Goal: Check status: Check status

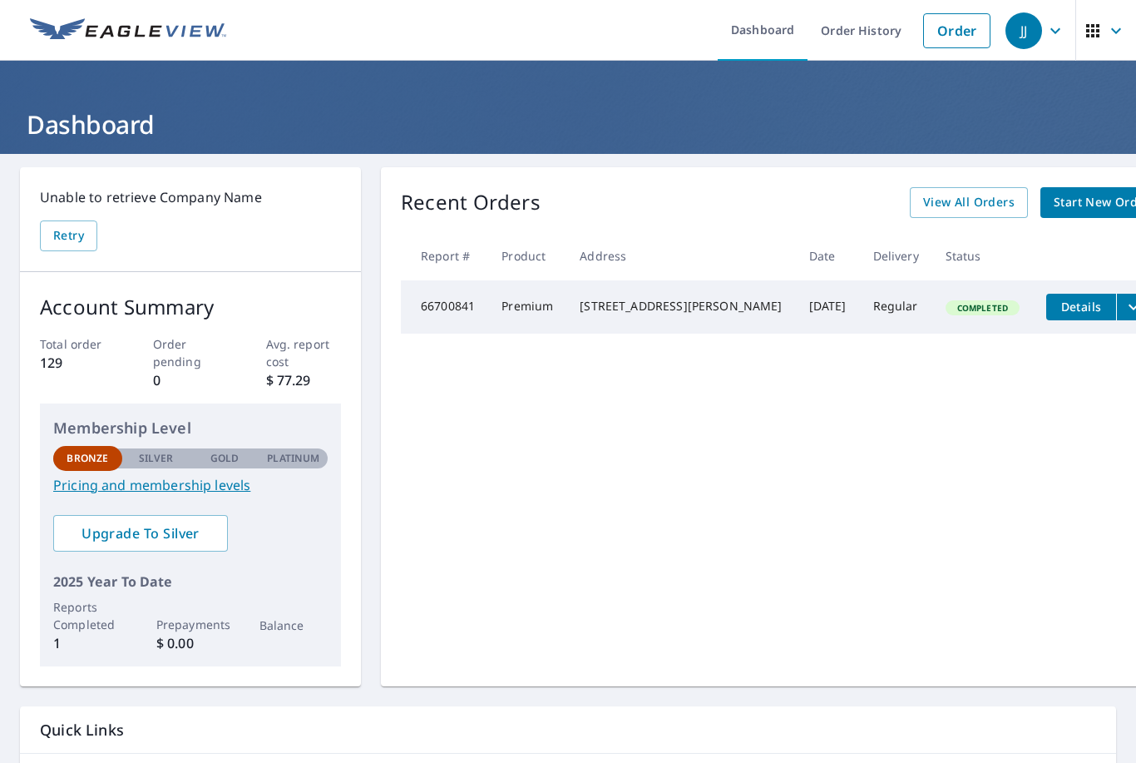
click at [923, 205] on span "View All Orders" at bounding box center [969, 202] width 92 height 21
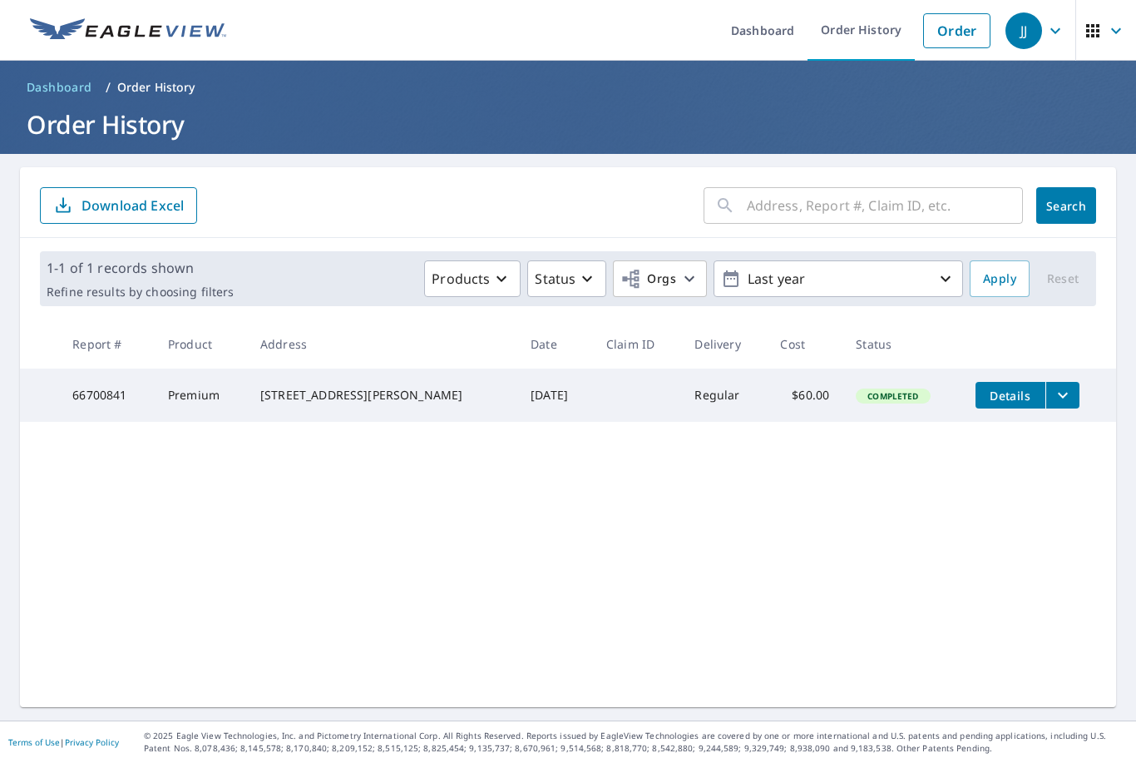
scroll to position [31, 0]
click at [942, 269] on icon "button" at bounding box center [946, 279] width 20 height 20
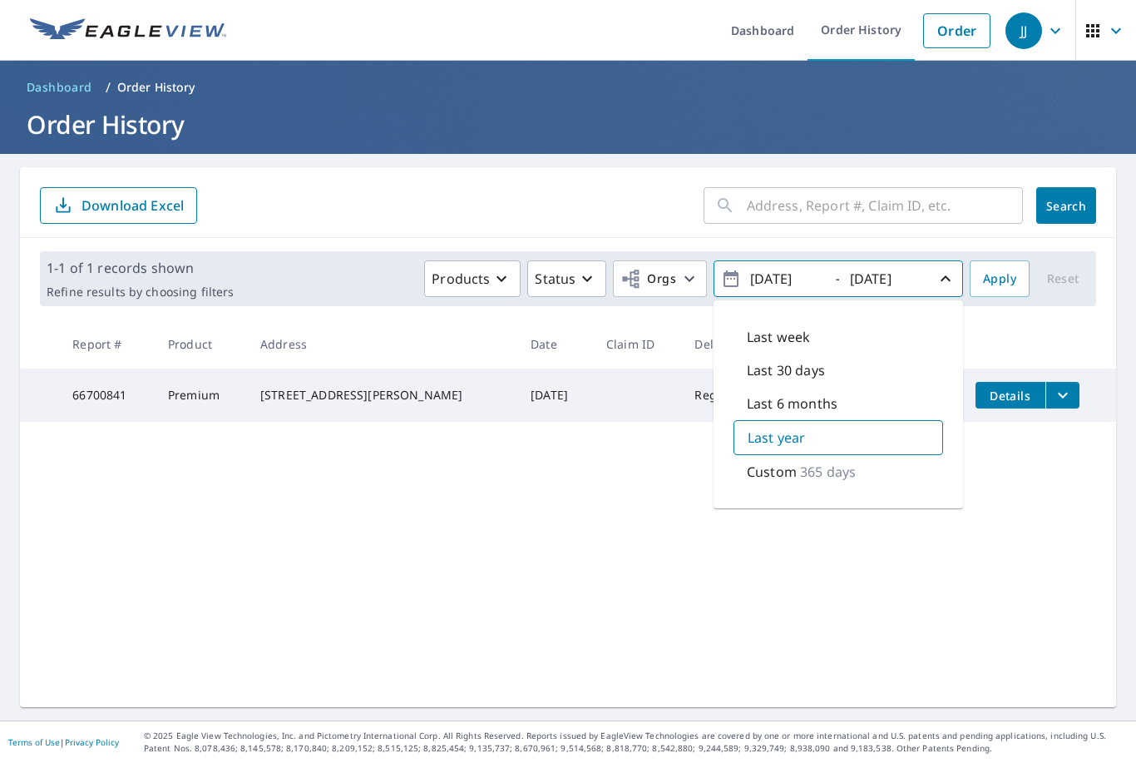
click at [829, 420] on div "Last year" at bounding box center [839, 437] width 210 height 35
click at [839, 260] on button "[DATE] - [DATE]" at bounding box center [839, 278] width 250 height 37
click at [769, 462] on p "Custom" at bounding box center [772, 472] width 50 height 20
click at [839, 260] on button "[DATE] - [DATE]" at bounding box center [839, 278] width 250 height 37
click at [946, 269] on icon "button" at bounding box center [946, 279] width 20 height 20
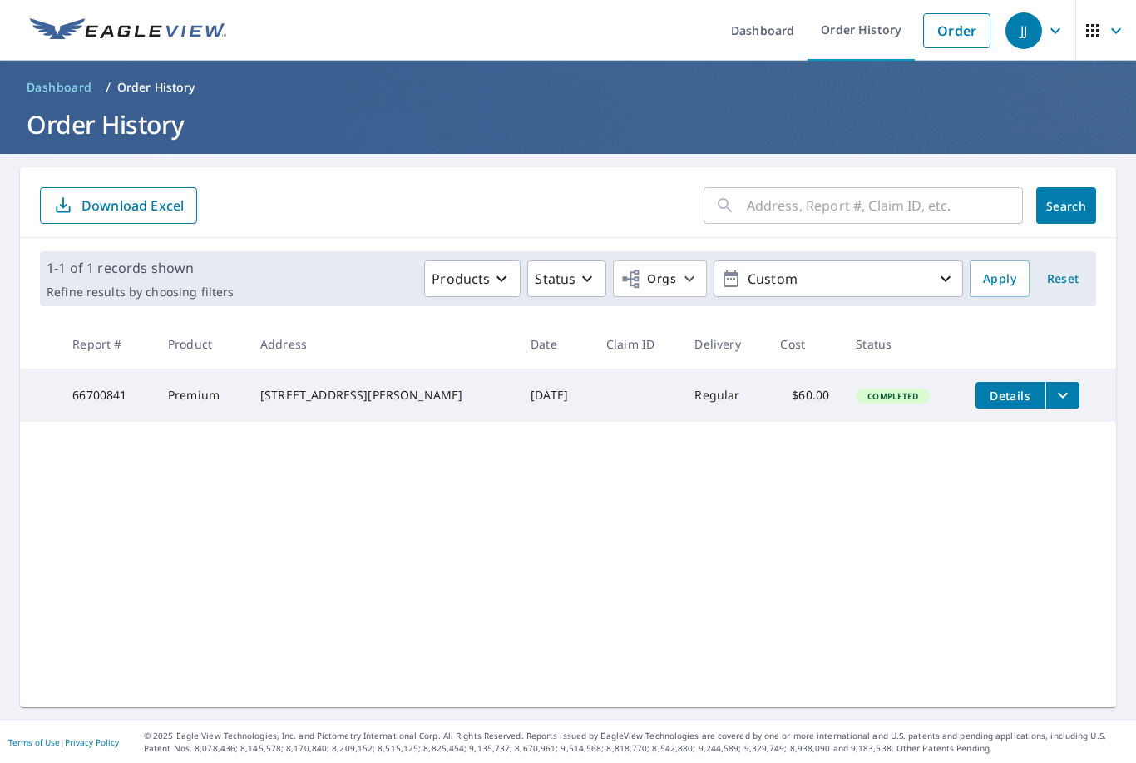
click at [951, 269] on icon "button" at bounding box center [946, 279] width 20 height 20
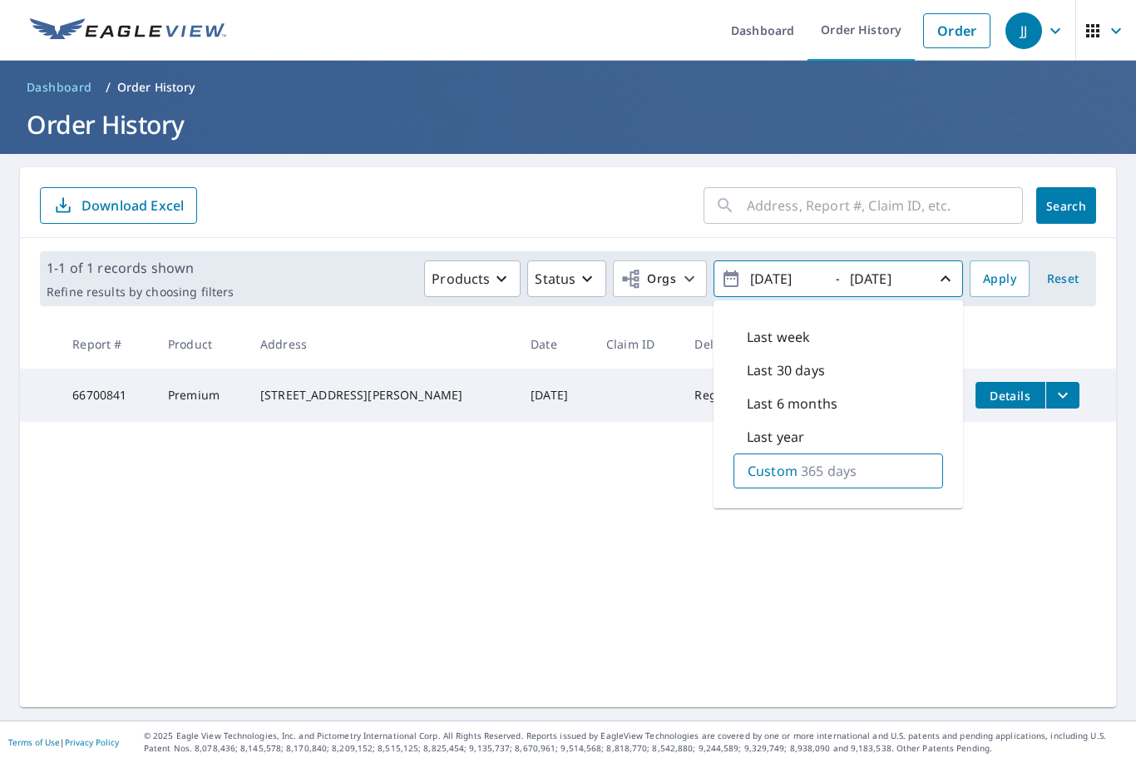
click at [938, 269] on icon "button" at bounding box center [946, 279] width 20 height 20
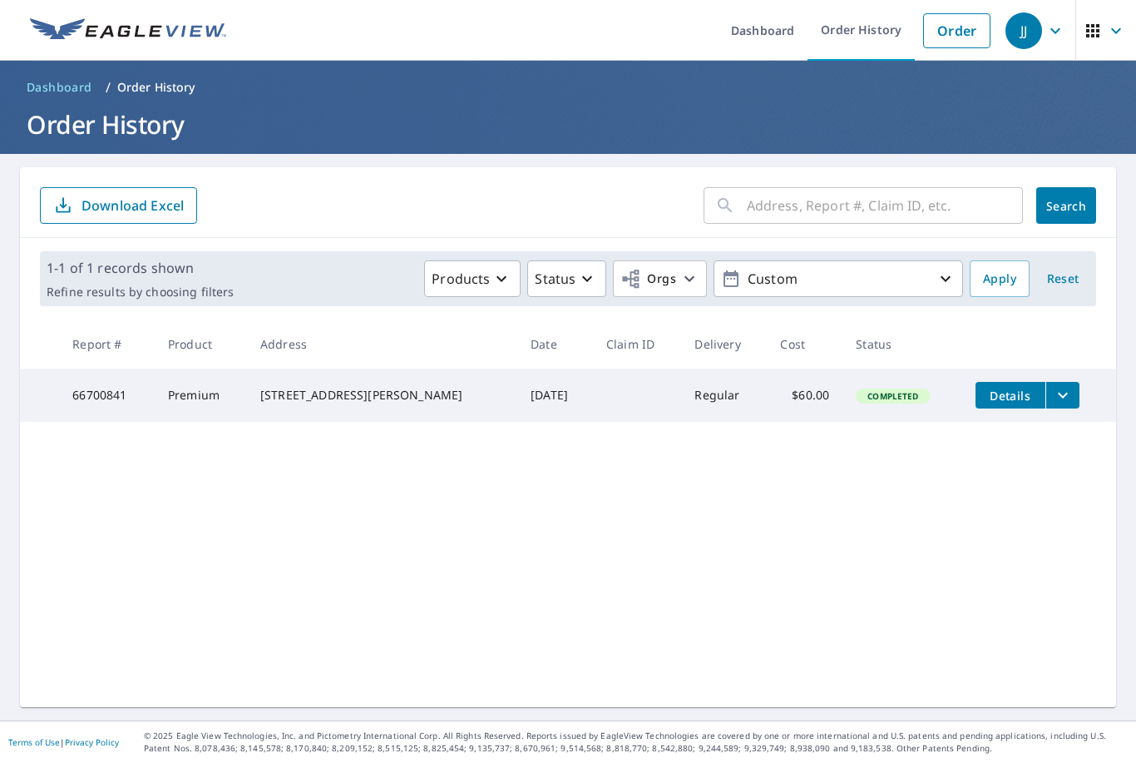
click at [767, 265] on p "Custom" at bounding box center [838, 279] width 195 height 29
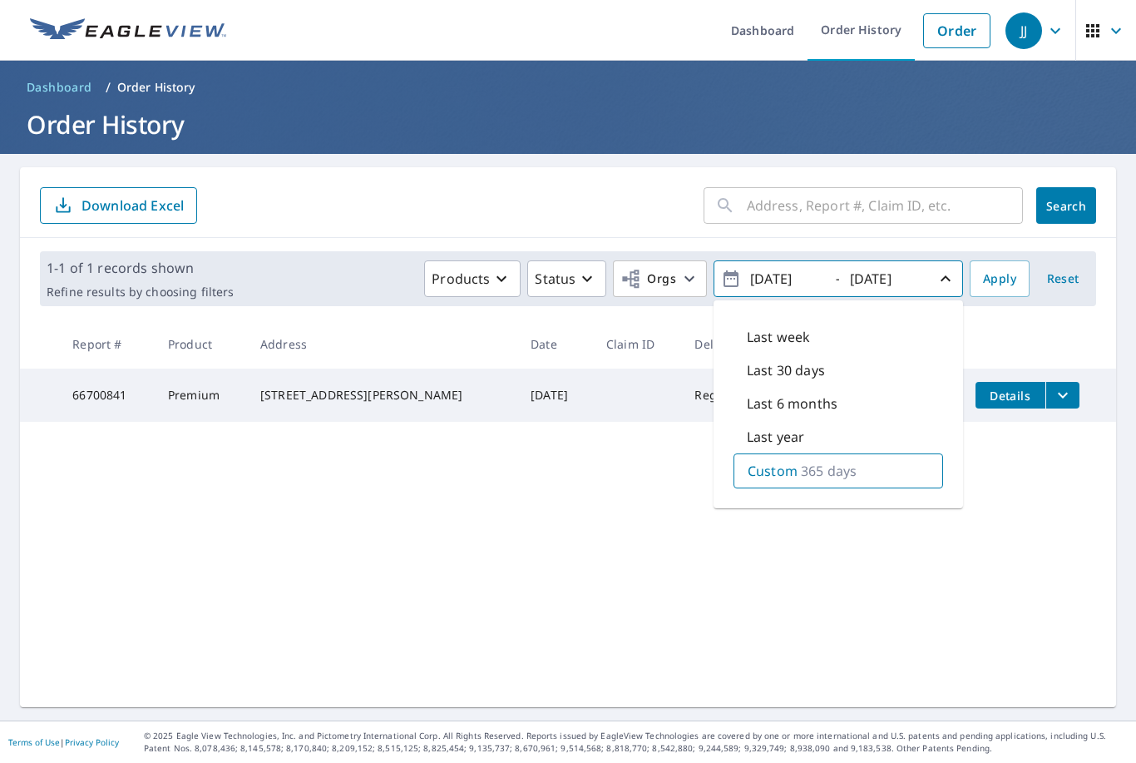
click at [771, 427] on p "Last year" at bounding box center [775, 437] width 57 height 20
click at [998, 269] on span "Apply" at bounding box center [999, 279] width 33 height 21
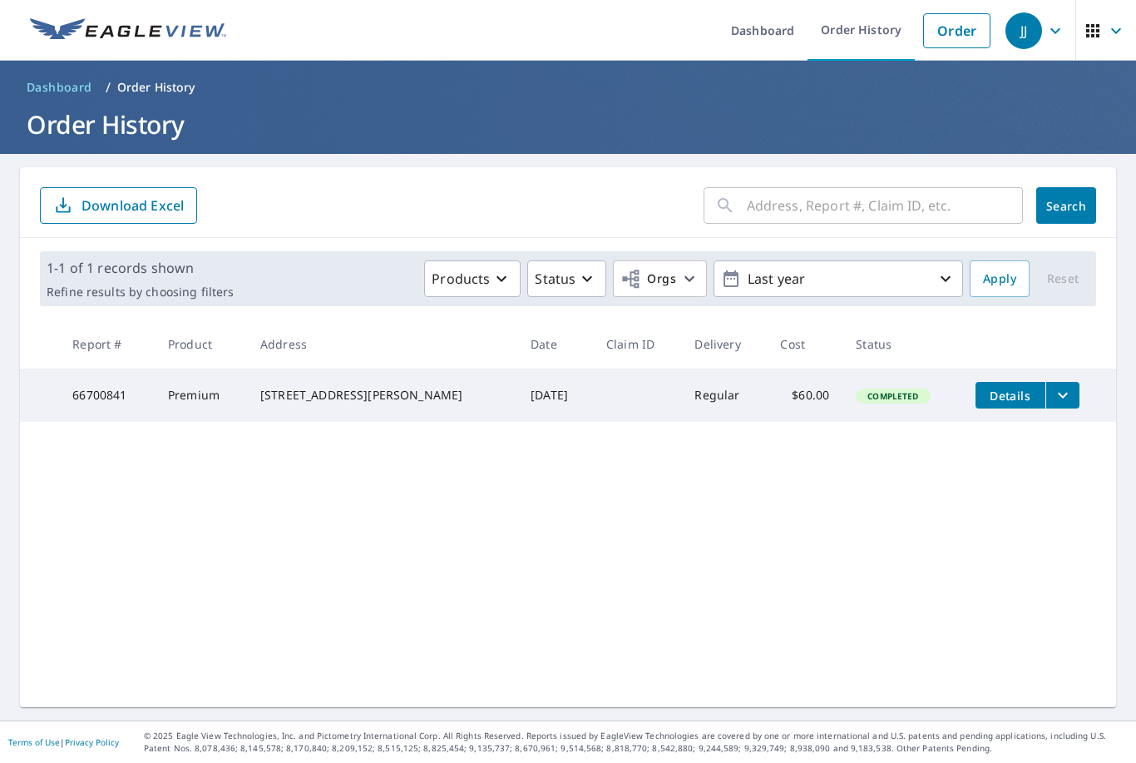
click at [950, 269] on icon "button" at bounding box center [946, 279] width 20 height 20
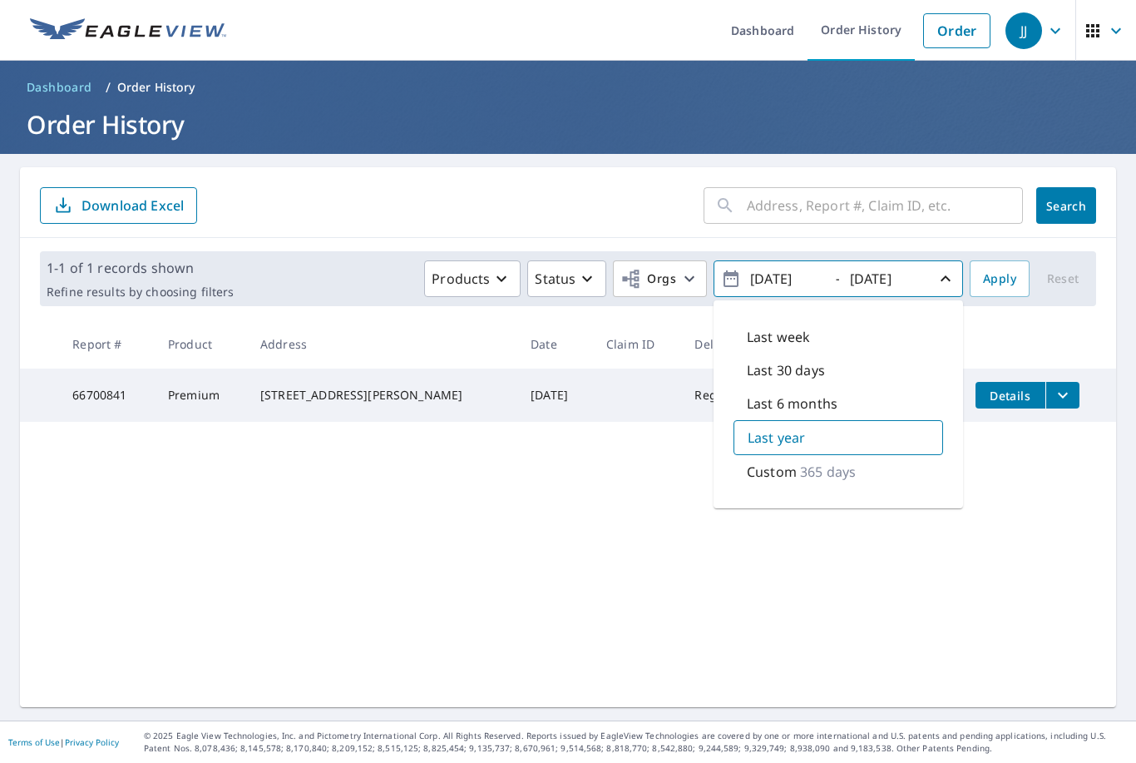
click at [946, 269] on icon "button" at bounding box center [946, 279] width 20 height 20
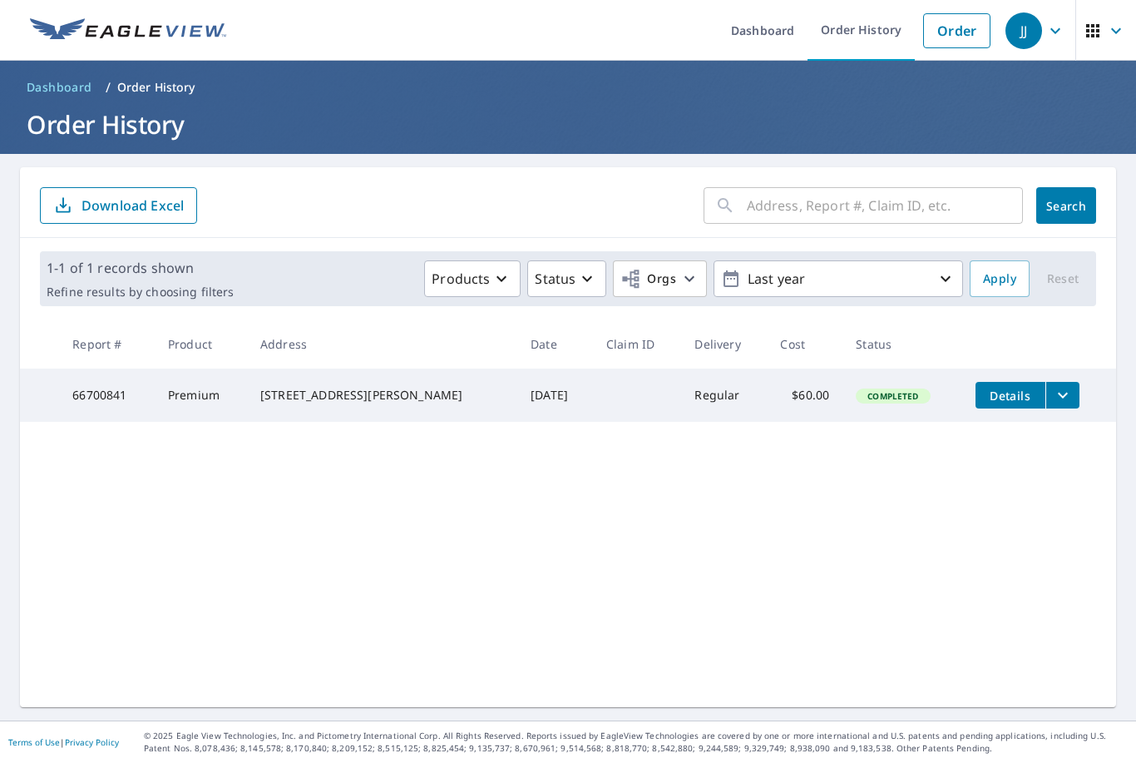
click at [938, 269] on icon "button" at bounding box center [946, 279] width 20 height 20
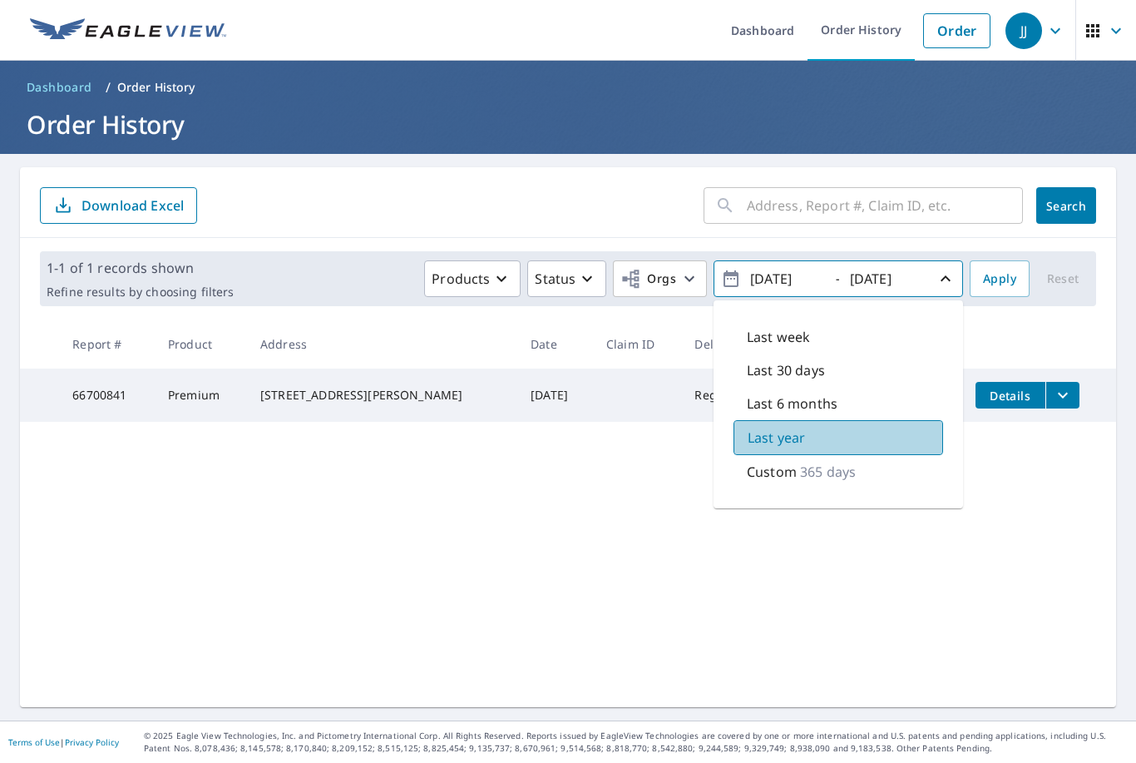
click at [756, 428] on p "Last year" at bounding box center [776, 438] width 57 height 20
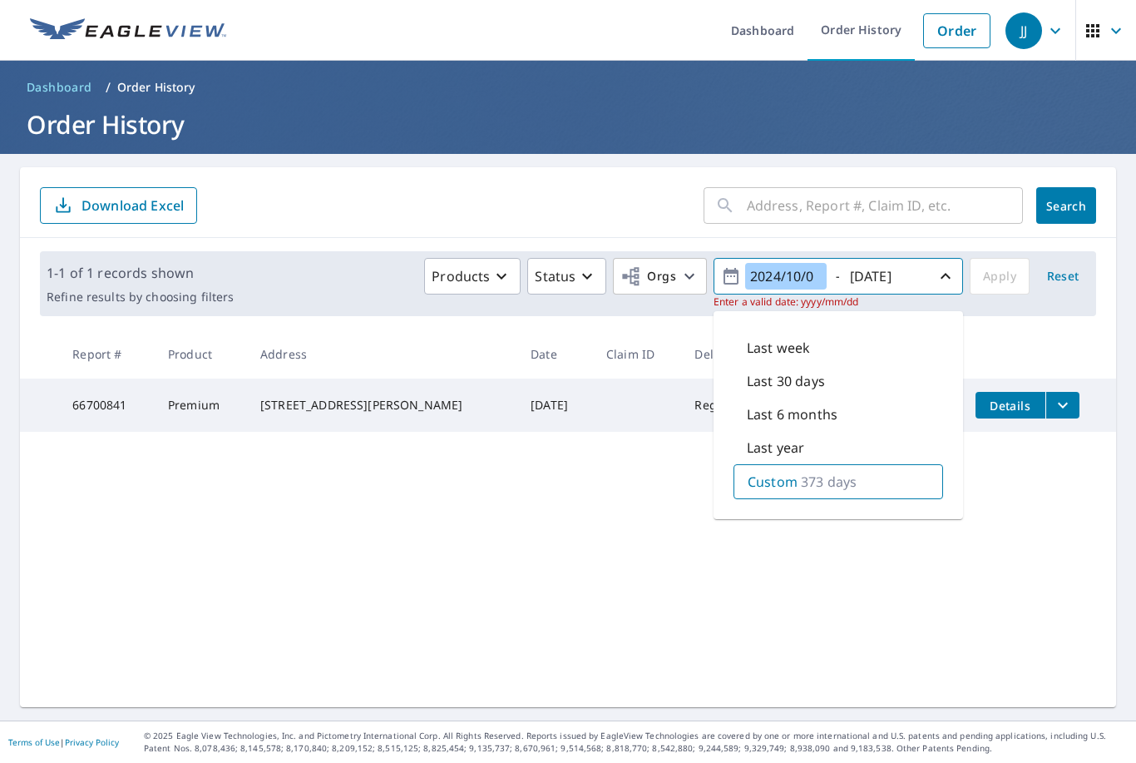
type input "2024/10"
click at [1067, 266] on span "Reset" at bounding box center [1063, 276] width 40 height 21
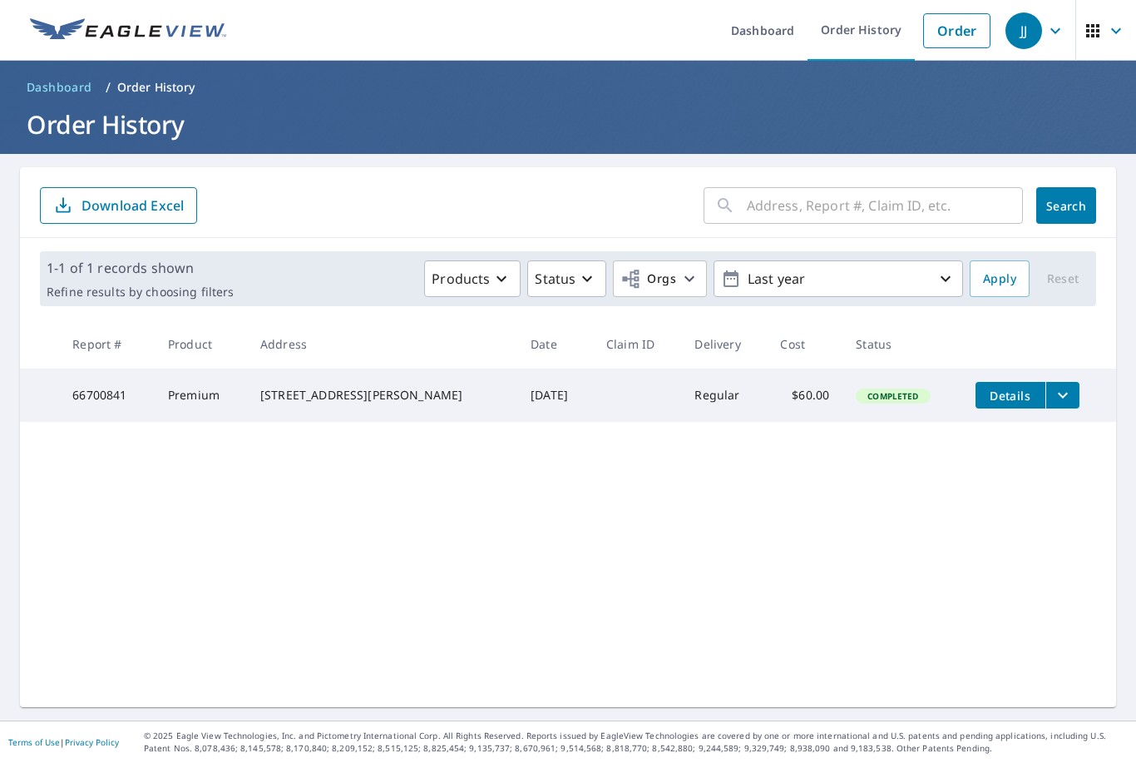
click at [872, 265] on p "Last year" at bounding box center [838, 279] width 195 height 29
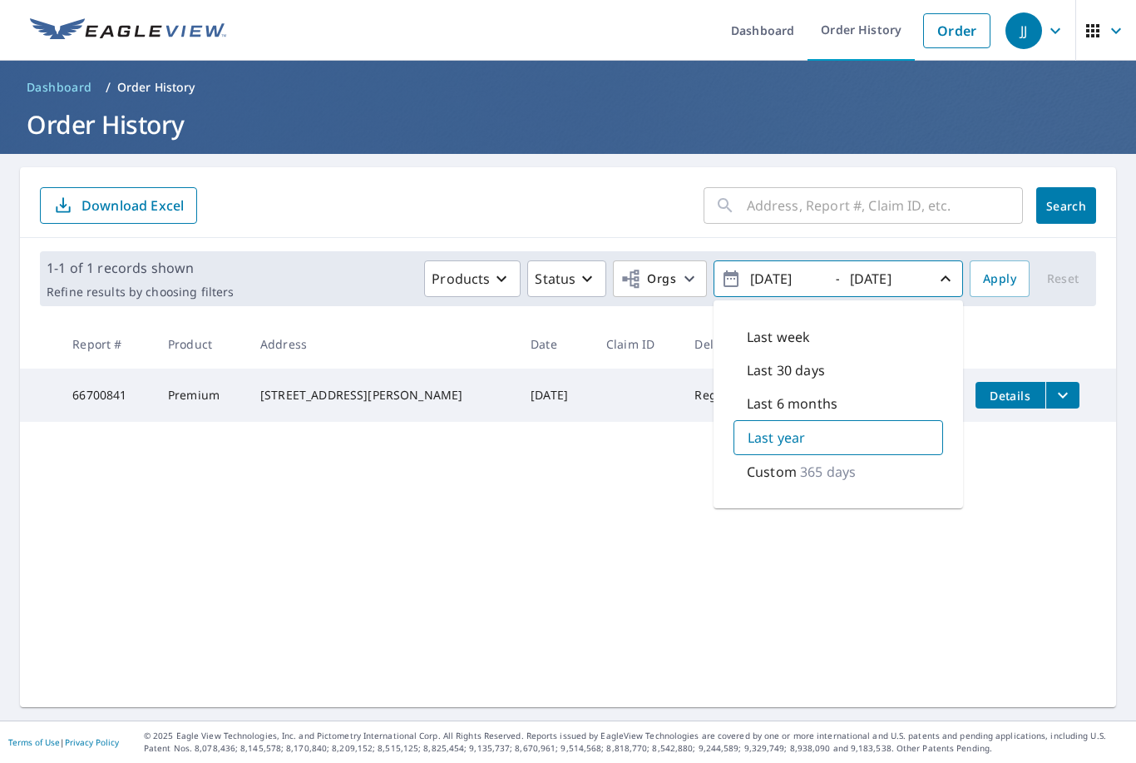
click at [824, 265] on input "[DATE]" at bounding box center [786, 278] width 82 height 27
click at [788, 265] on input "[DATE]" at bounding box center [786, 278] width 82 height 27
click at [822, 265] on input "[DATE]" at bounding box center [786, 278] width 82 height 27
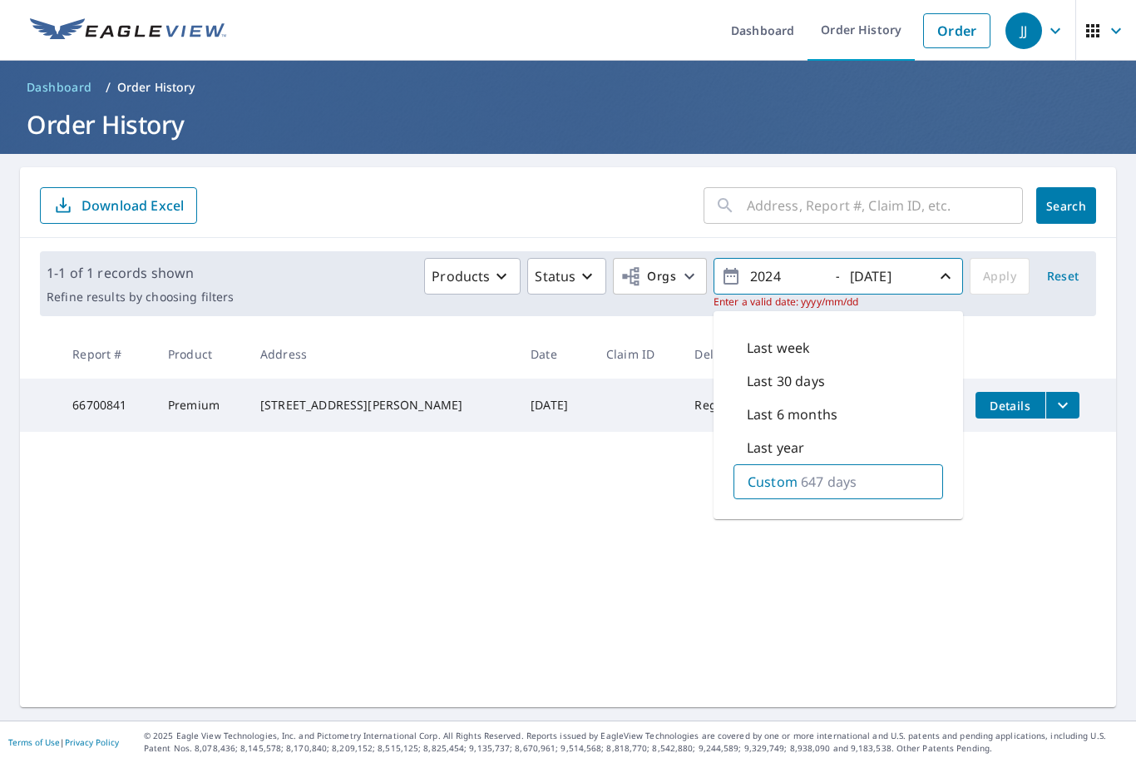
click at [839, 258] on button "2024 - [DATE]" at bounding box center [839, 276] width 250 height 37
type input "[DATE]"
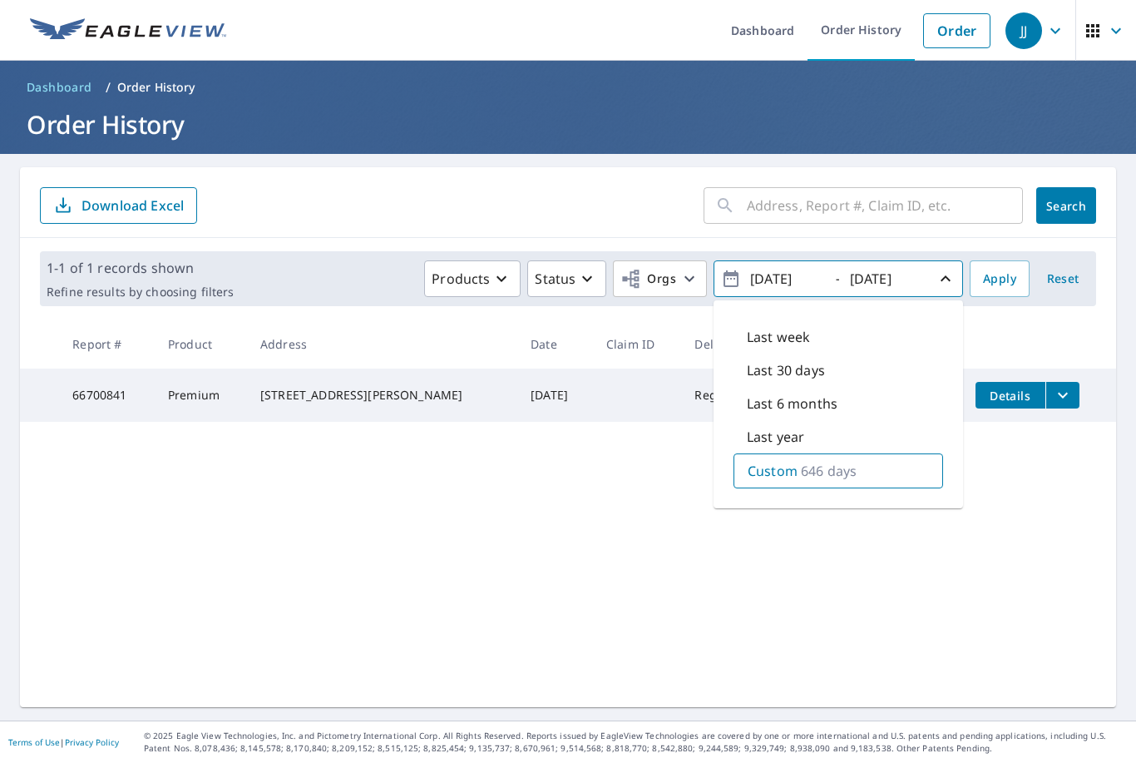
click at [1003, 269] on span "Apply" at bounding box center [999, 279] width 33 height 21
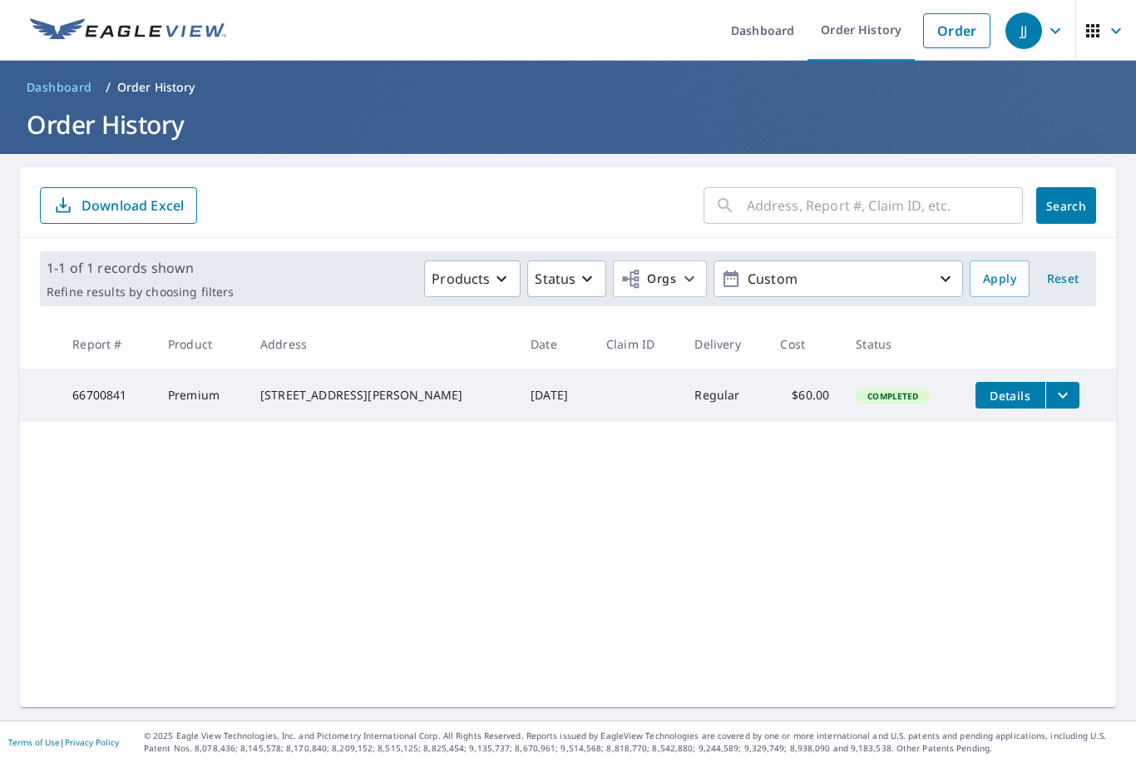
click at [810, 182] on input "text" at bounding box center [885, 205] width 276 height 47
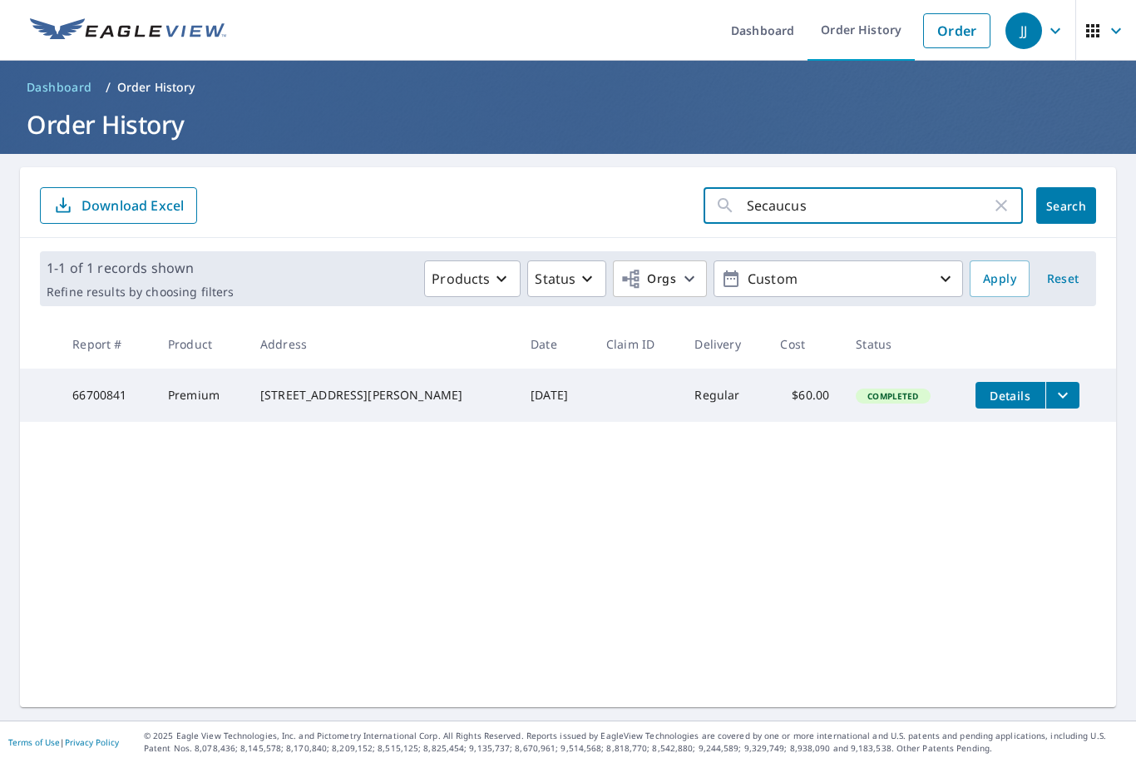
type input "Secaucus"
click at [1078, 198] on span "Search" at bounding box center [1066, 206] width 33 height 16
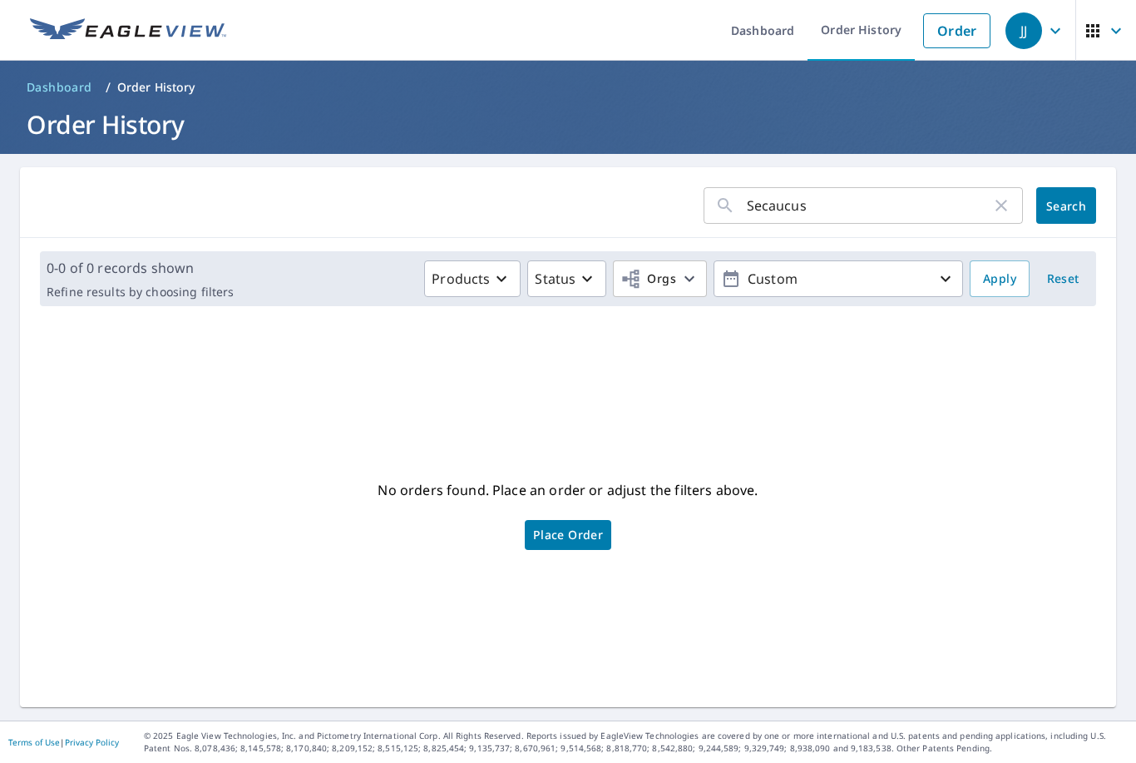
click at [939, 269] on icon "button" at bounding box center [946, 279] width 20 height 20
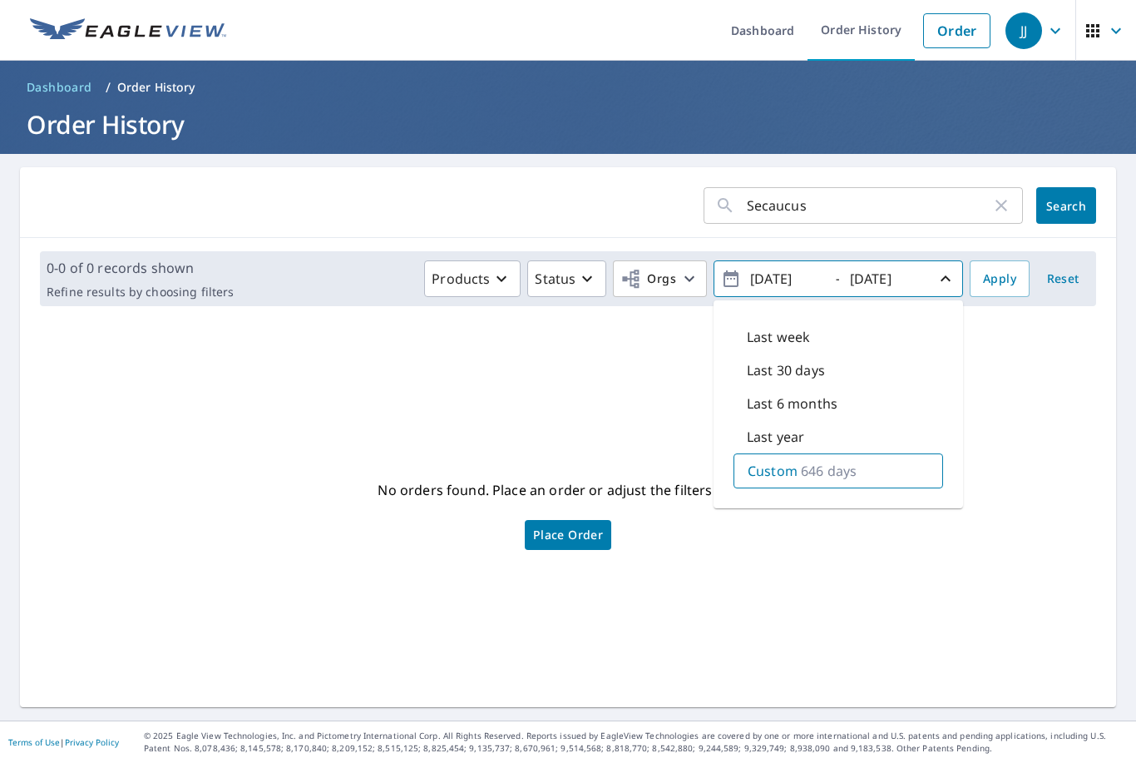
click at [827, 265] on input "[DATE]" at bounding box center [786, 278] width 82 height 27
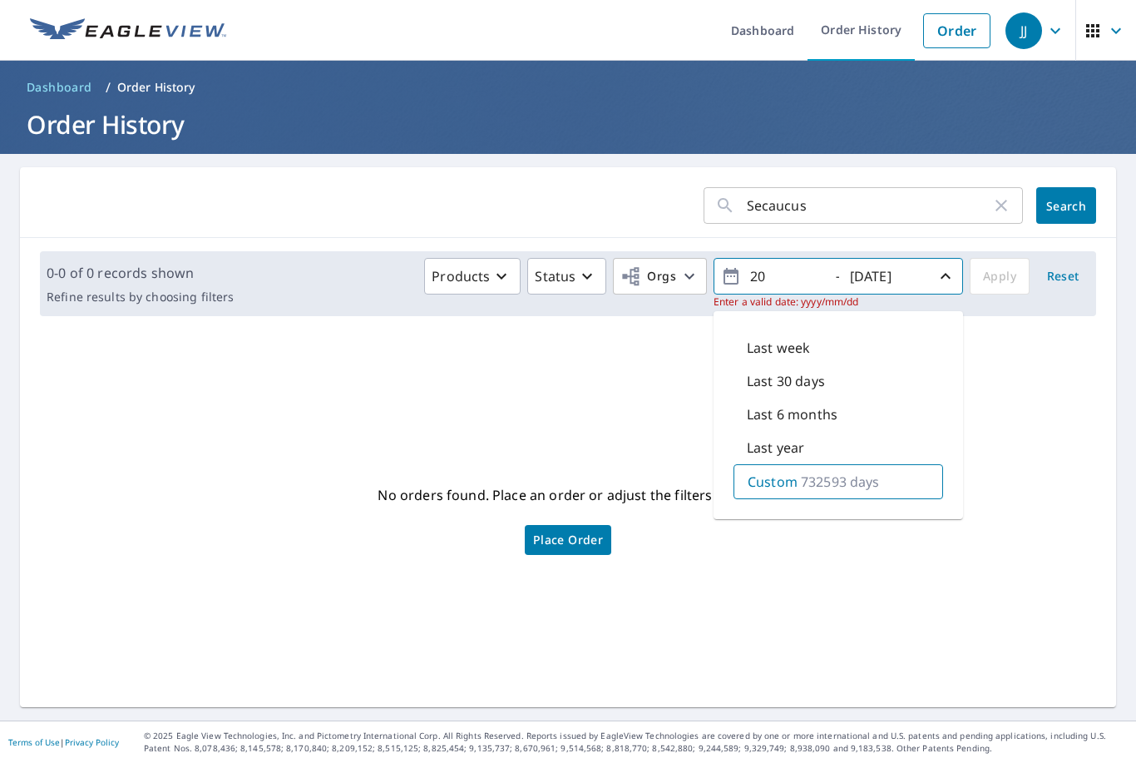
type input "2"
type input "[DATE]"
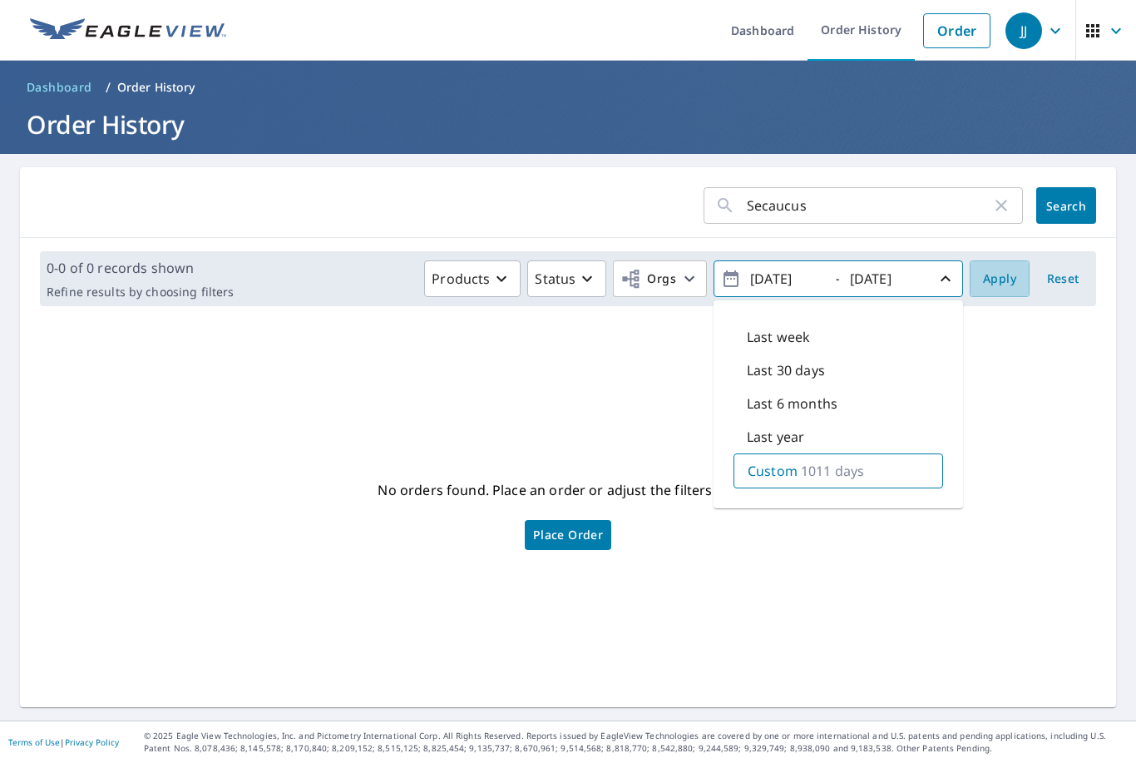
click at [1006, 260] on button "Apply" at bounding box center [1000, 278] width 60 height 37
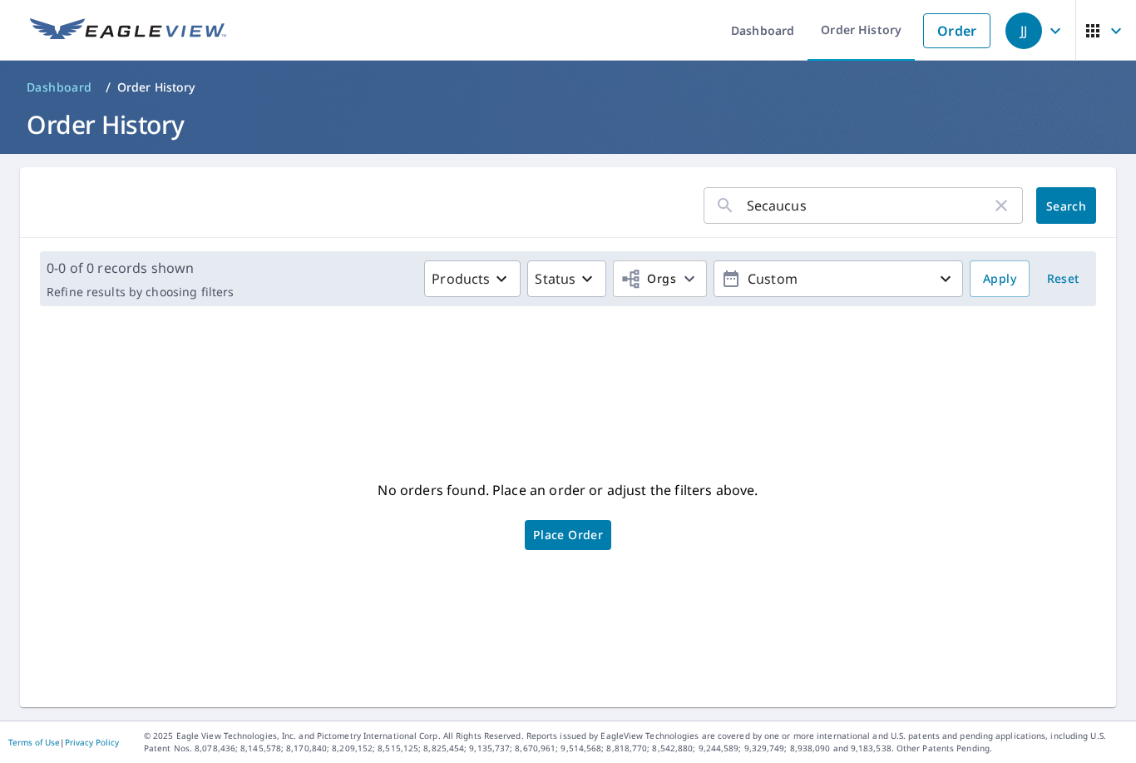
click at [824, 182] on input "Secaucus" at bounding box center [869, 205] width 245 height 47
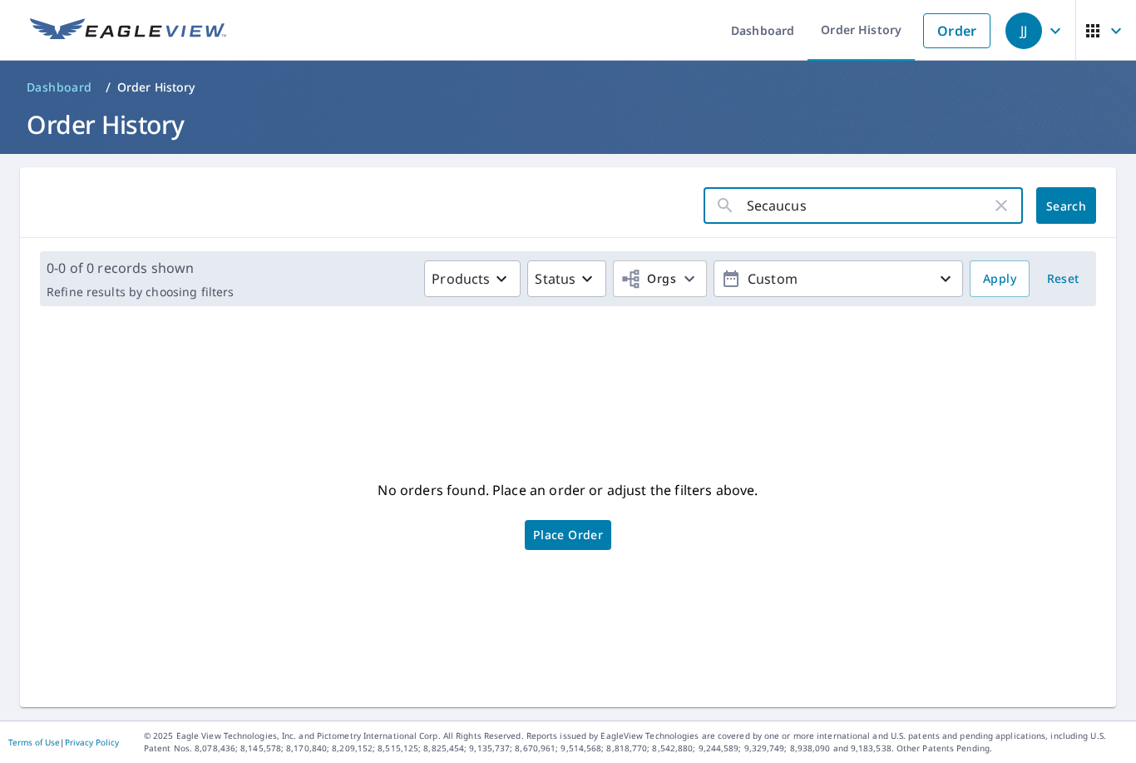
click at [834, 182] on input "Secaucus" at bounding box center [869, 205] width 245 height 47
type input "S"
type input "Spinnaker court"
click at [1071, 198] on span "Search" at bounding box center [1066, 206] width 33 height 16
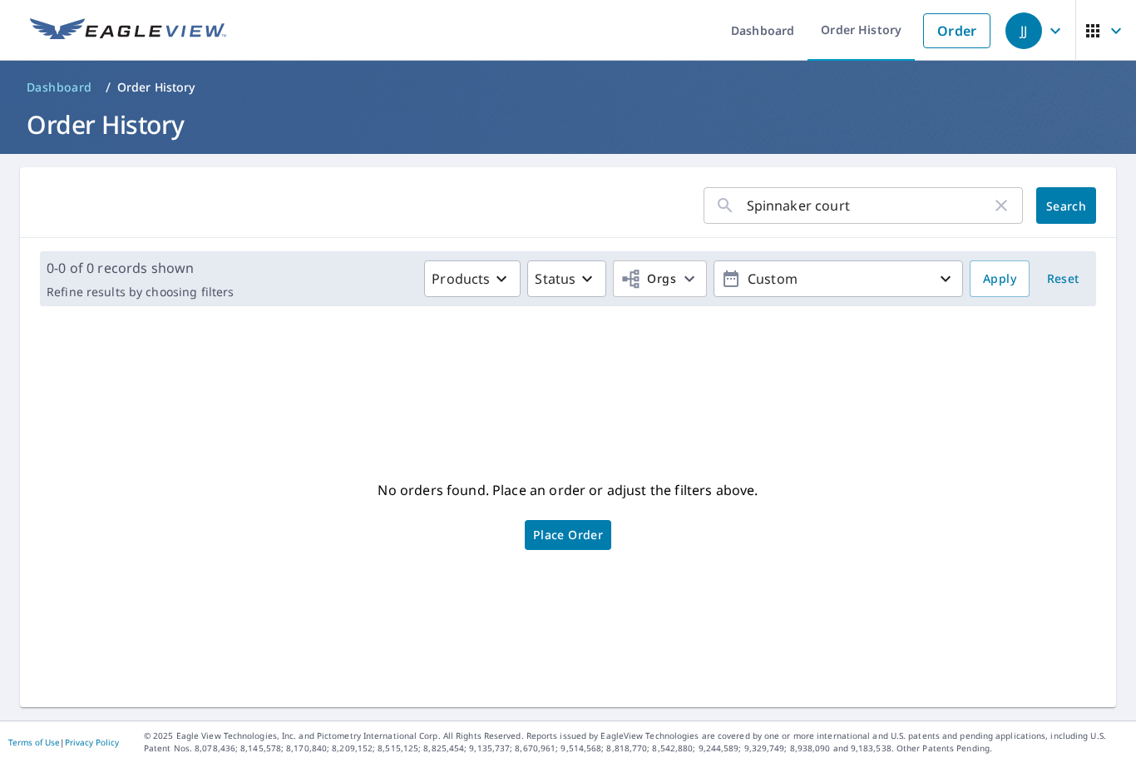
click at [875, 182] on input "Spinnaker court" at bounding box center [869, 205] width 245 height 47
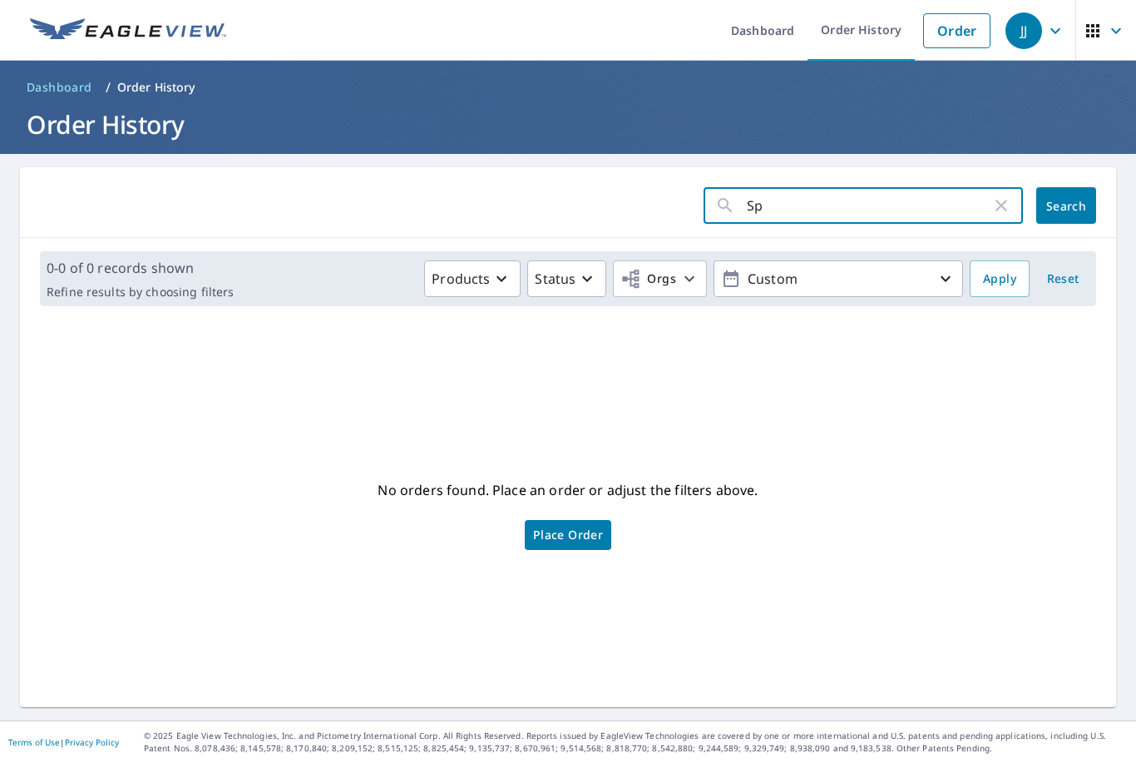
type input "S"
type input "Topsail lane"
click at [1074, 198] on span "Search" at bounding box center [1066, 206] width 33 height 16
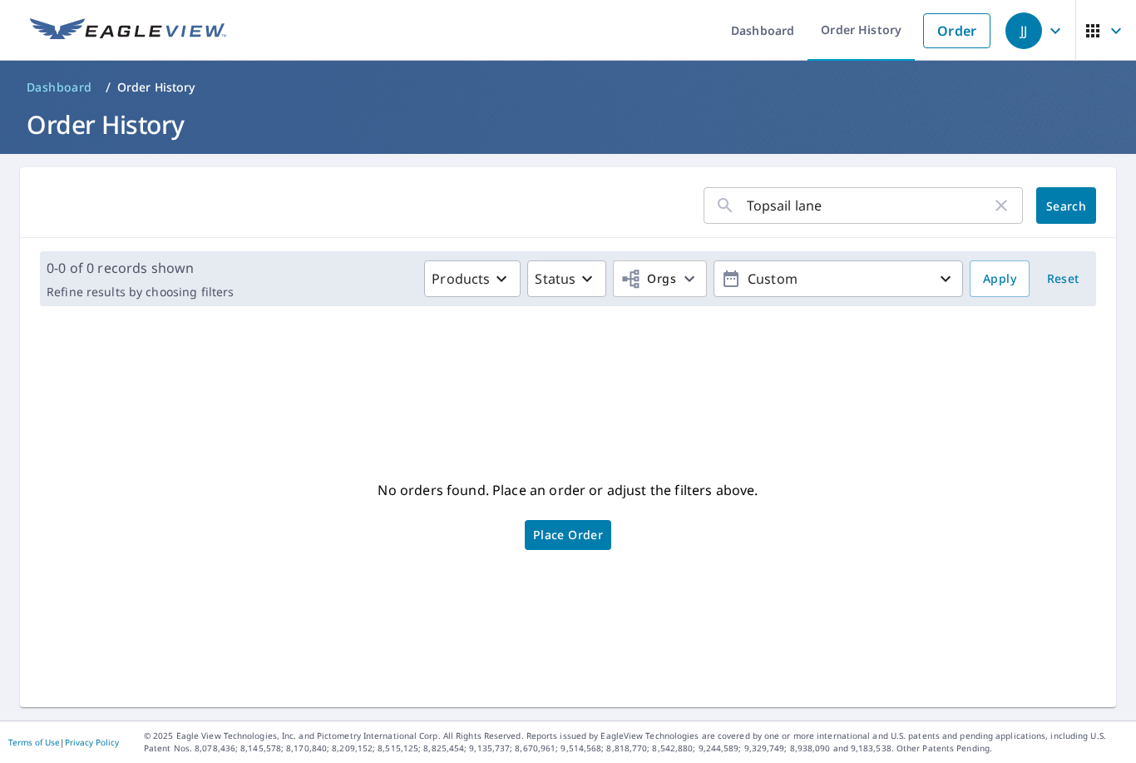
click at [867, 33] on link "Order History" at bounding box center [861, 30] width 107 height 61
click at [863, 27] on link "Order History" at bounding box center [861, 30] width 107 height 61
click at [550, 647] on div "No orders found. Place an order or adjust the filters above. Place Order" at bounding box center [568, 513] width 1070 height 361
click at [866, 32] on link "Order History" at bounding box center [861, 30] width 107 height 61
click at [874, 22] on link "Order History" at bounding box center [861, 30] width 107 height 61
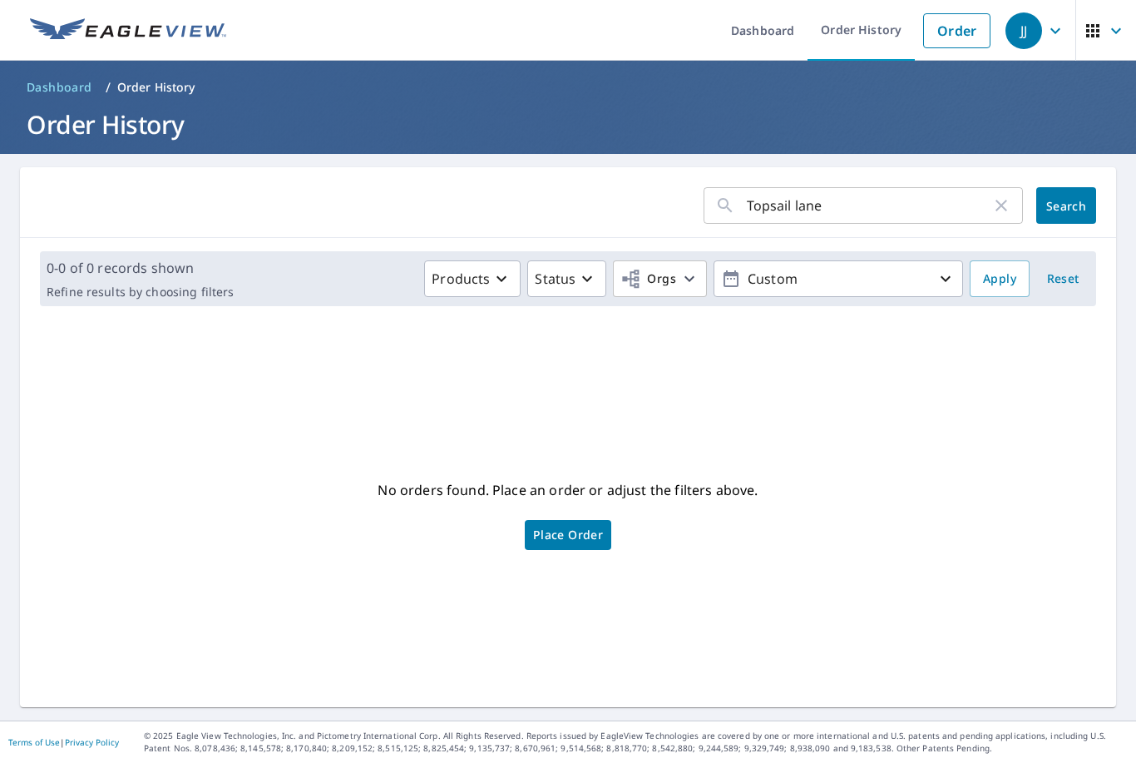
click at [843, 205] on input "Topsail lane" at bounding box center [869, 205] width 245 height 47
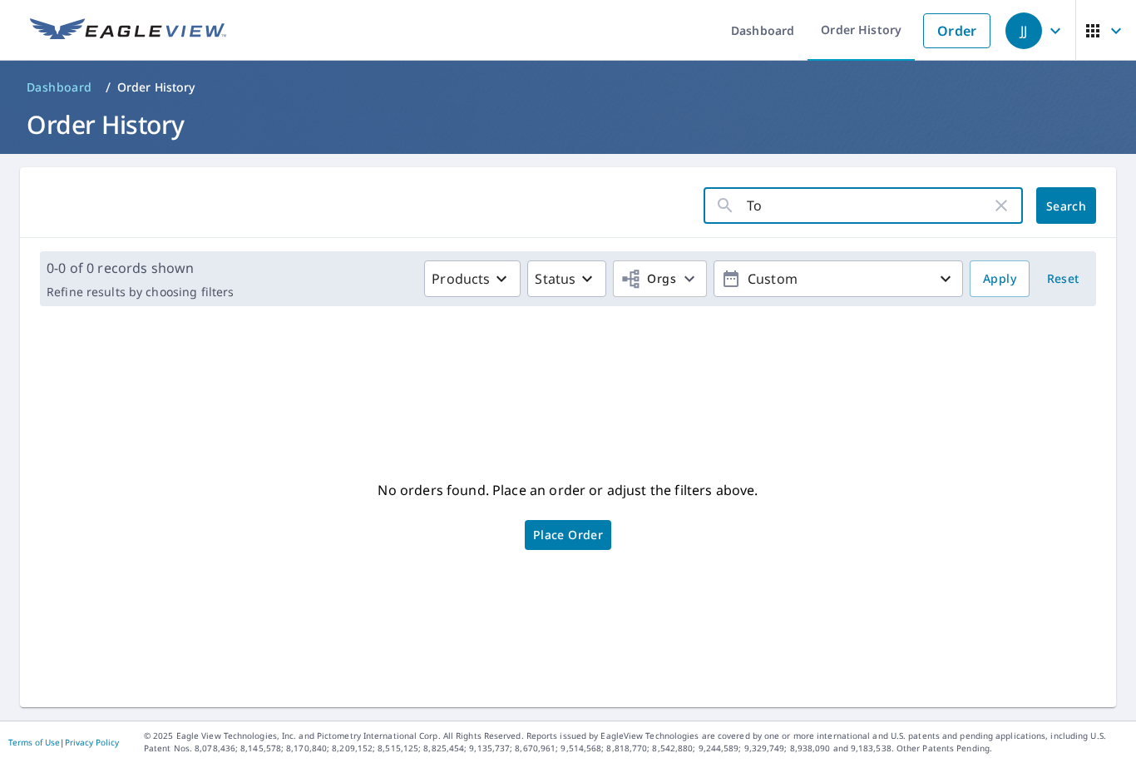
type input "T"
click at [946, 276] on icon "button" at bounding box center [946, 279] width 20 height 20
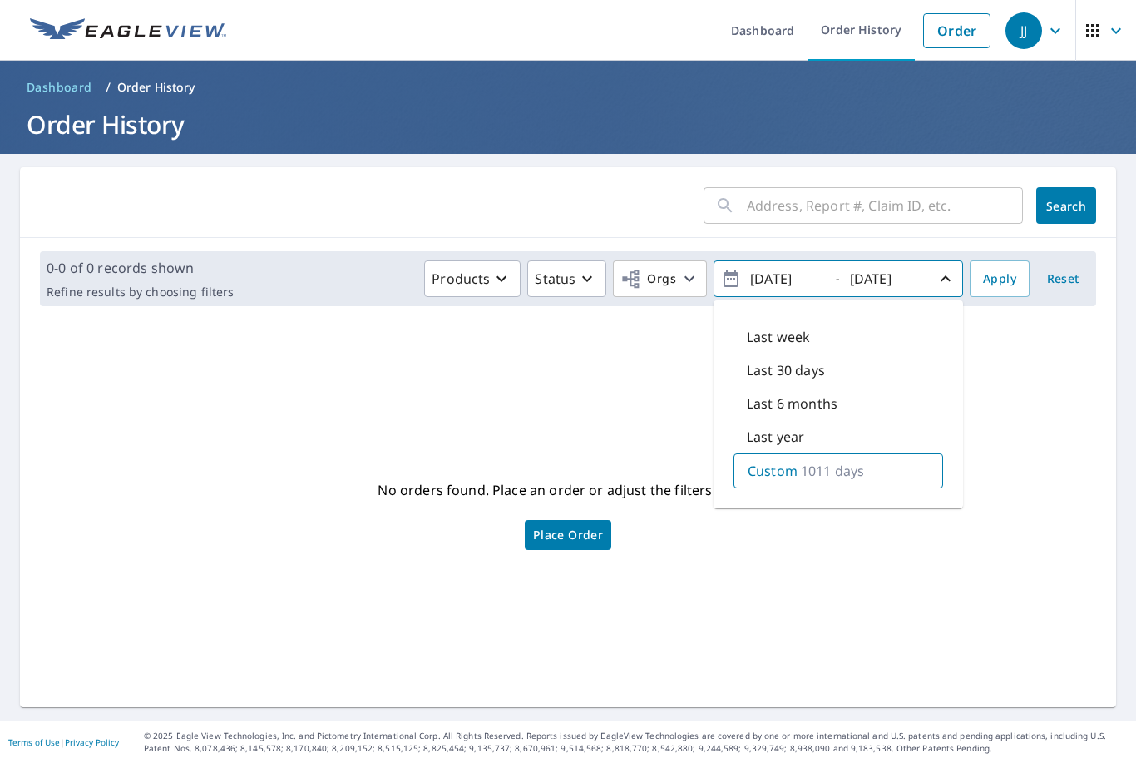
click at [1078, 288] on span "Reset" at bounding box center [1063, 279] width 40 height 21
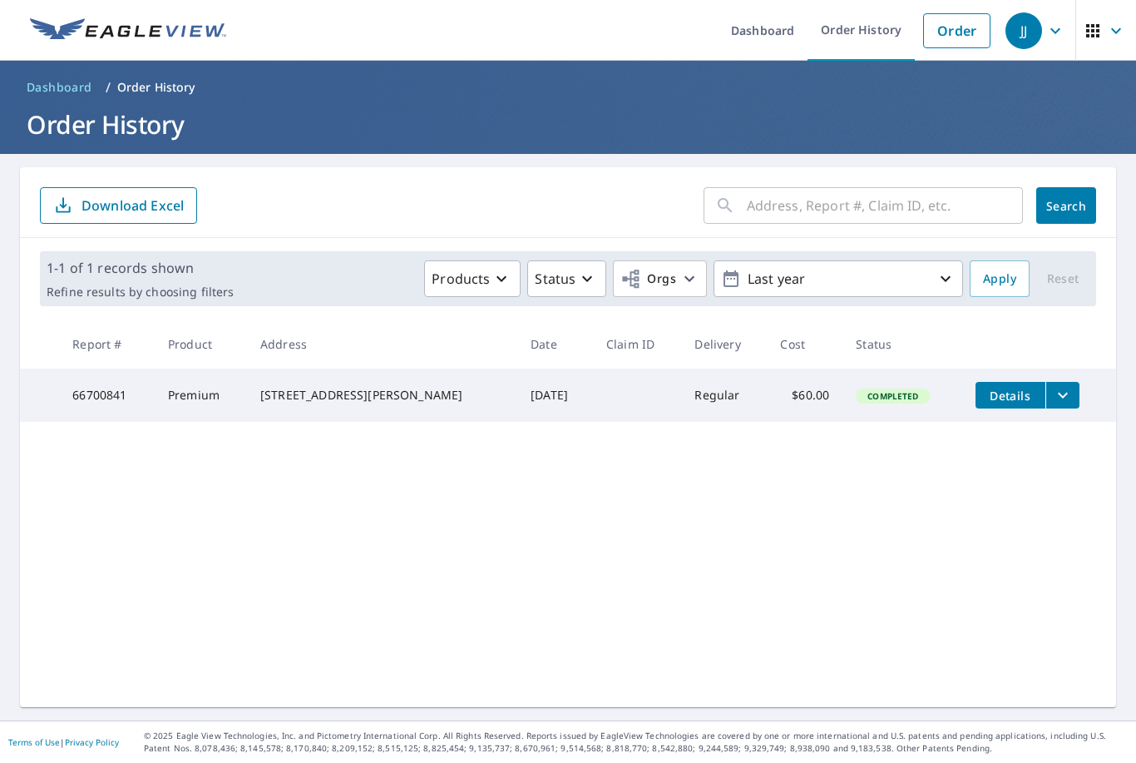
click at [766, 200] on input "text" at bounding box center [885, 205] width 276 height 47
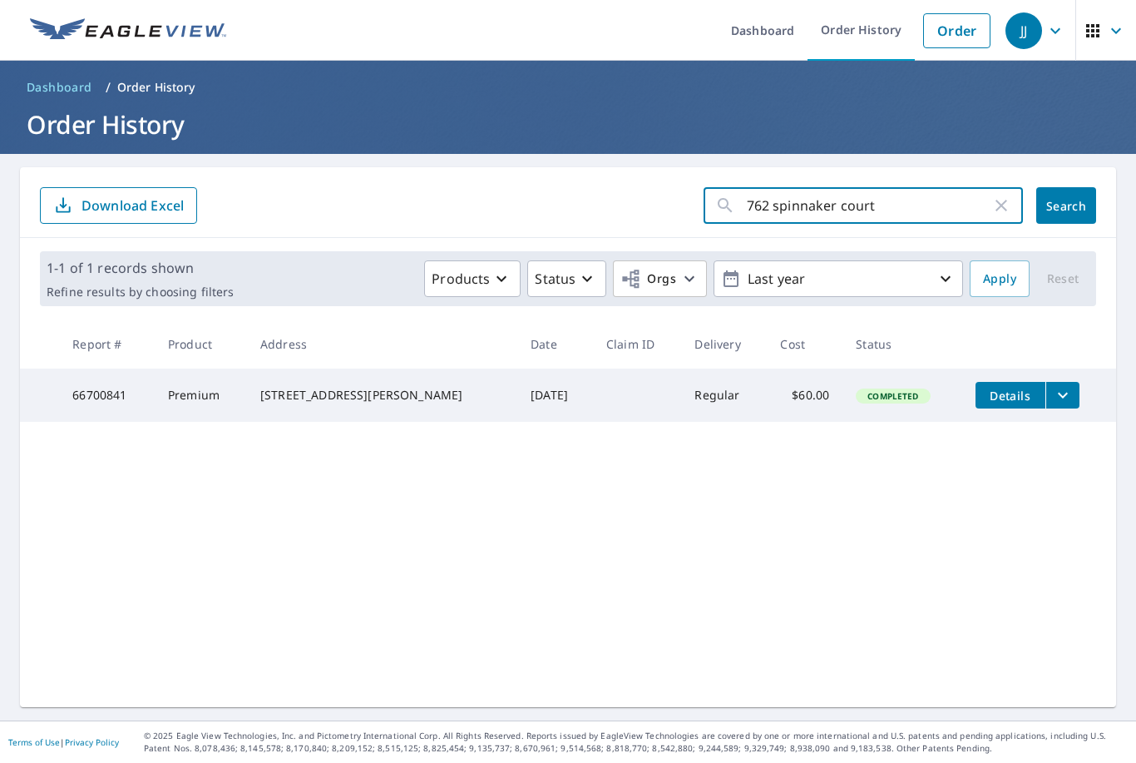
type input "762 spinnaker court"
click at [1069, 200] on span "Search" at bounding box center [1066, 206] width 33 height 16
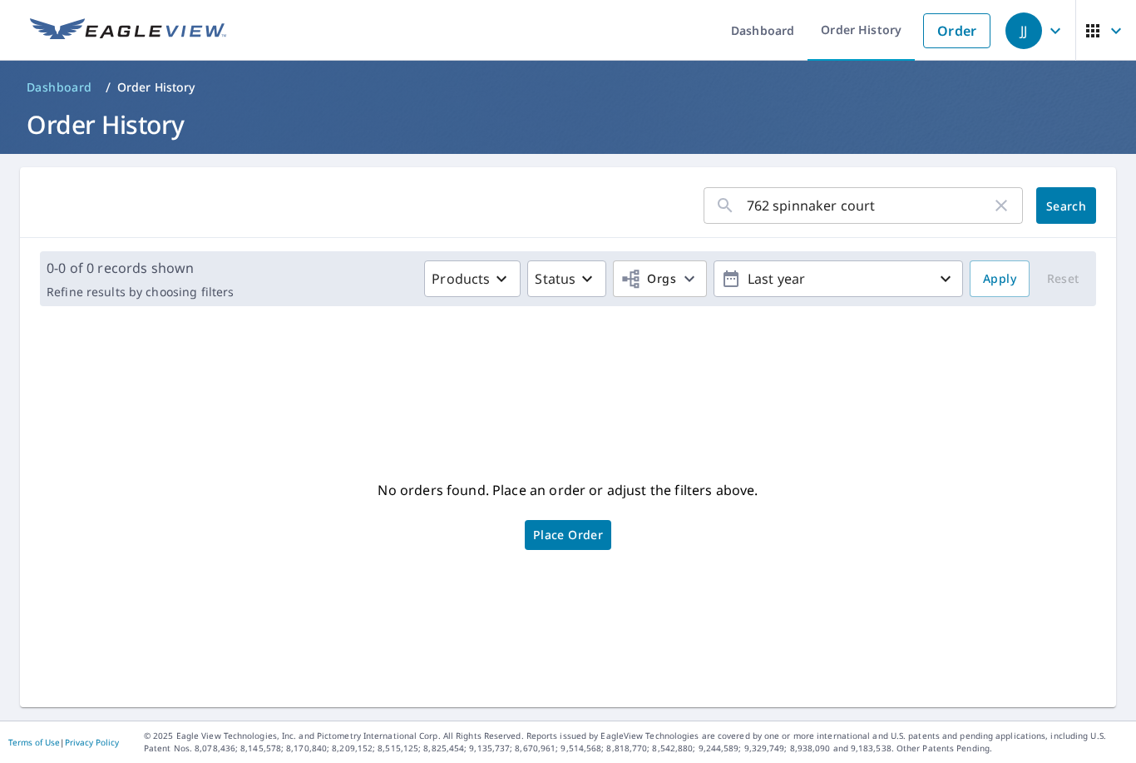
click at [945, 273] on icon "button" at bounding box center [946, 279] width 20 height 20
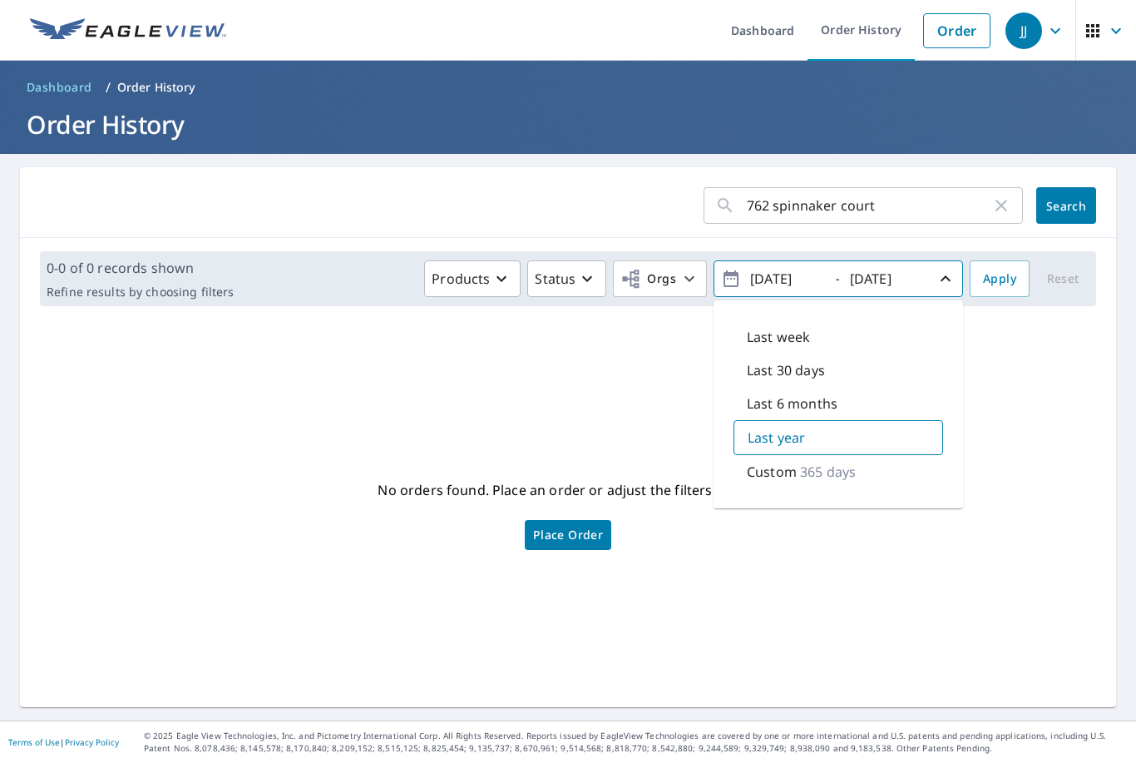
click at [826, 473] on p "365 days" at bounding box center [828, 472] width 56 height 20
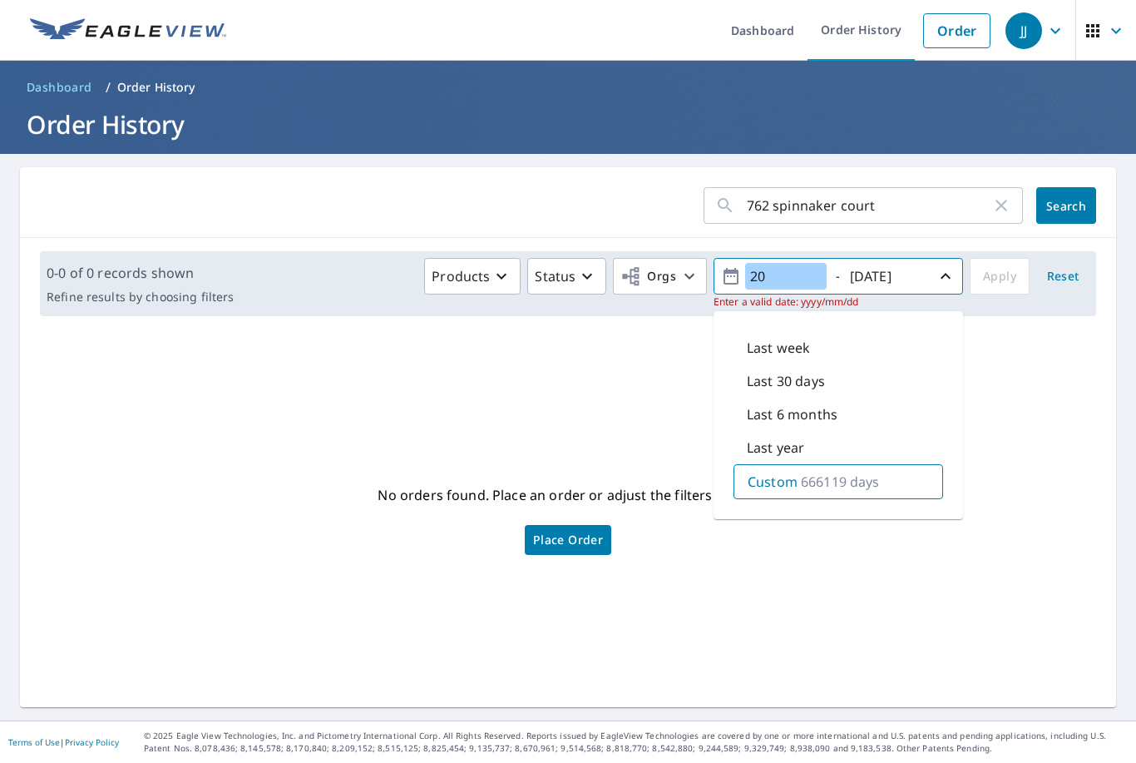
type input "2"
click at [920, 270] on input "[DATE]" at bounding box center [886, 276] width 82 height 27
type input "2"
type input "900"
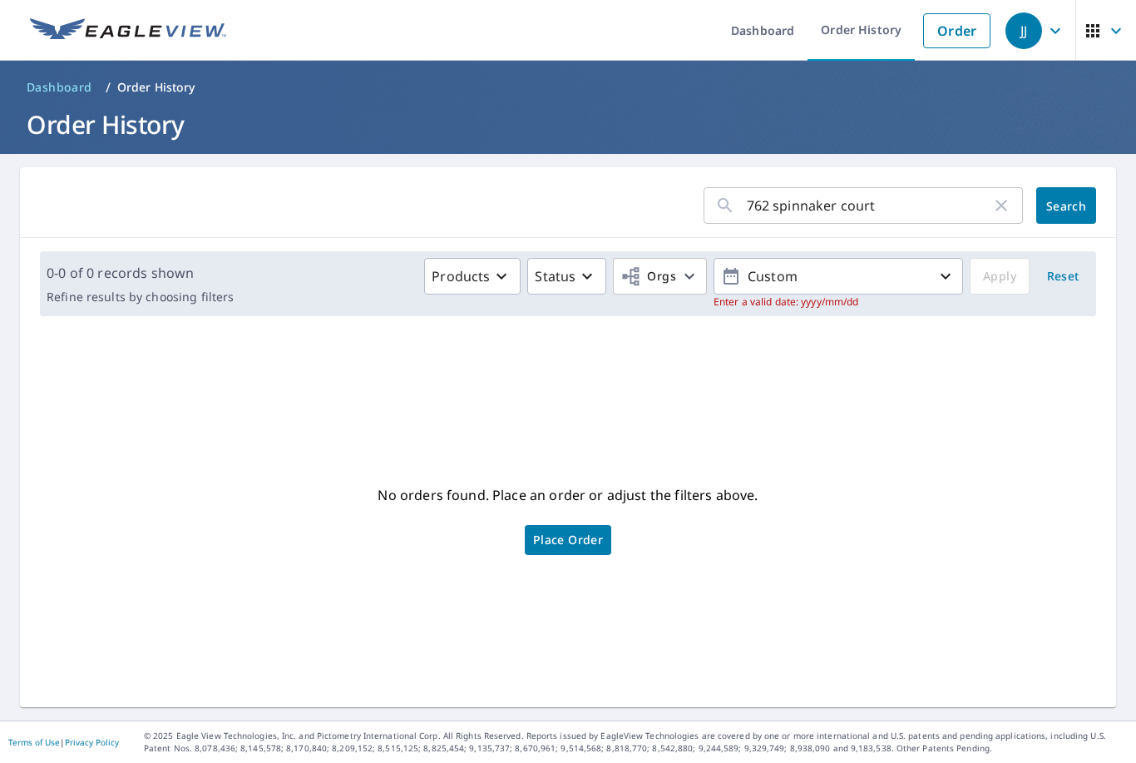
click at [1009, 280] on div "Products Status Orgs Custom Enter a valid date: yyyy/mm/dd Apply Reset" at bounding box center [664, 284] width 849 height 52
click at [834, 274] on p "Custom" at bounding box center [838, 276] width 195 height 29
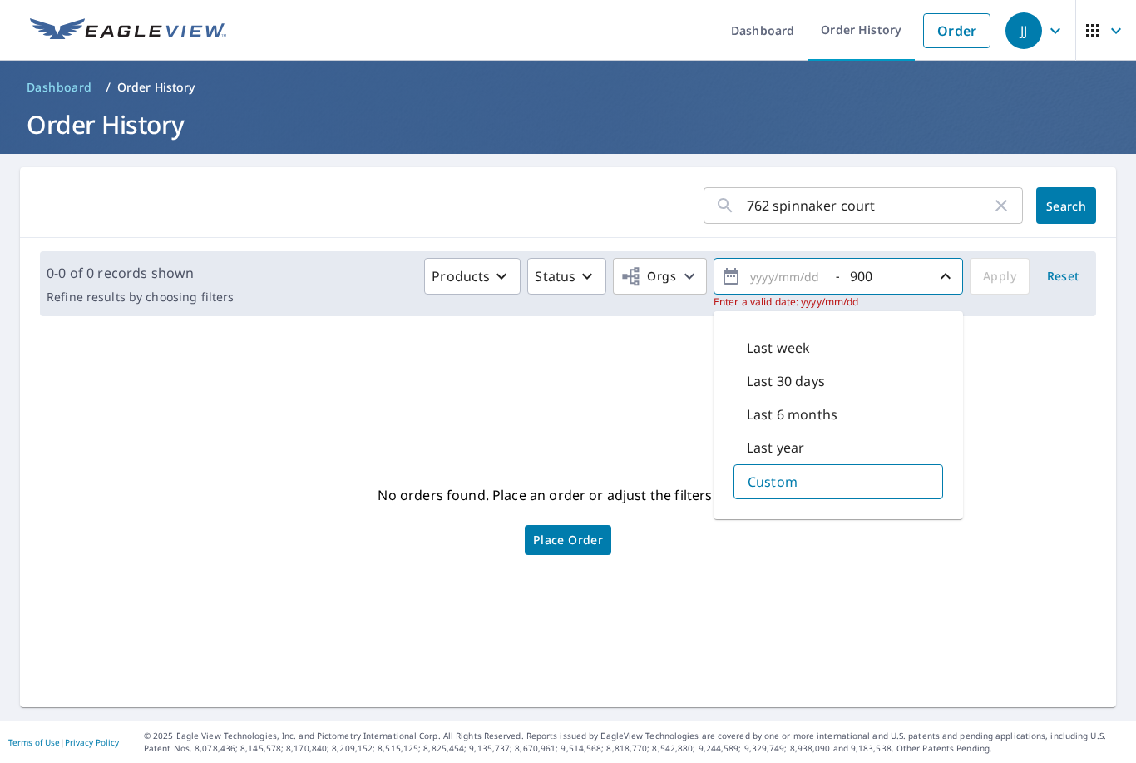
click at [911, 202] on input "762 spinnaker court" at bounding box center [869, 205] width 245 height 47
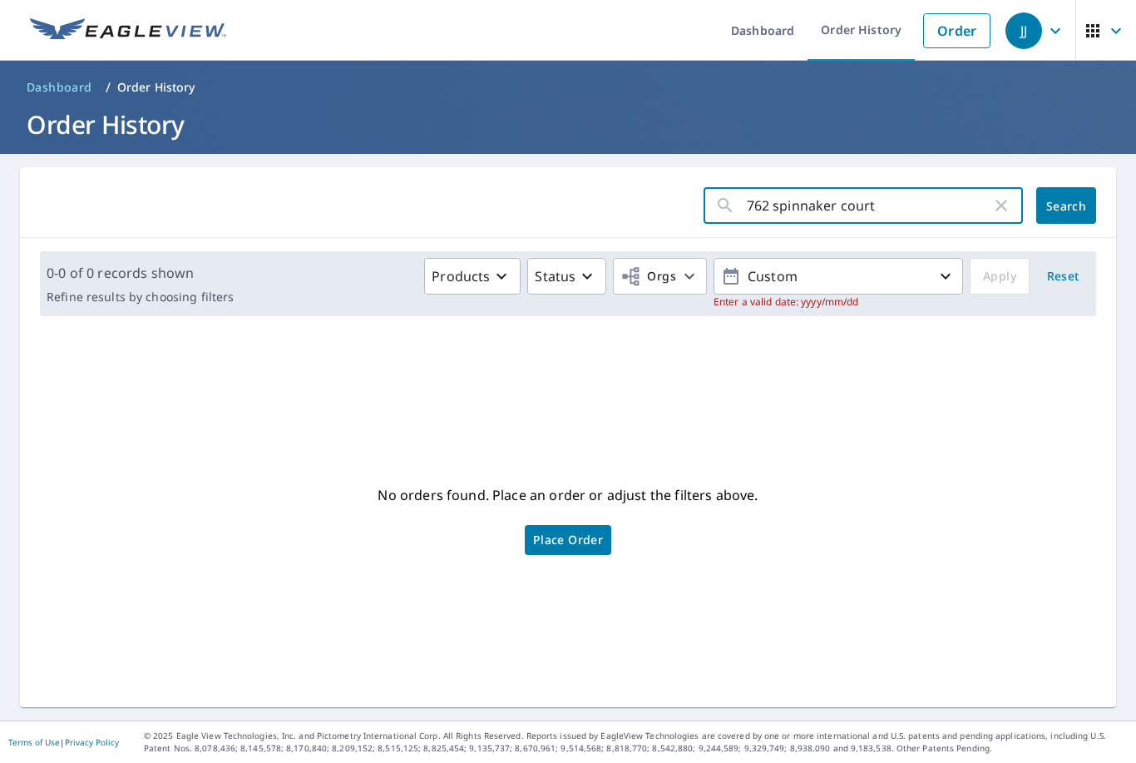
click at [911, 202] on input "762 spinnaker court" at bounding box center [869, 205] width 245 height 47
type input "7"
type input "8"
type input "[STREET_ADDRESS]"
click at [1076, 200] on span "Search" at bounding box center [1066, 206] width 33 height 16
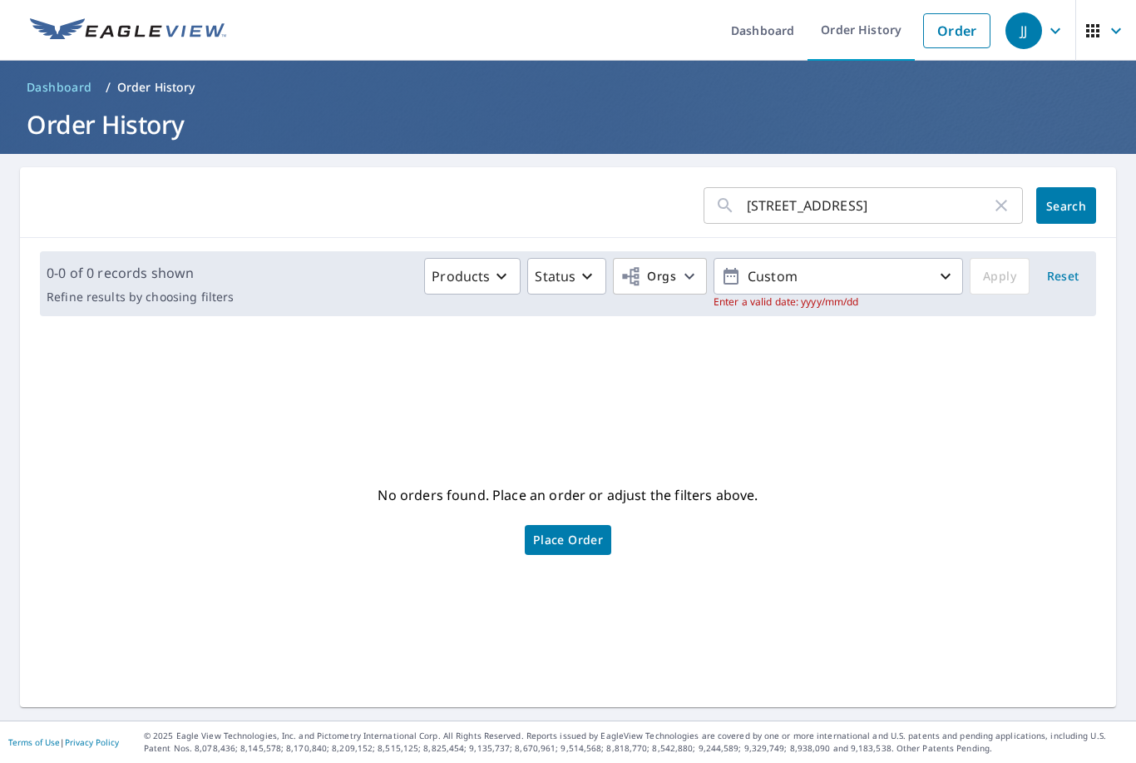
click at [902, 203] on input "[STREET_ADDRESS]" at bounding box center [869, 205] width 245 height 47
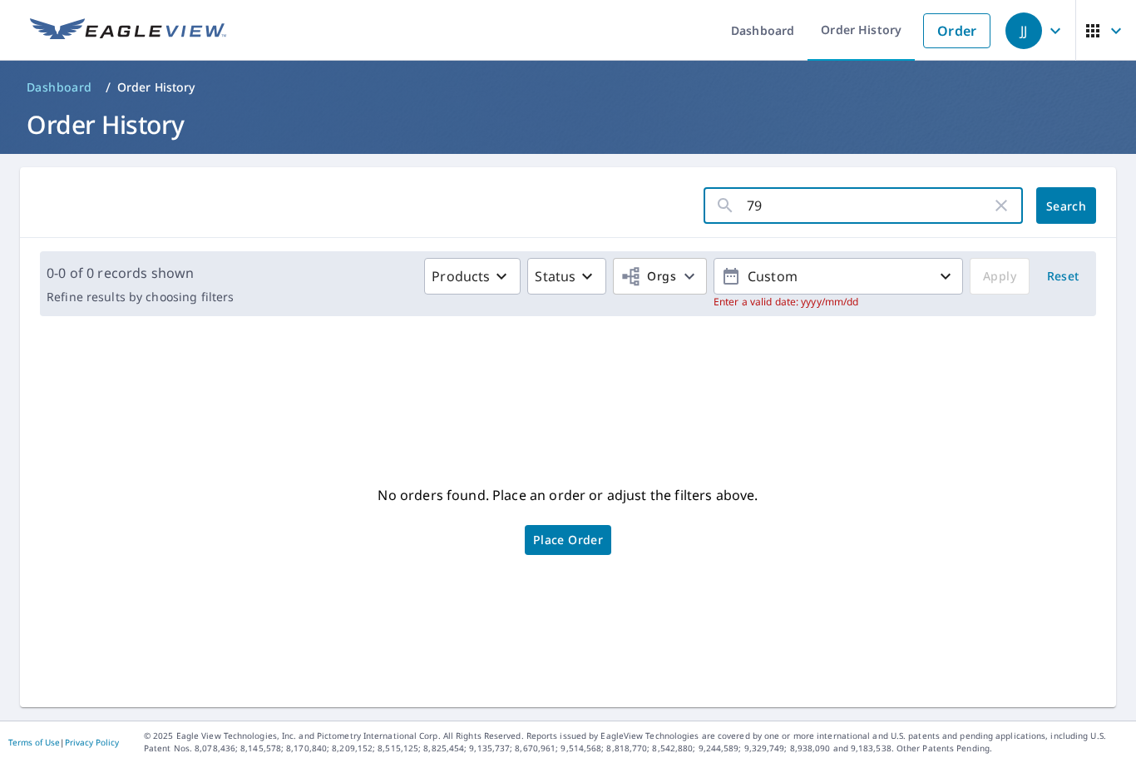
type input "7"
type input "2023"
click at [788, 275] on p "Custom" at bounding box center [838, 276] width 195 height 29
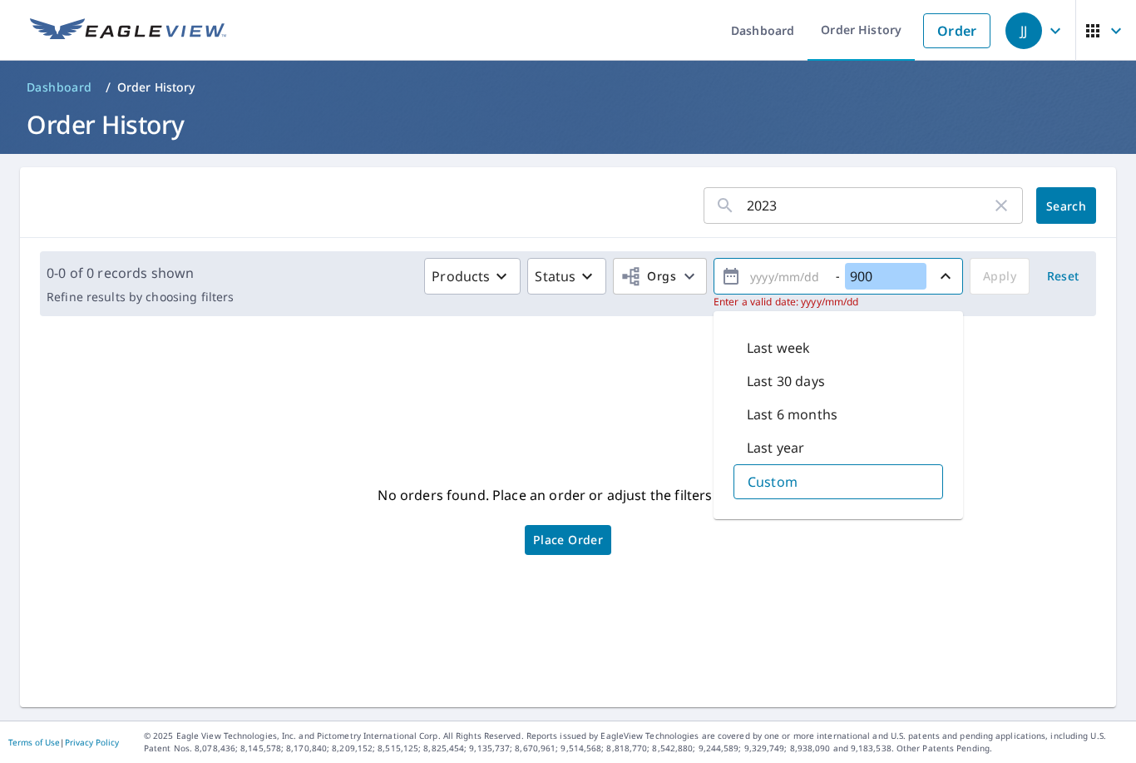
click at [903, 268] on input "900" at bounding box center [886, 276] width 82 height 27
type input "9"
click at [804, 275] on input "text" at bounding box center [786, 276] width 82 height 27
click at [839, 276] on button "[DATE] -" at bounding box center [839, 276] width 250 height 37
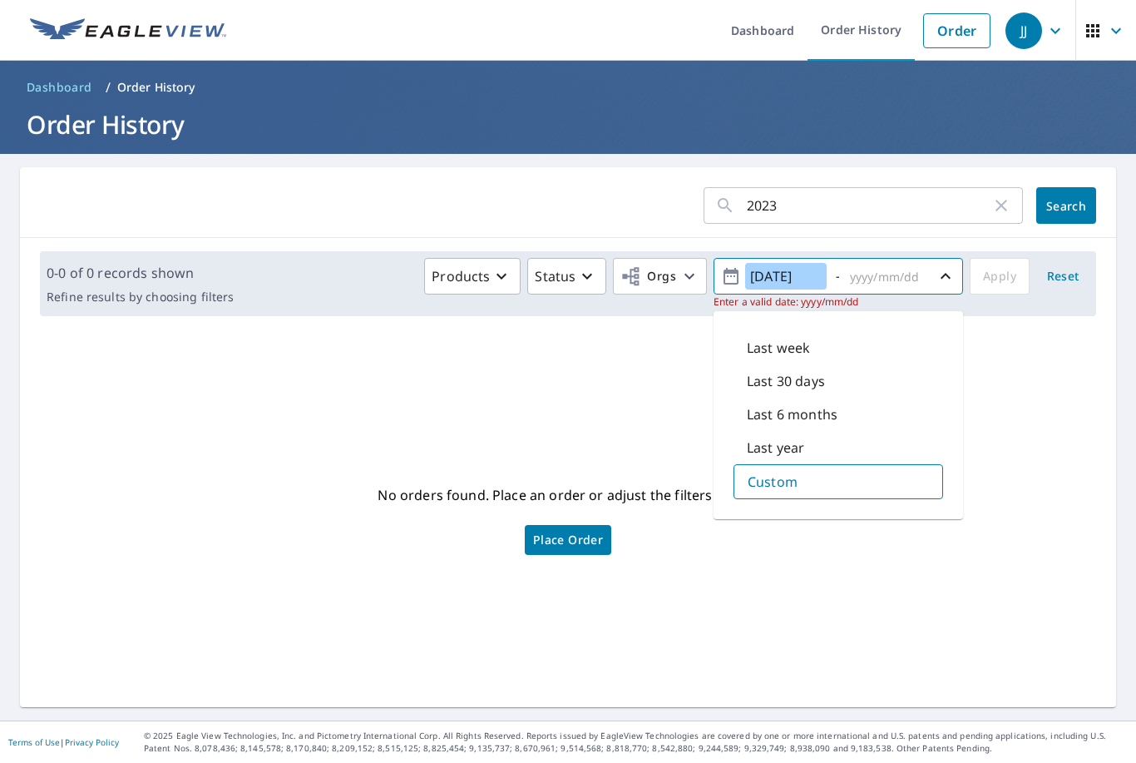
click at [839, 276] on button "[DATE] -" at bounding box center [839, 276] width 250 height 37
type input "[DATE]"
click at [922, 271] on input "text" at bounding box center [886, 276] width 82 height 27
type input "[DATE]"
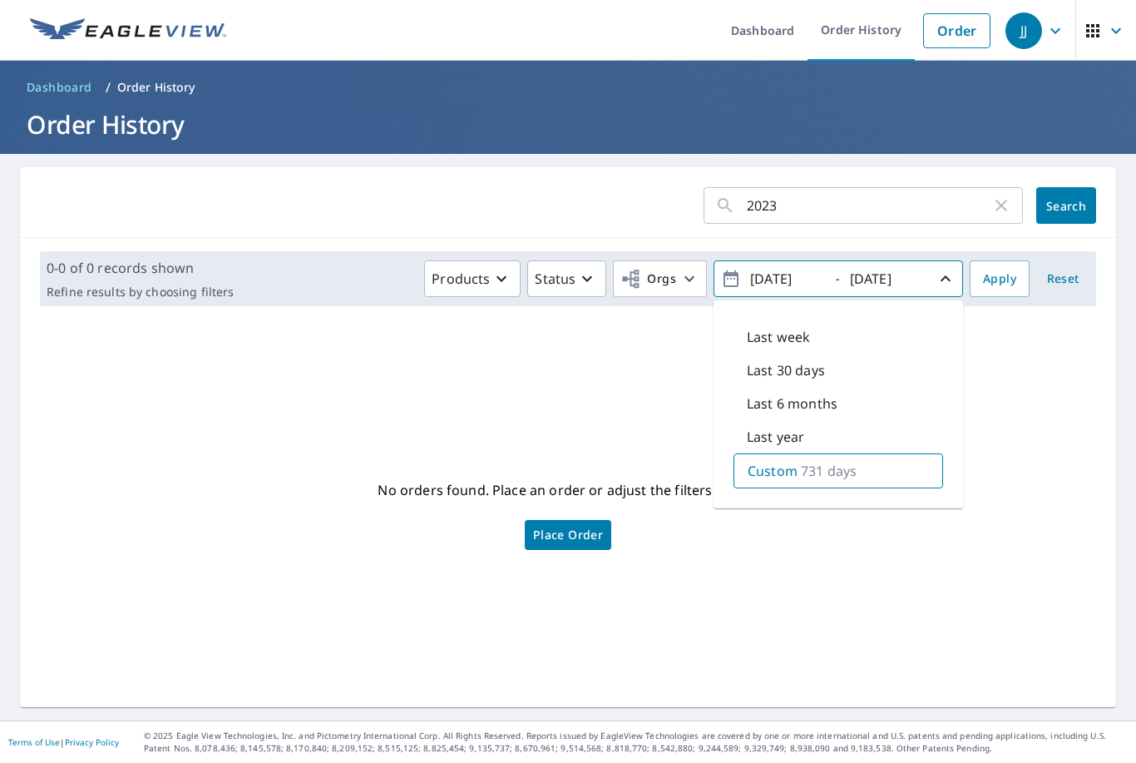
click at [1001, 272] on span "Apply" at bounding box center [999, 279] width 33 height 21
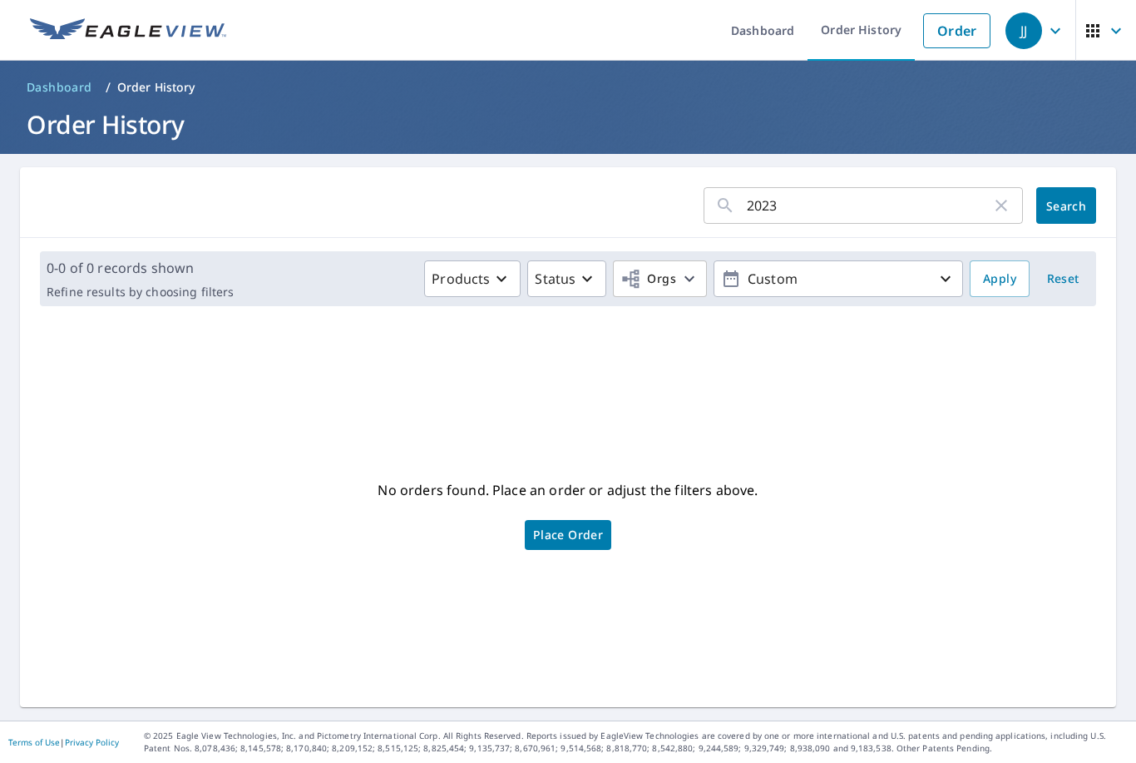
click at [832, 265] on p "Custom" at bounding box center [838, 279] width 195 height 29
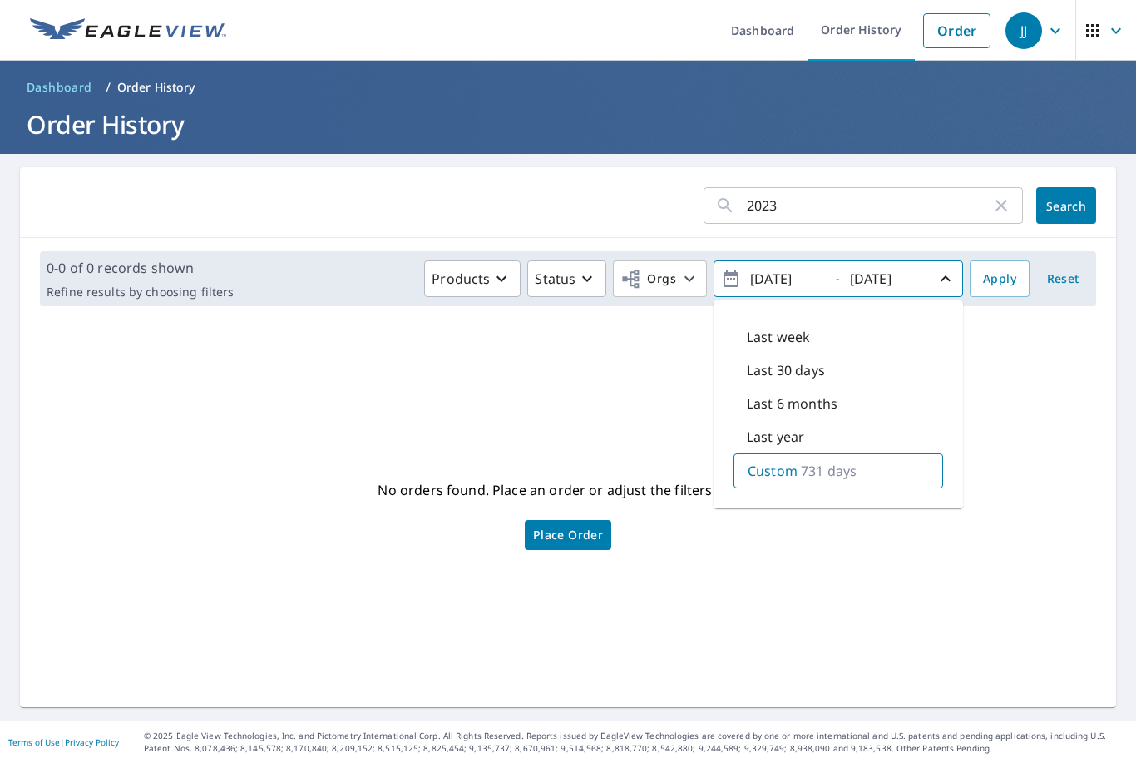
click at [1004, 202] on icon "button" at bounding box center [1002, 205] width 20 height 20
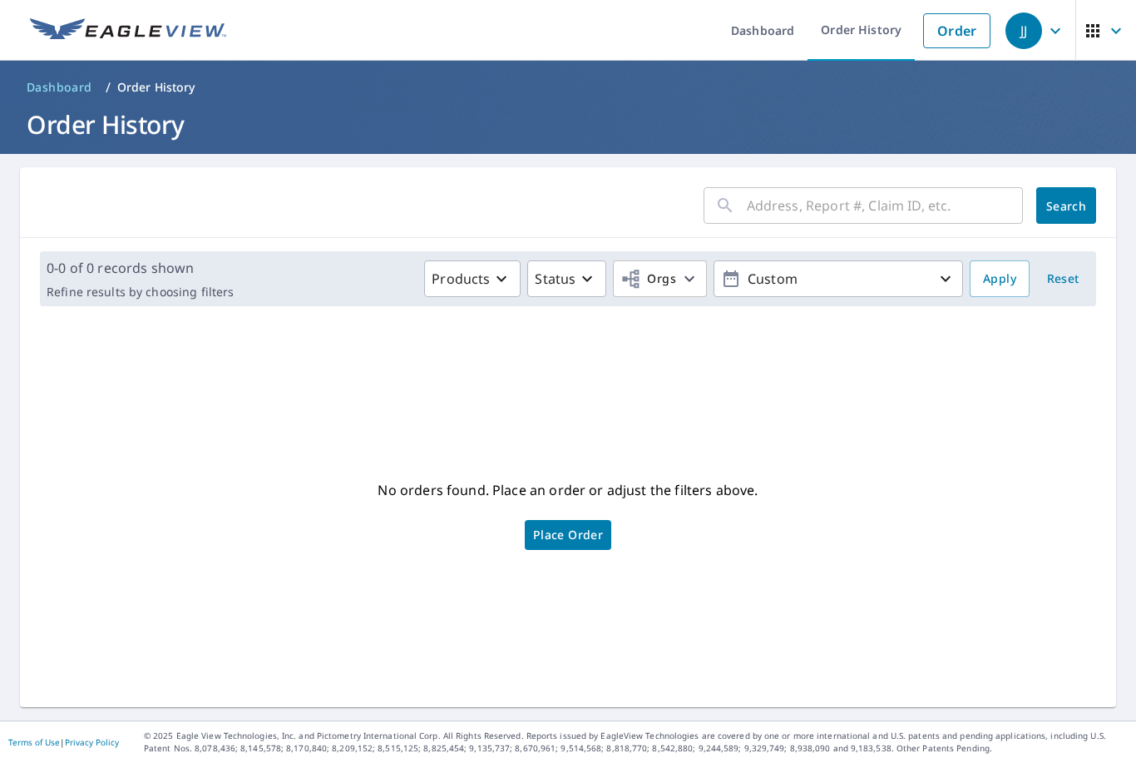
click at [829, 284] on p "Custom" at bounding box center [838, 279] width 195 height 29
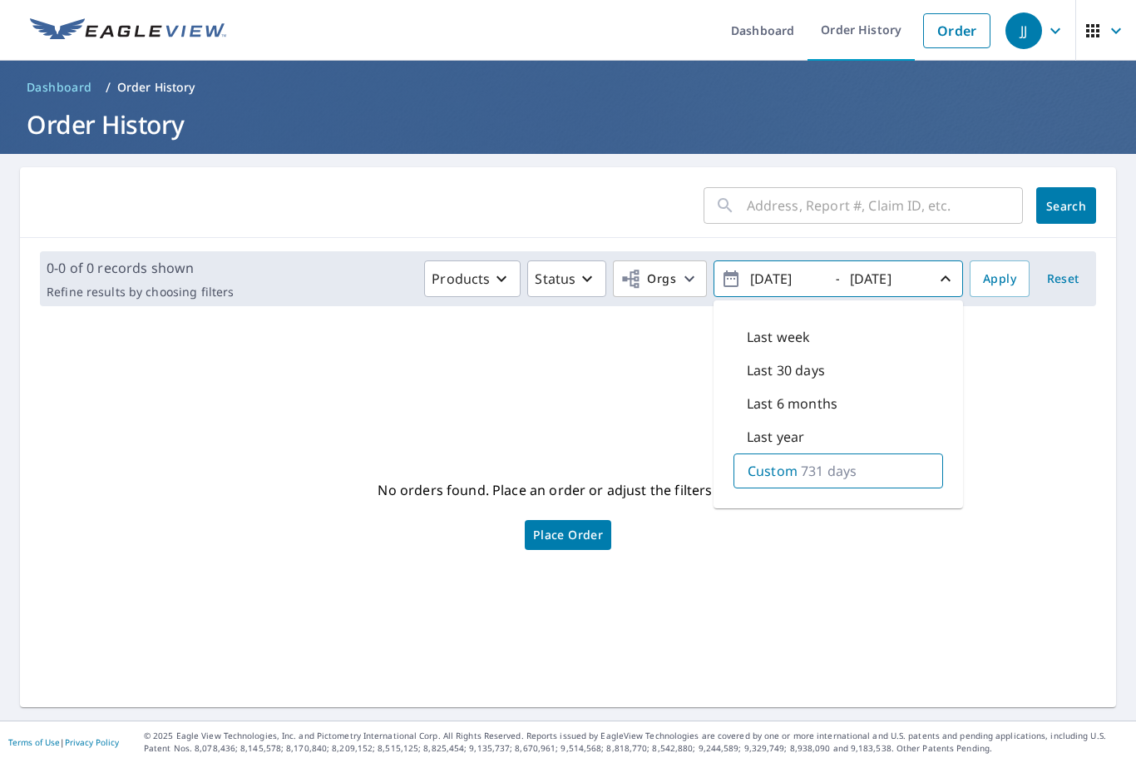
click at [1003, 280] on span "Apply" at bounding box center [999, 279] width 33 height 21
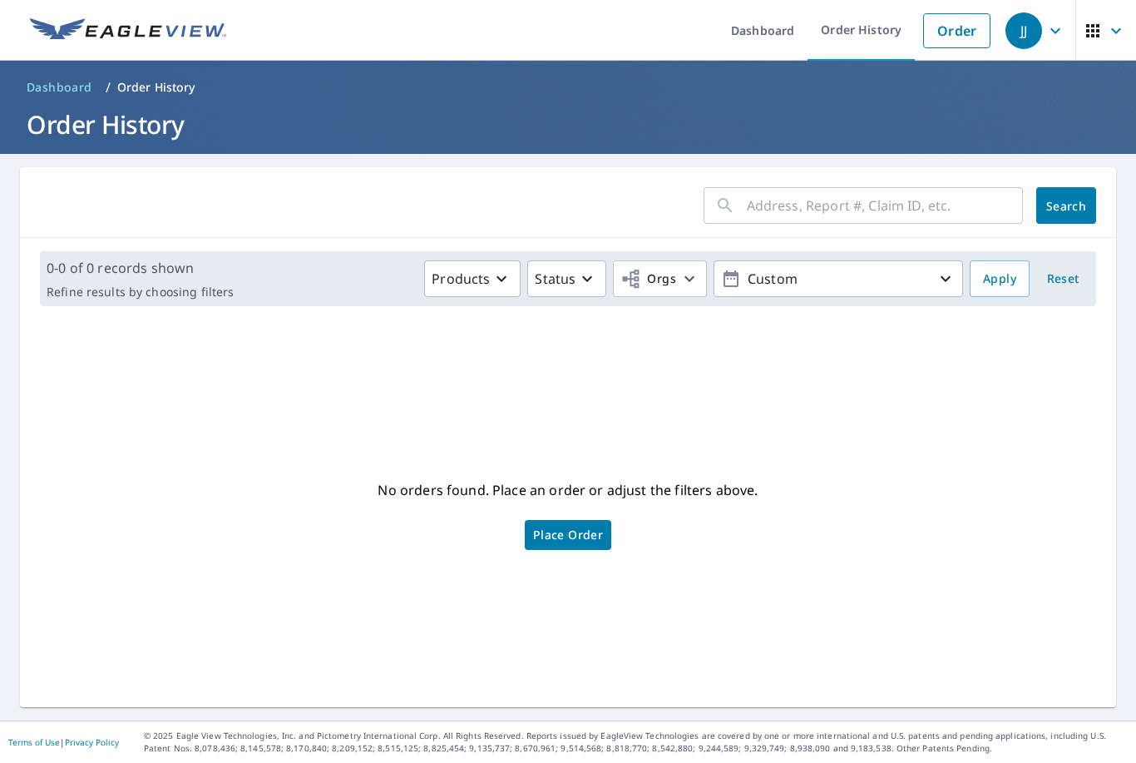
click at [87, 37] on img at bounding box center [128, 30] width 196 height 25
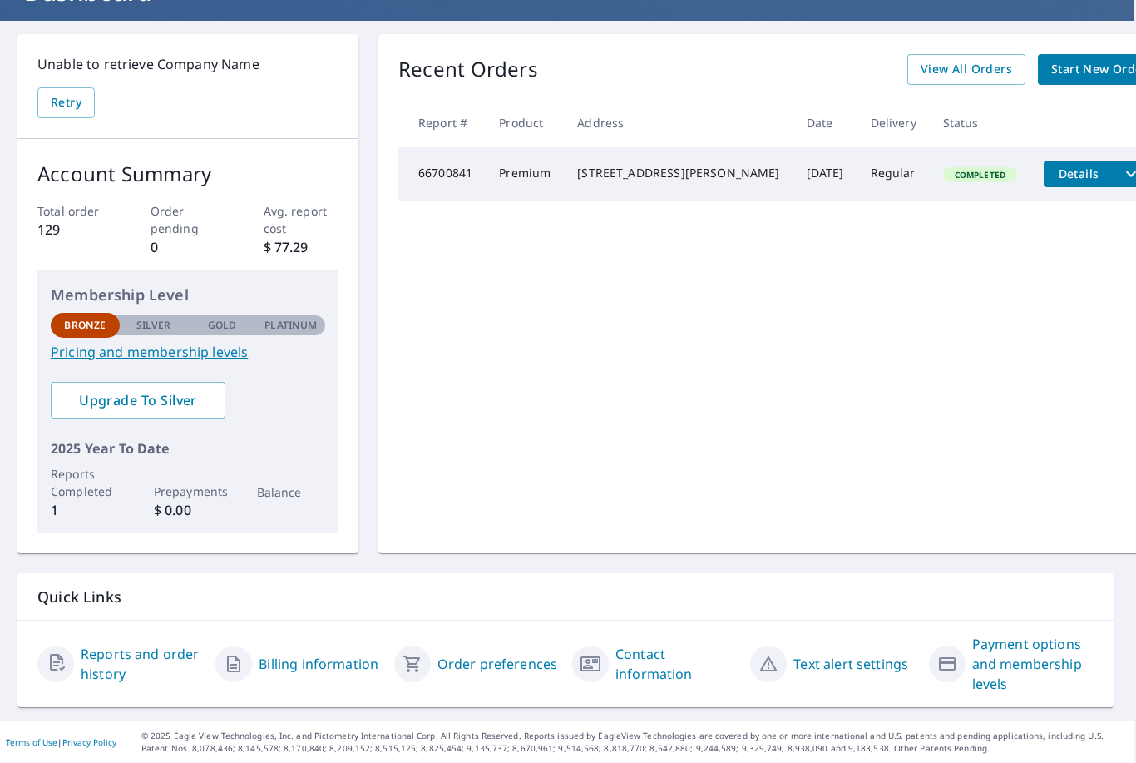
scroll to position [79, 0]
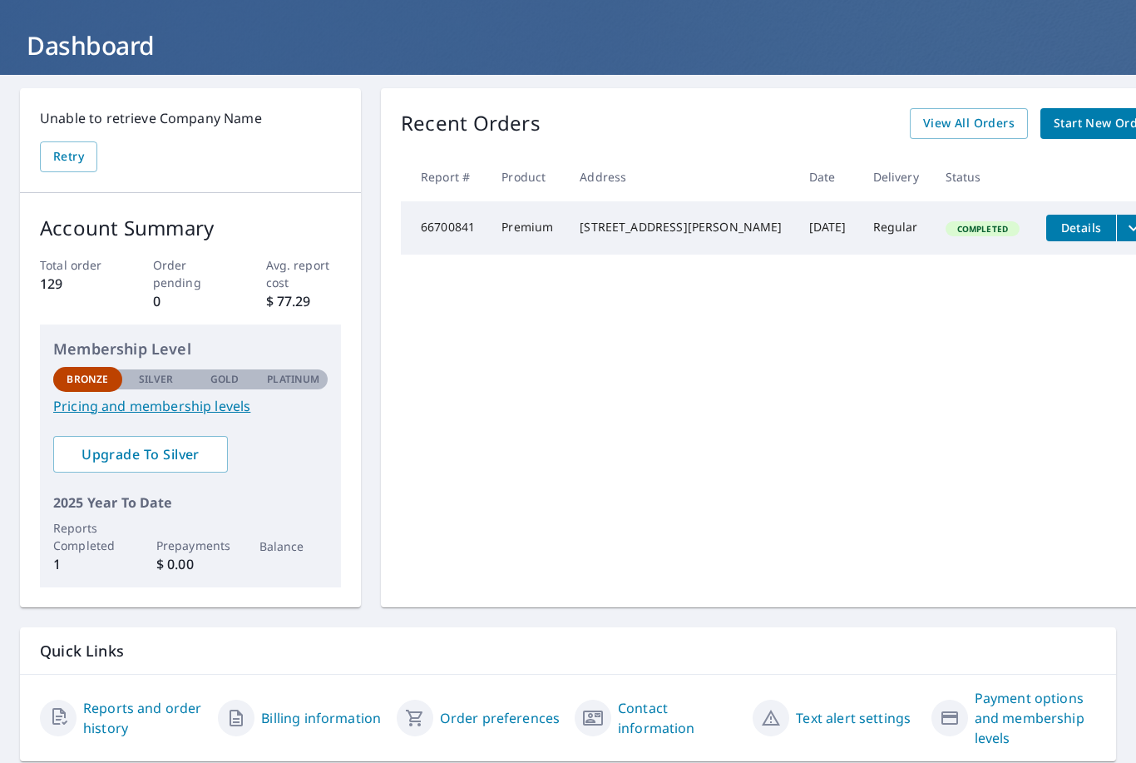
click at [104, 725] on link "Reports and order history" at bounding box center [143, 718] width 121 height 40
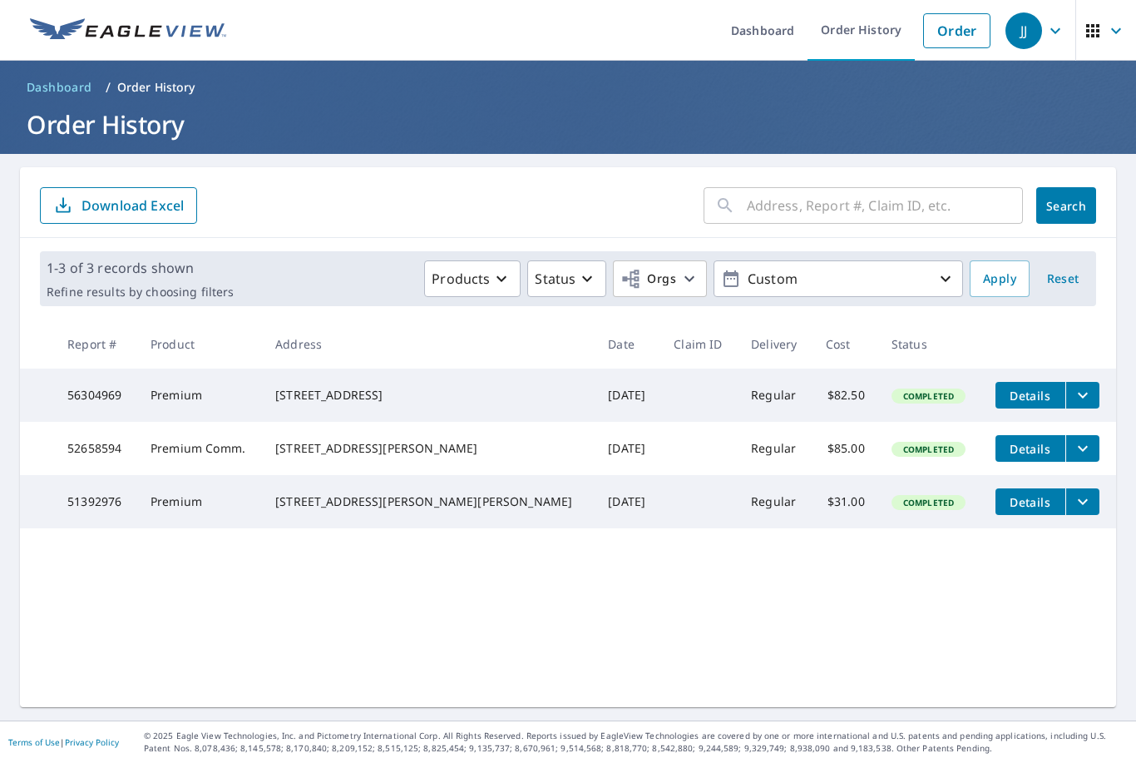
click at [949, 276] on icon "button" at bounding box center [946, 279] width 20 height 20
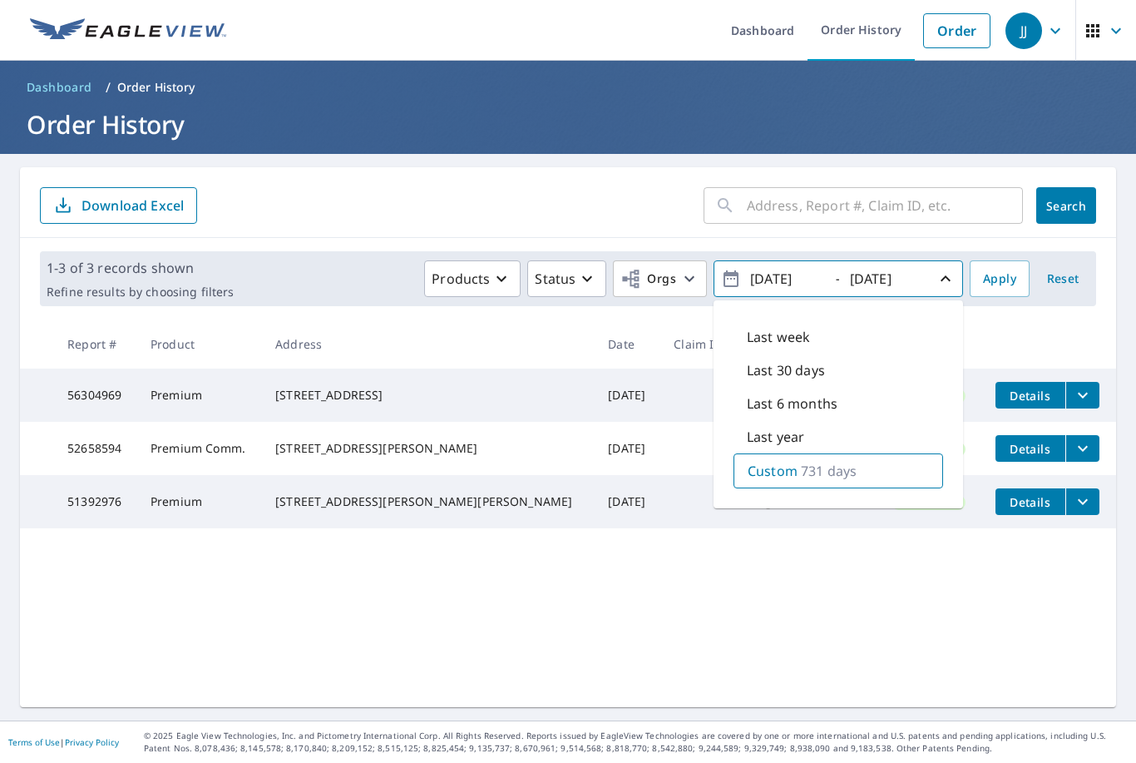
click at [827, 468] on p "731 days" at bounding box center [829, 471] width 56 height 20
click at [992, 275] on span "Apply" at bounding box center [999, 279] width 33 height 21
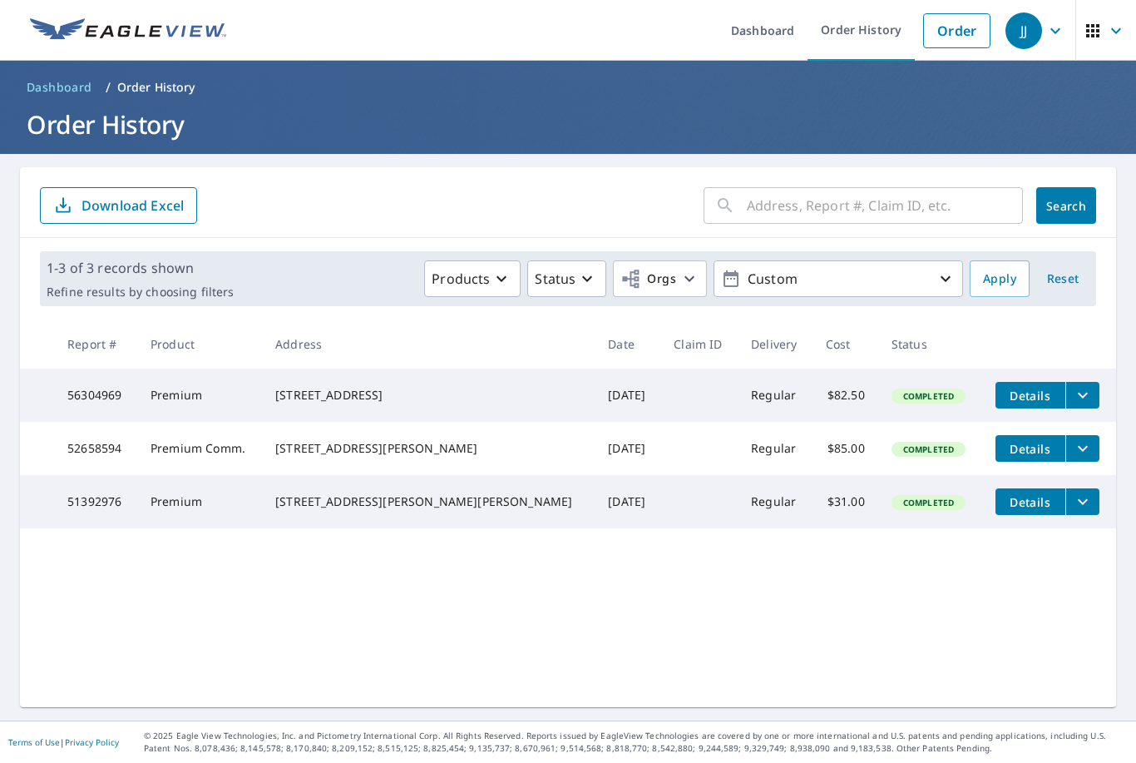
click at [768, 201] on input "text" at bounding box center [885, 205] width 276 height 47
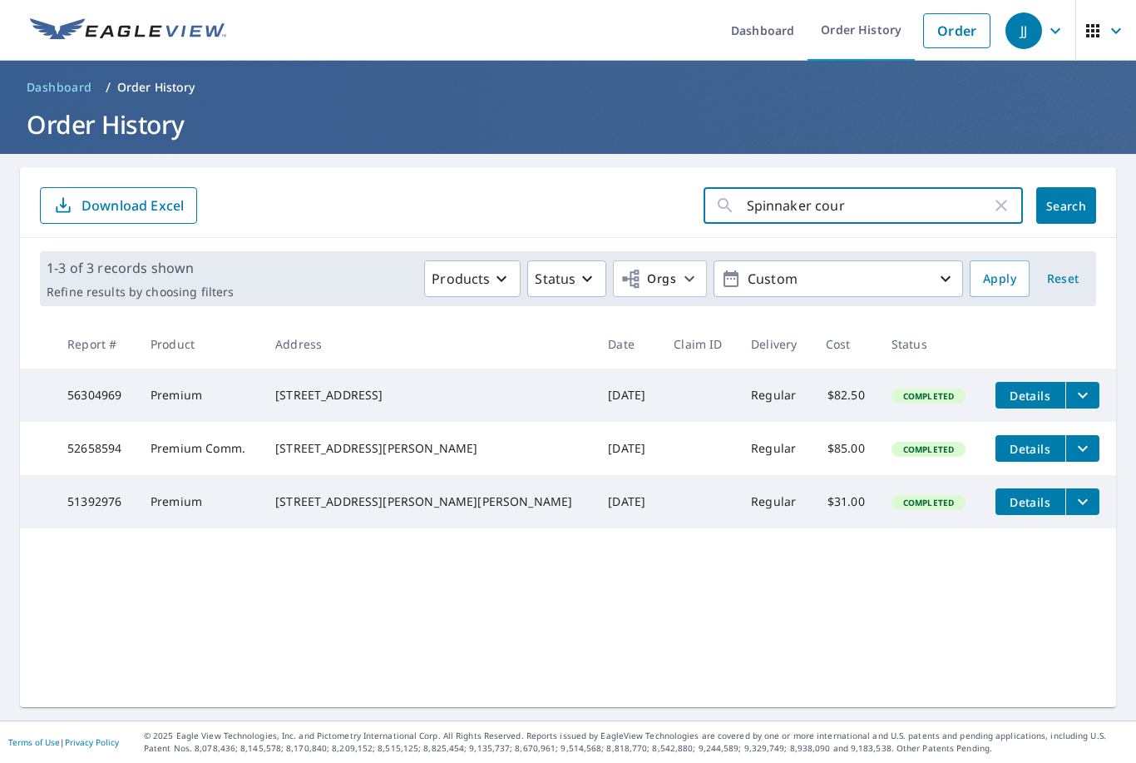
type input "Spinnaker court"
click at [1072, 204] on span "Search" at bounding box center [1066, 206] width 33 height 16
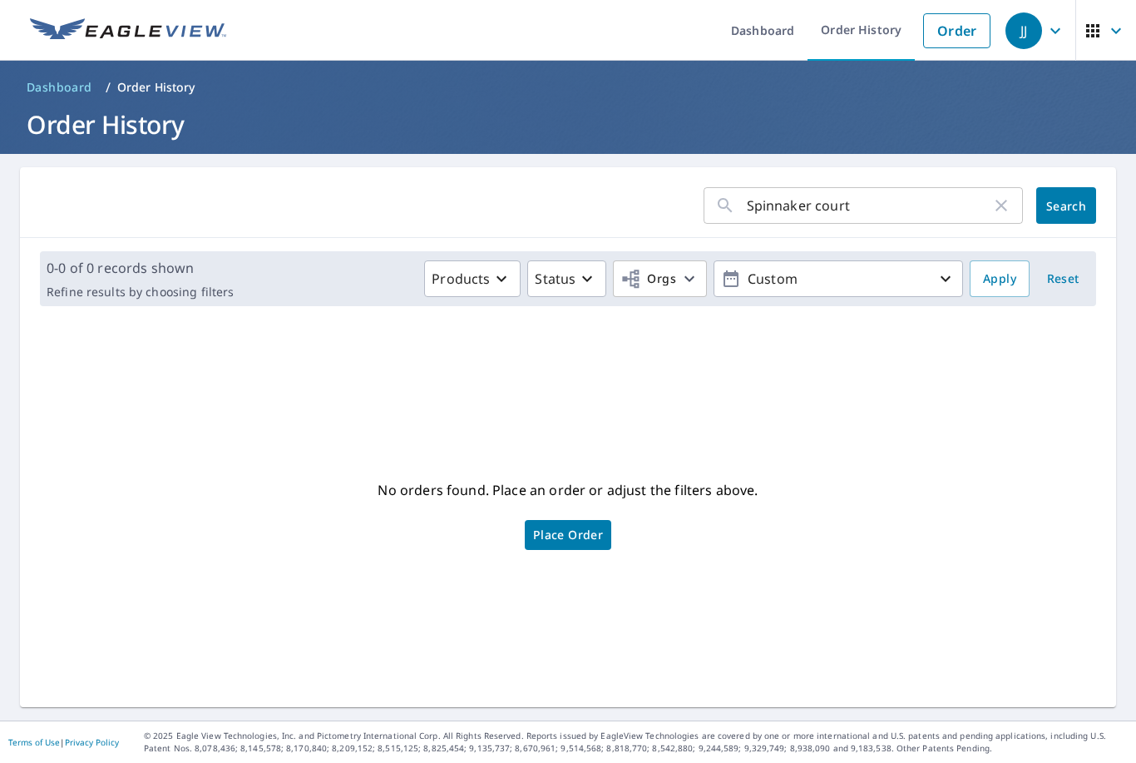
click at [946, 275] on icon "button" at bounding box center [946, 279] width 20 height 20
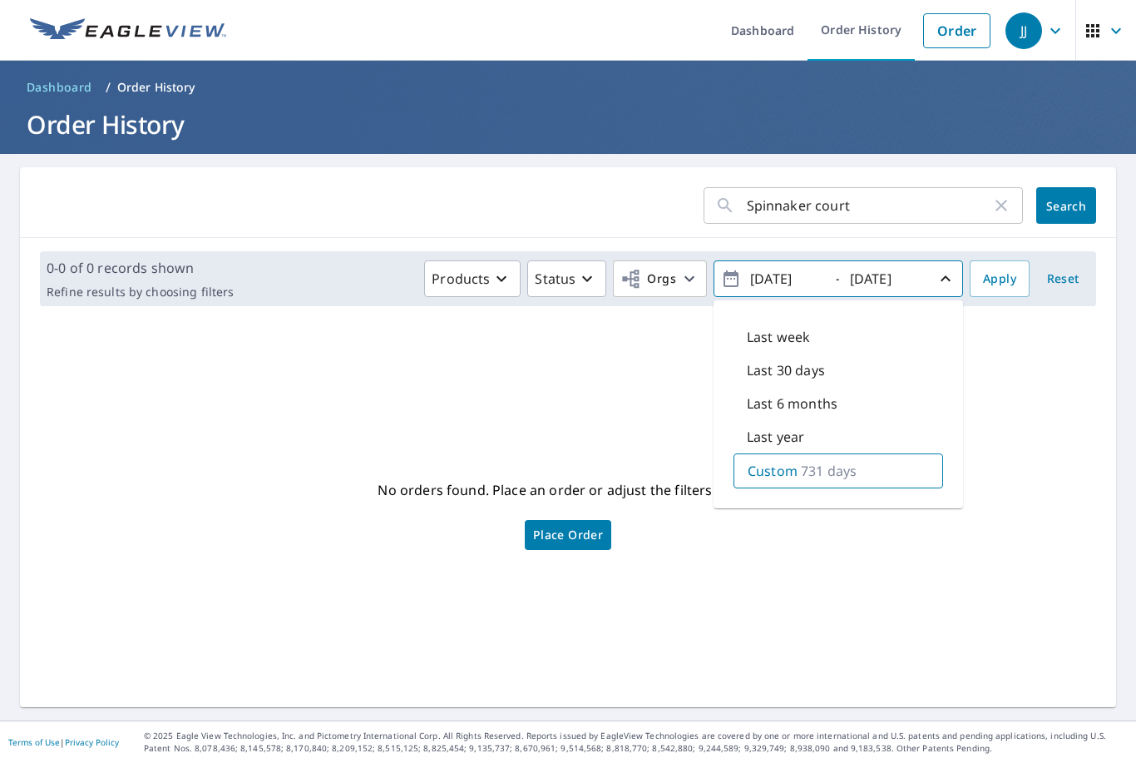
click at [938, 275] on icon "button" at bounding box center [946, 279] width 20 height 20
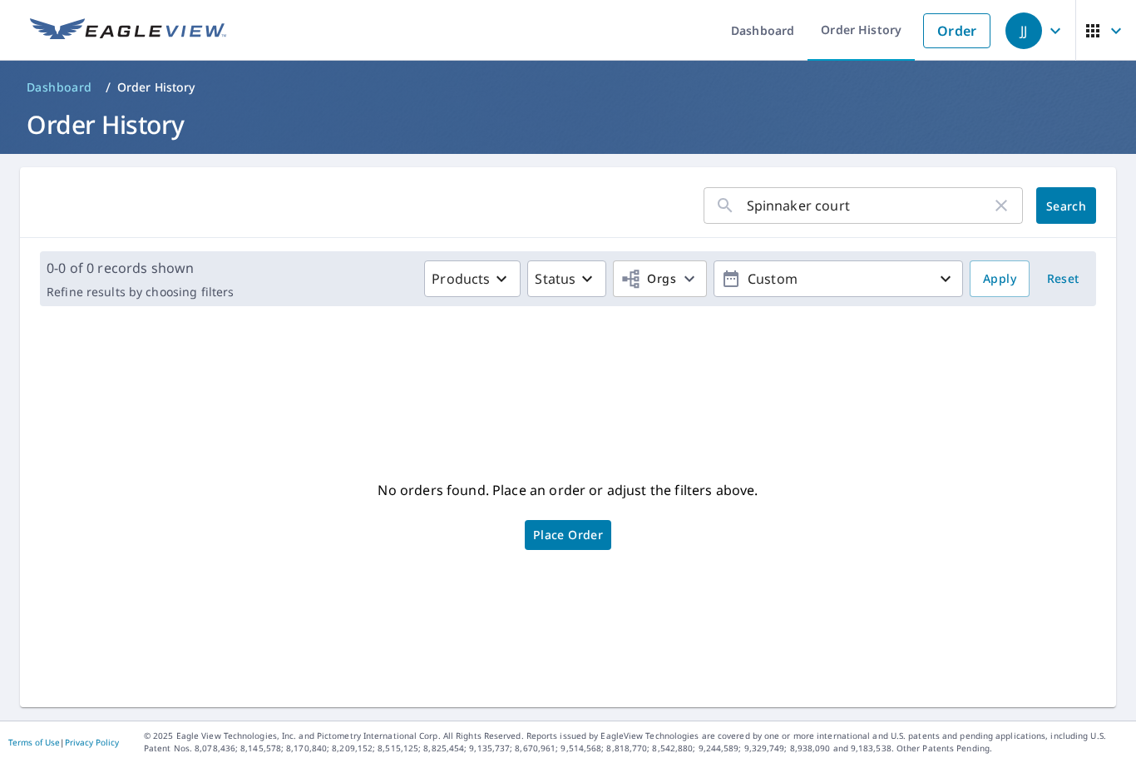
click at [807, 281] on p "Custom" at bounding box center [838, 279] width 195 height 29
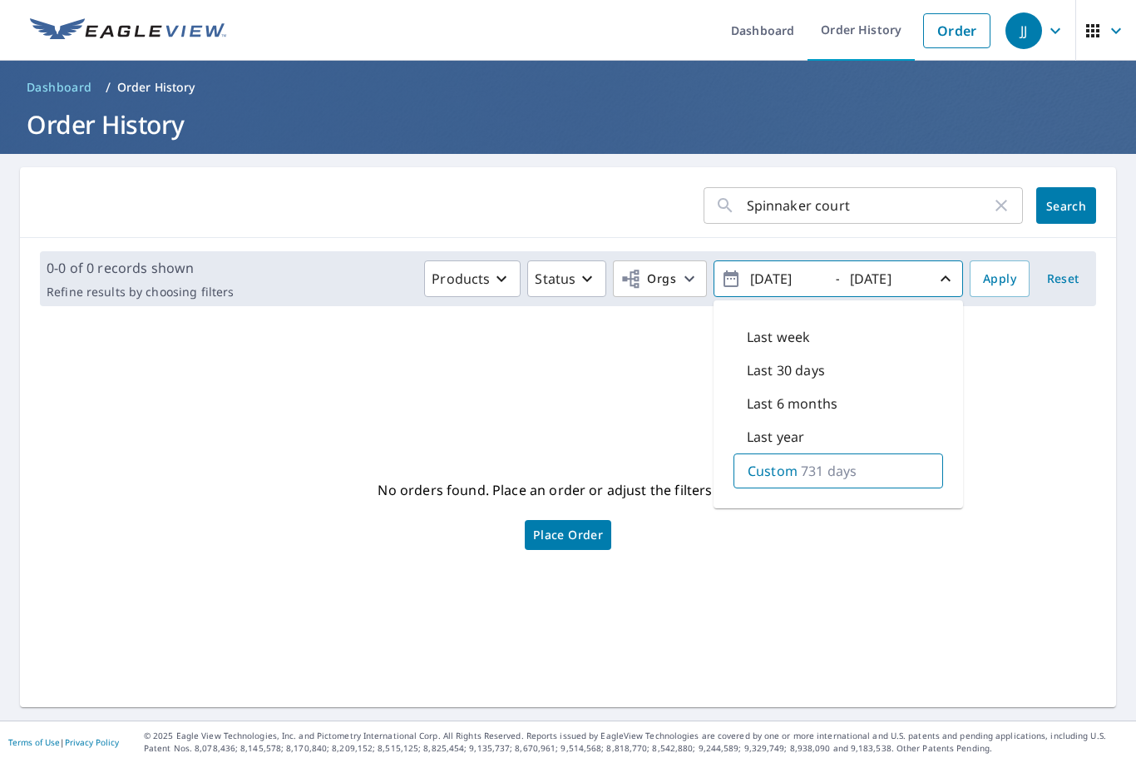
click at [789, 336] on p "Last week" at bounding box center [778, 337] width 63 height 20
type input "[DATE]"
click at [783, 443] on p "Last year" at bounding box center [775, 438] width 57 height 20
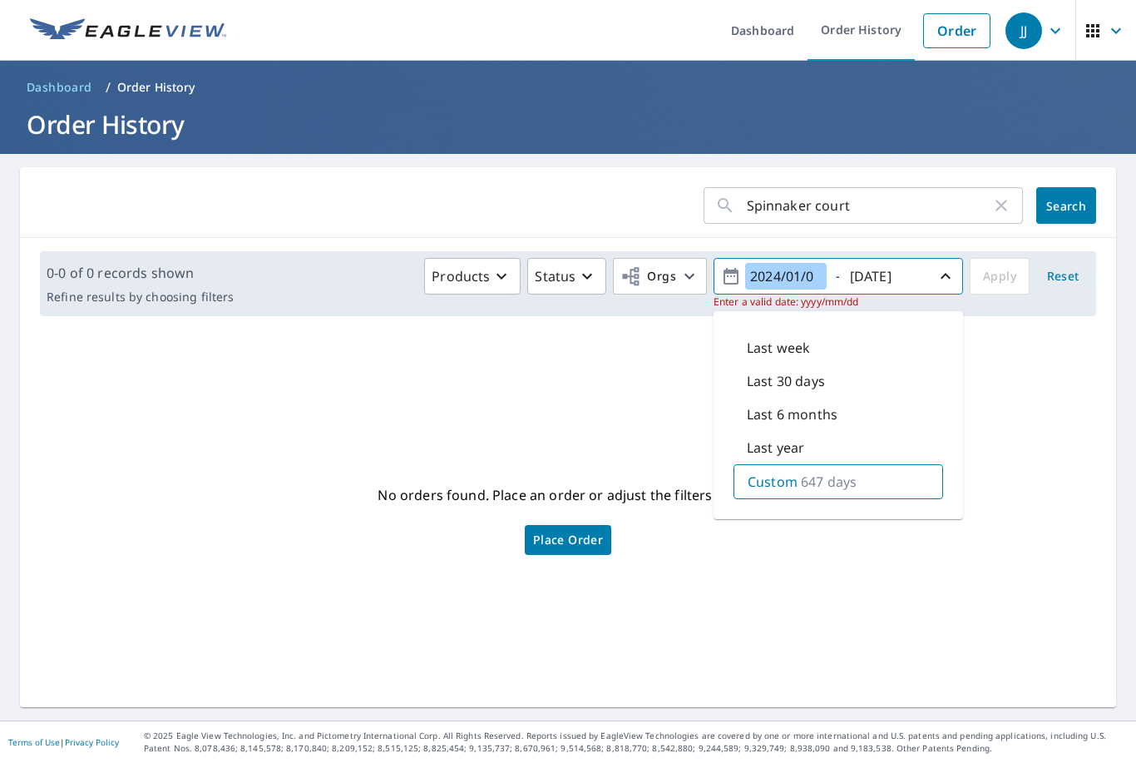
type input "[DATE]"
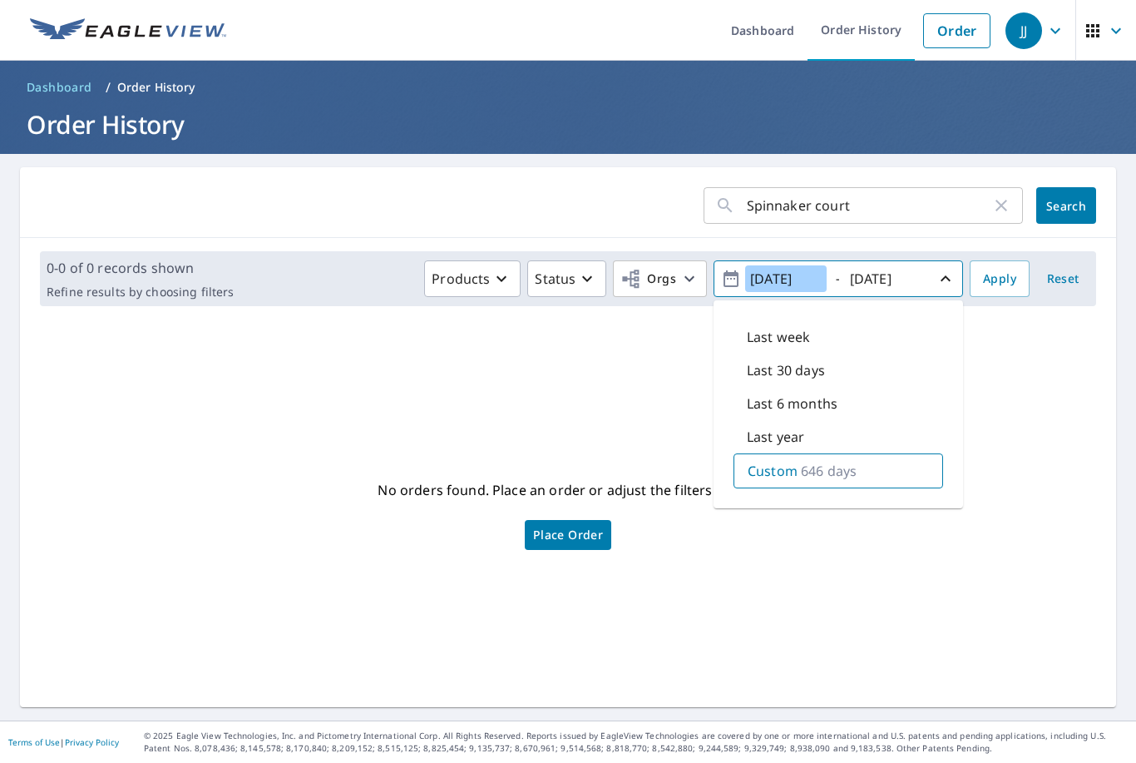
click at [839, 279] on button "[DATE] - [DATE]" at bounding box center [839, 278] width 250 height 37
click at [1001, 273] on span "Apply" at bounding box center [999, 279] width 33 height 21
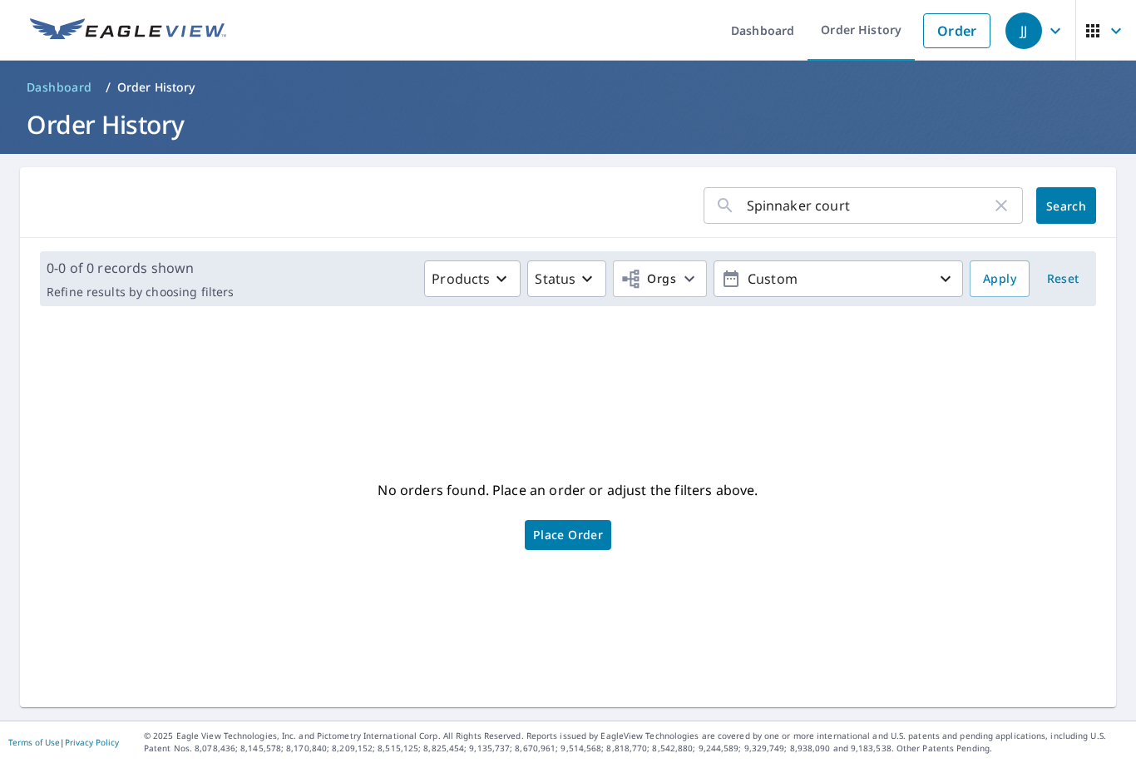
click at [930, 277] on p "Custom" at bounding box center [838, 279] width 195 height 29
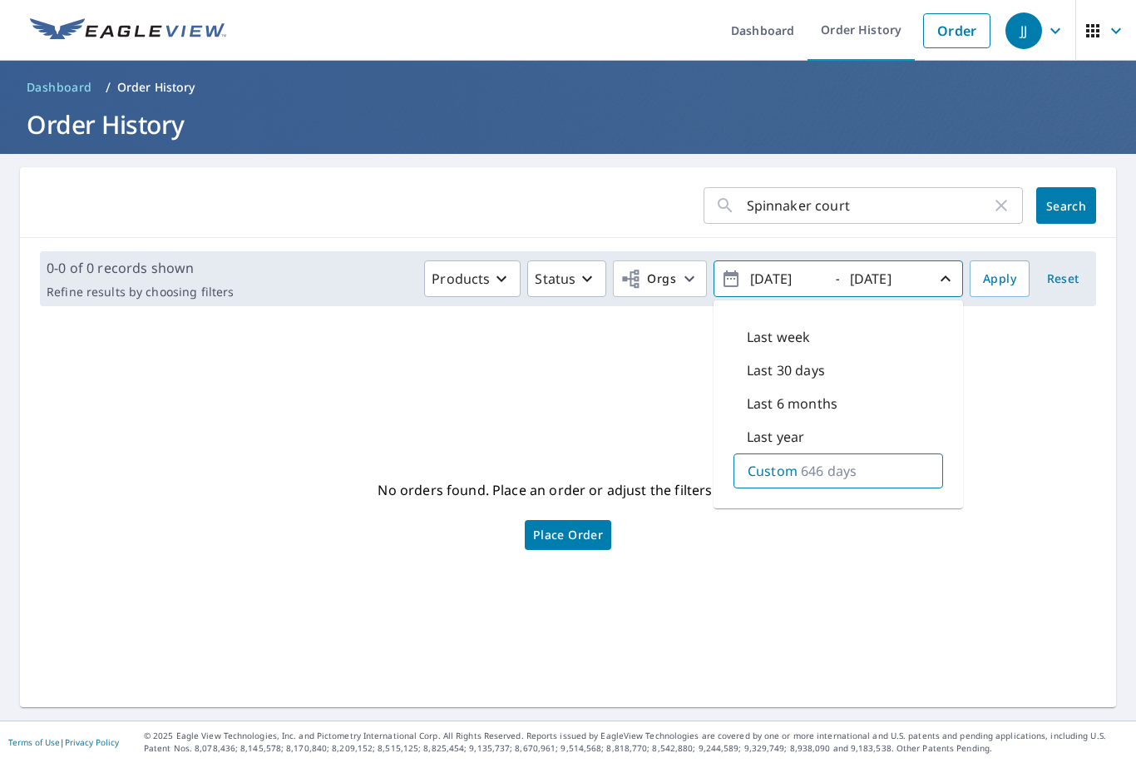
click at [843, 466] on p "646 days" at bounding box center [829, 471] width 56 height 20
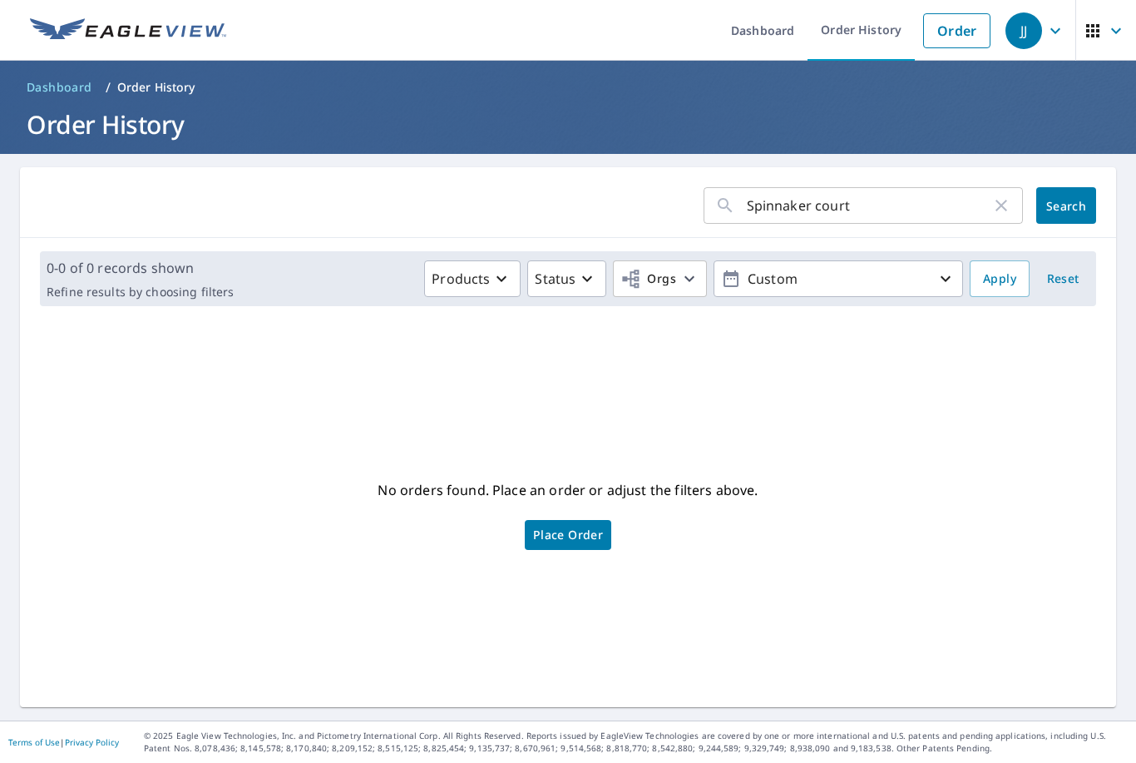
click at [243, 324] on div "Spinnaker court ​ Search 0-0 of 0 records shown Refine results by choosing filt…" at bounding box center [568, 437] width 1096 height 540
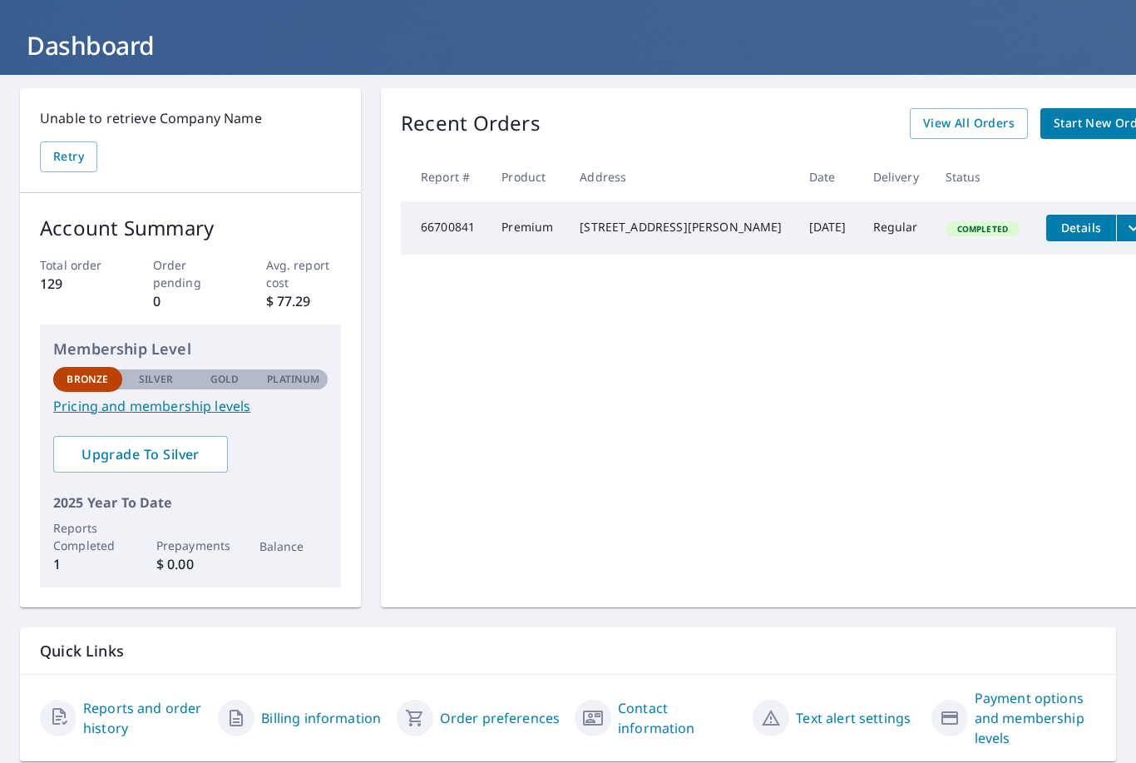
scroll to position [53, 0]
click at [297, 708] on link "Billing information" at bounding box center [321, 718] width 120 height 20
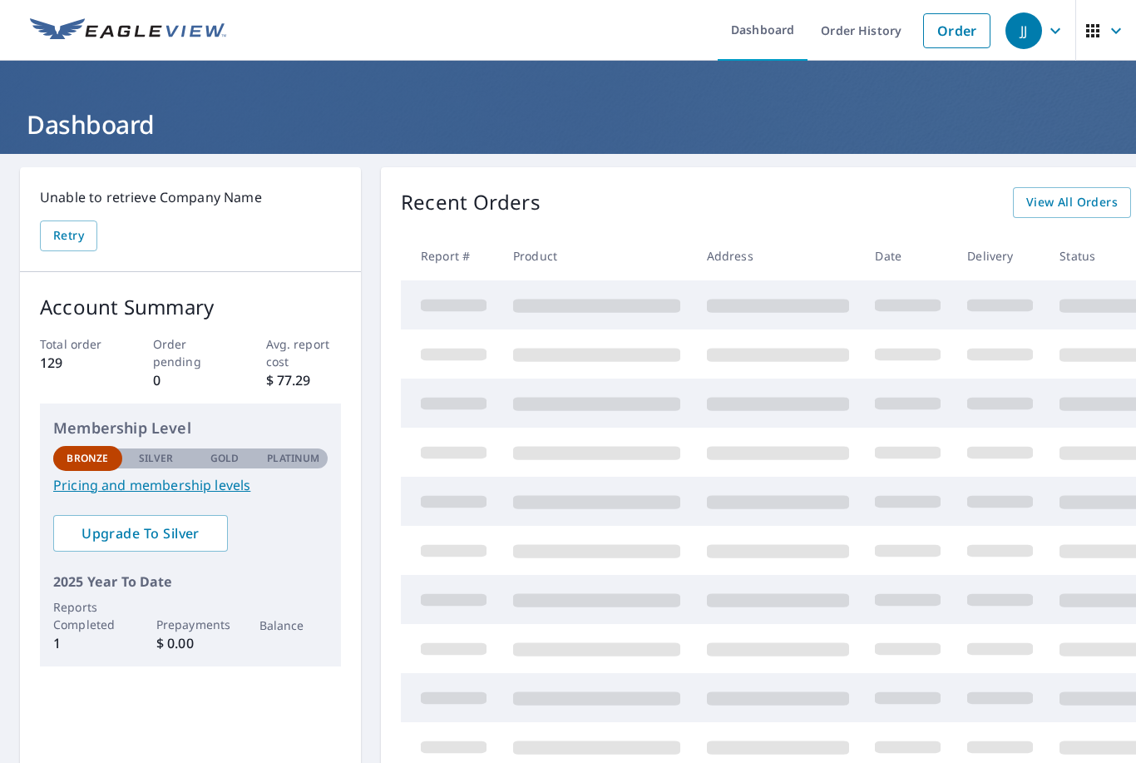
scroll to position [40, 0]
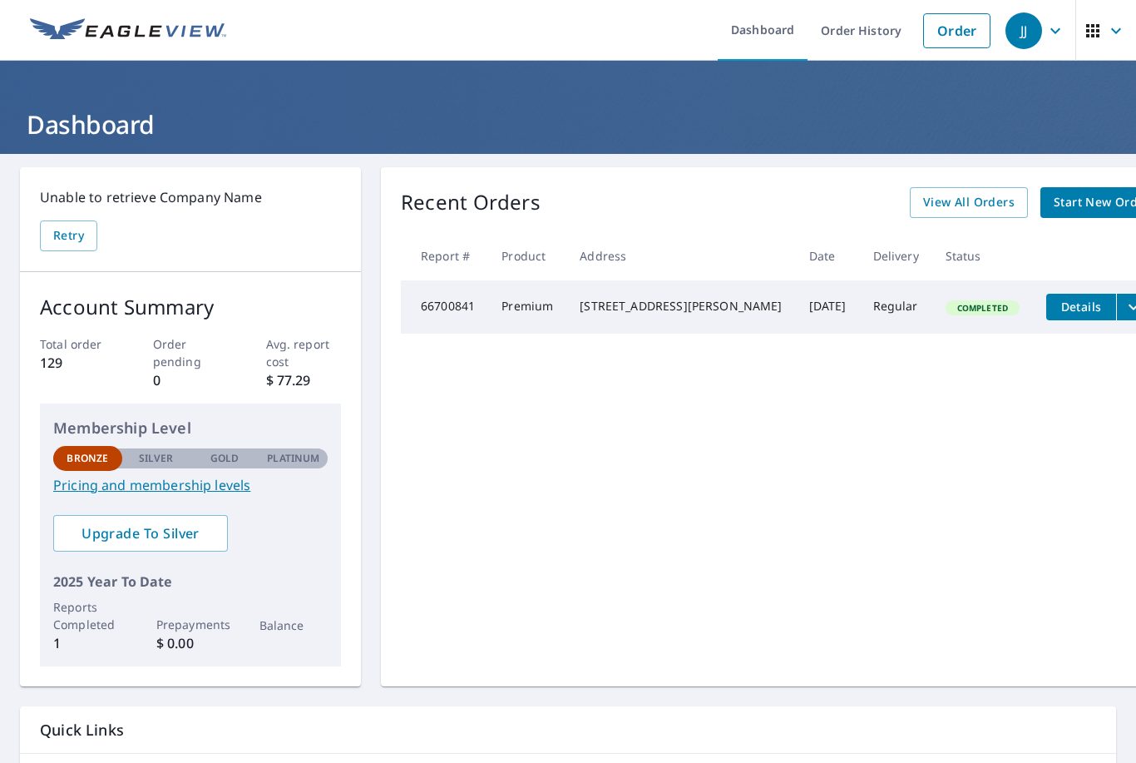
click at [923, 192] on span "View All Orders" at bounding box center [969, 202] width 92 height 21
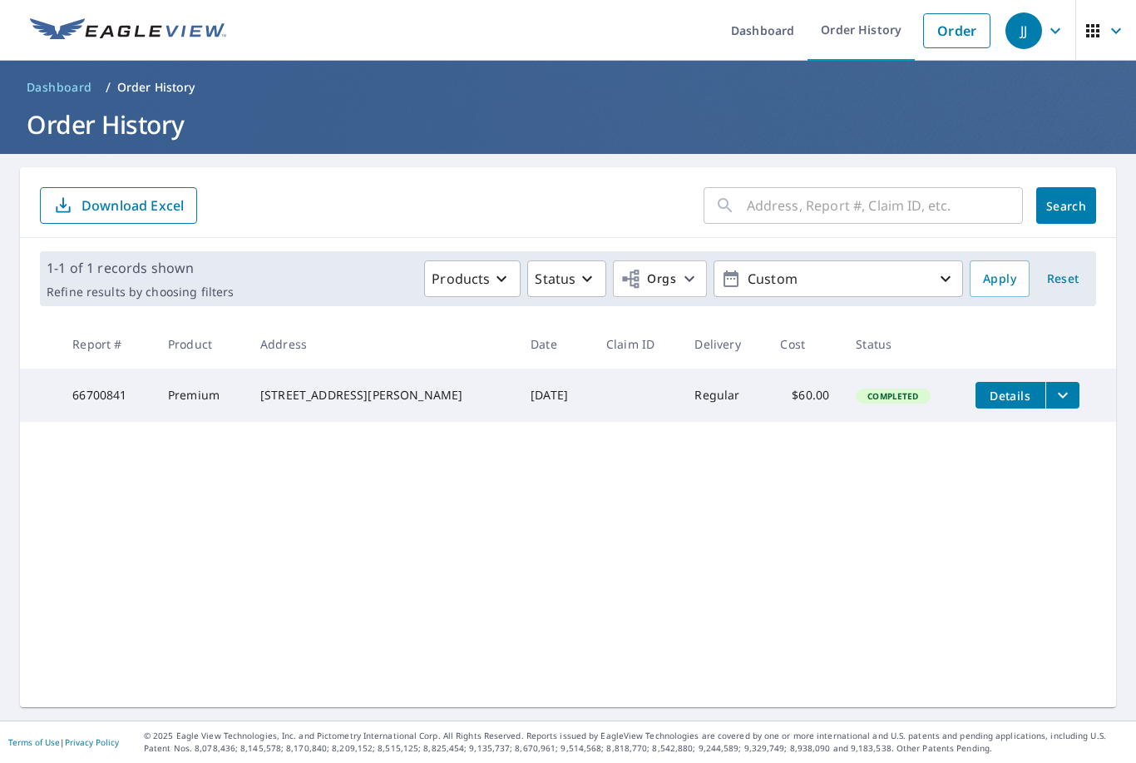
click at [509, 269] on icon "button" at bounding box center [502, 279] width 20 height 20
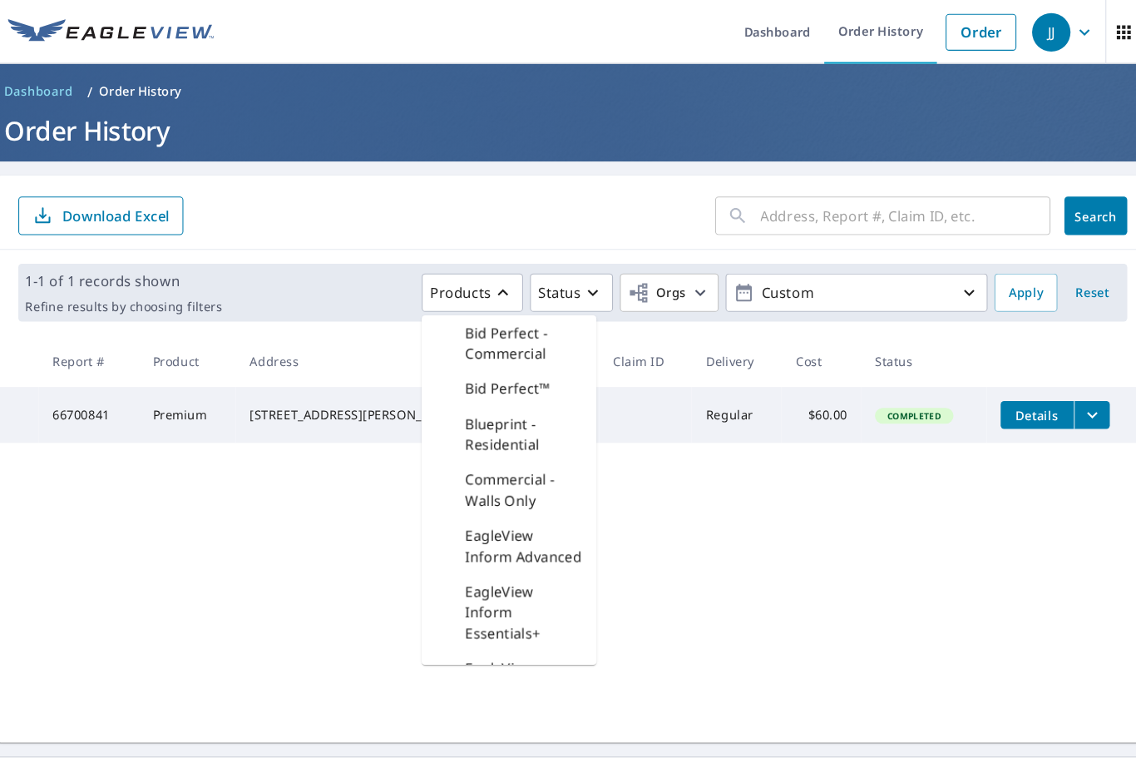
scroll to position [21, 0]
click at [577, 269] on icon "button" at bounding box center [587, 279] width 20 height 20
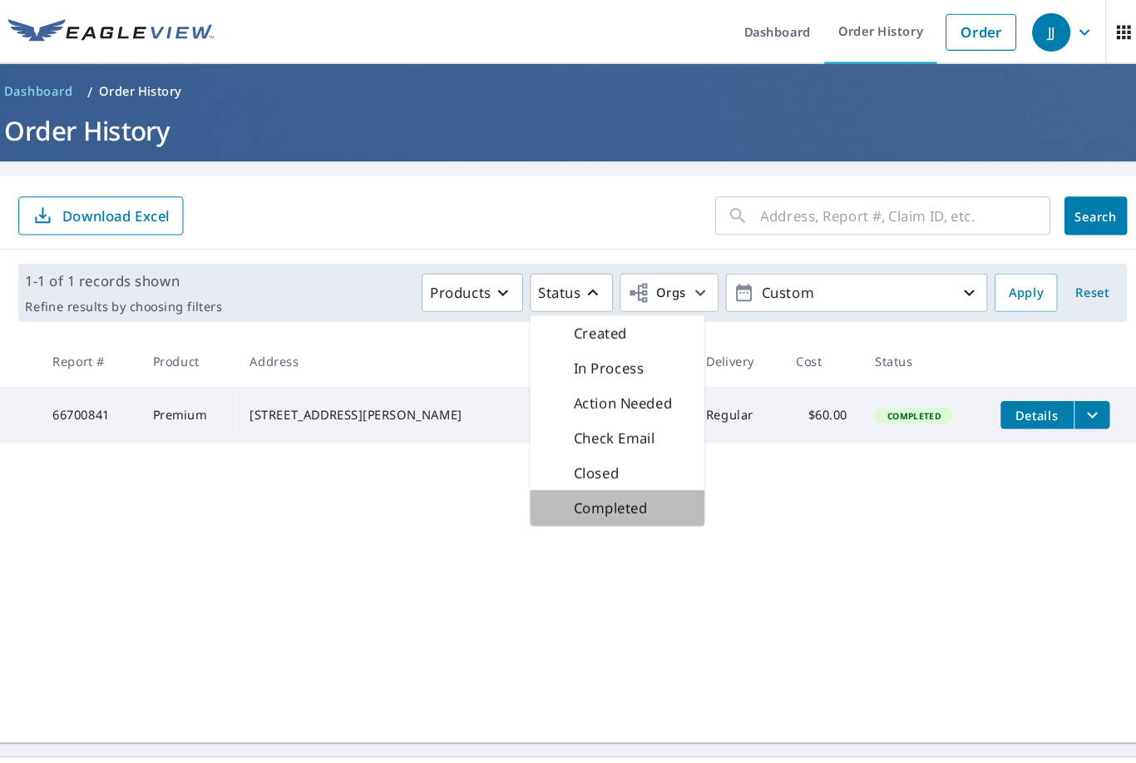
click at [576, 473] on div "Completed" at bounding box center [610, 483] width 166 height 33
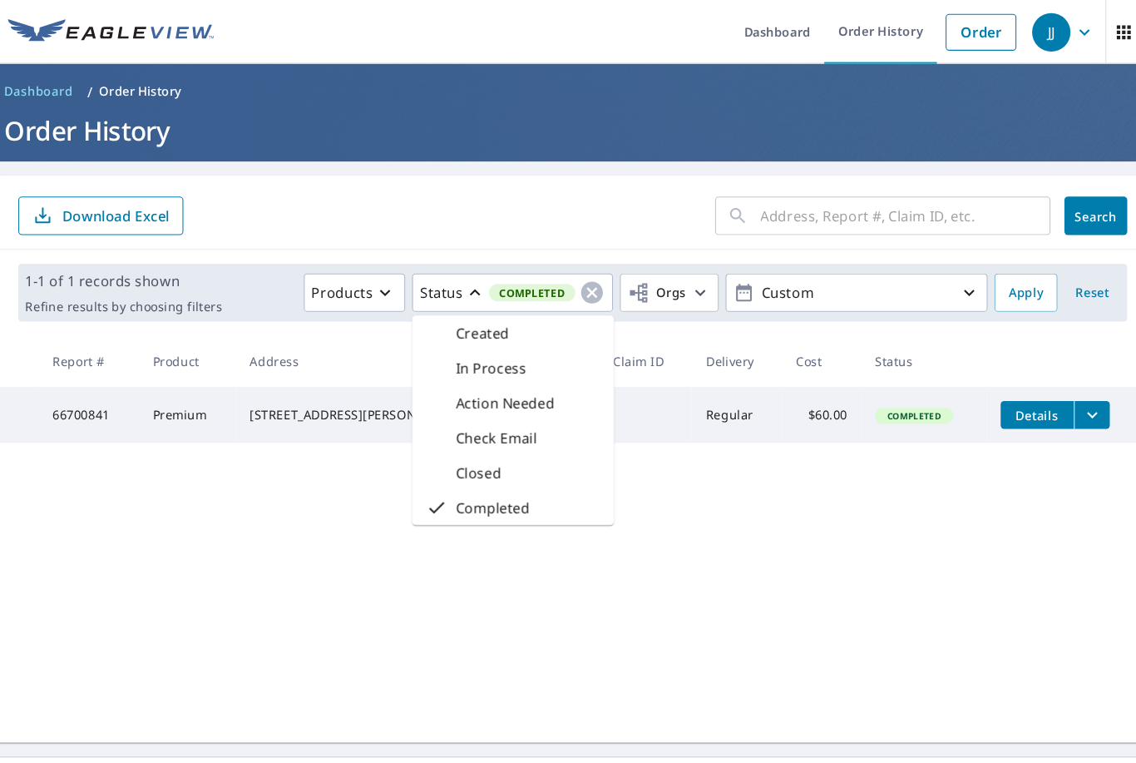
click at [595, 555] on div "​ Search Download Excel 1-1 of 1 records shown Refine results by choosing filte…" at bounding box center [568, 437] width 1096 height 540
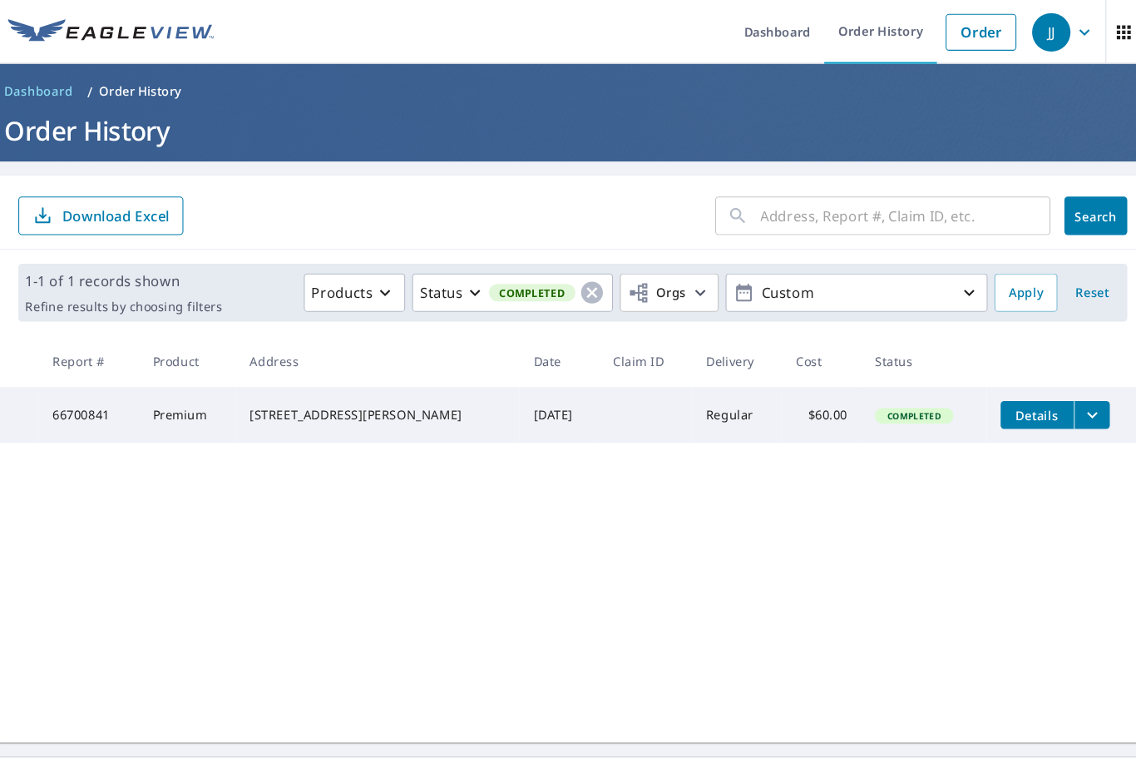
click at [983, 269] on span "Apply" at bounding box center [999, 279] width 33 height 21
click at [128, 79] on p "Order History" at bounding box center [156, 87] width 78 height 17
click at [39, 79] on span "Dashboard" at bounding box center [60, 87] width 66 height 17
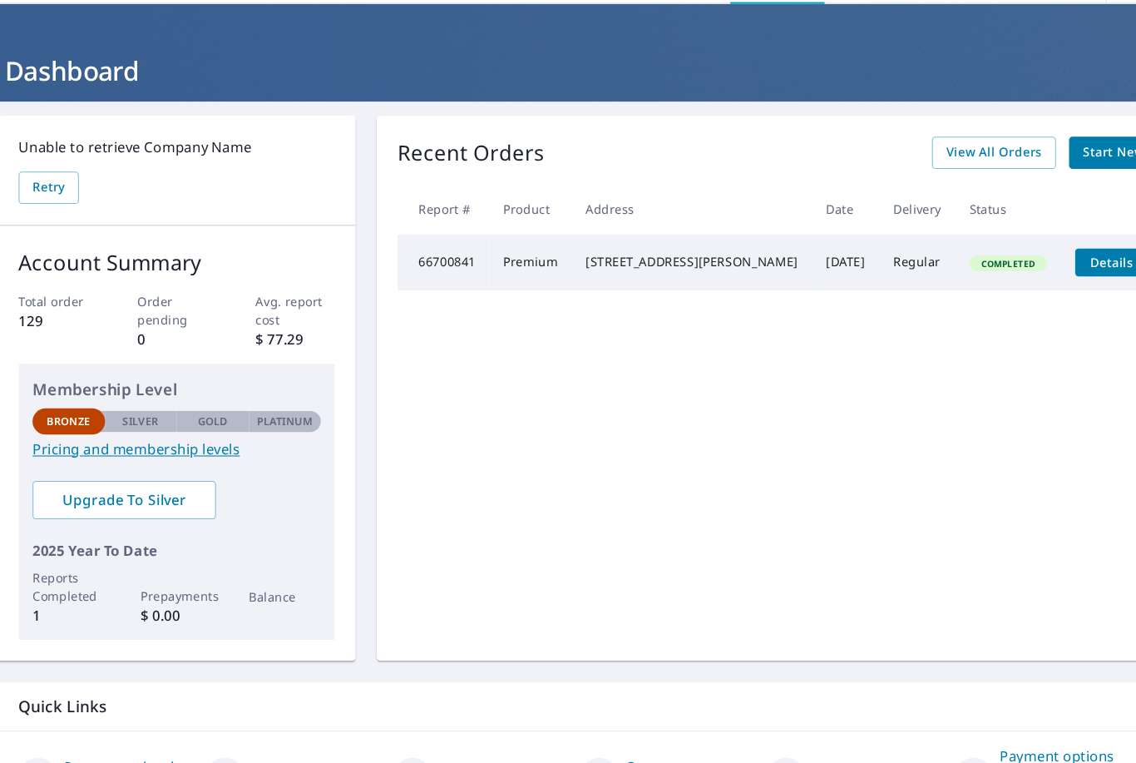
scroll to position [68, 0]
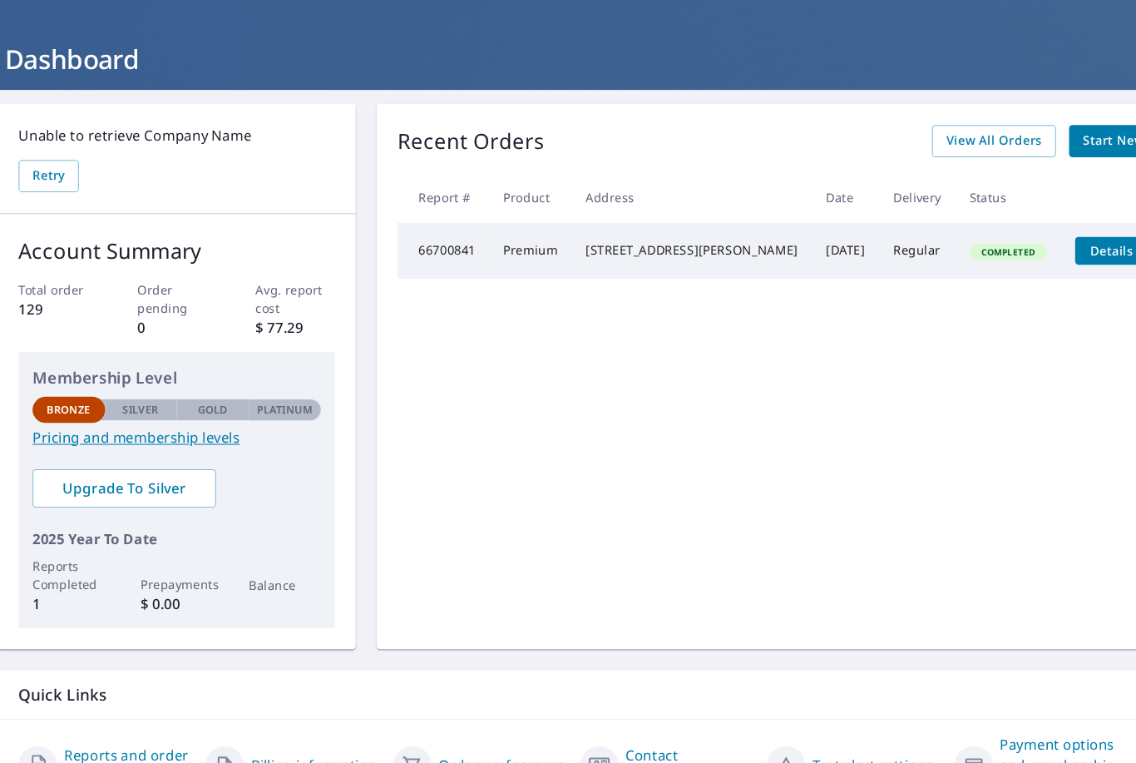
click at [100, 512] on p "2025 Year To Date" at bounding box center [190, 513] width 275 height 20
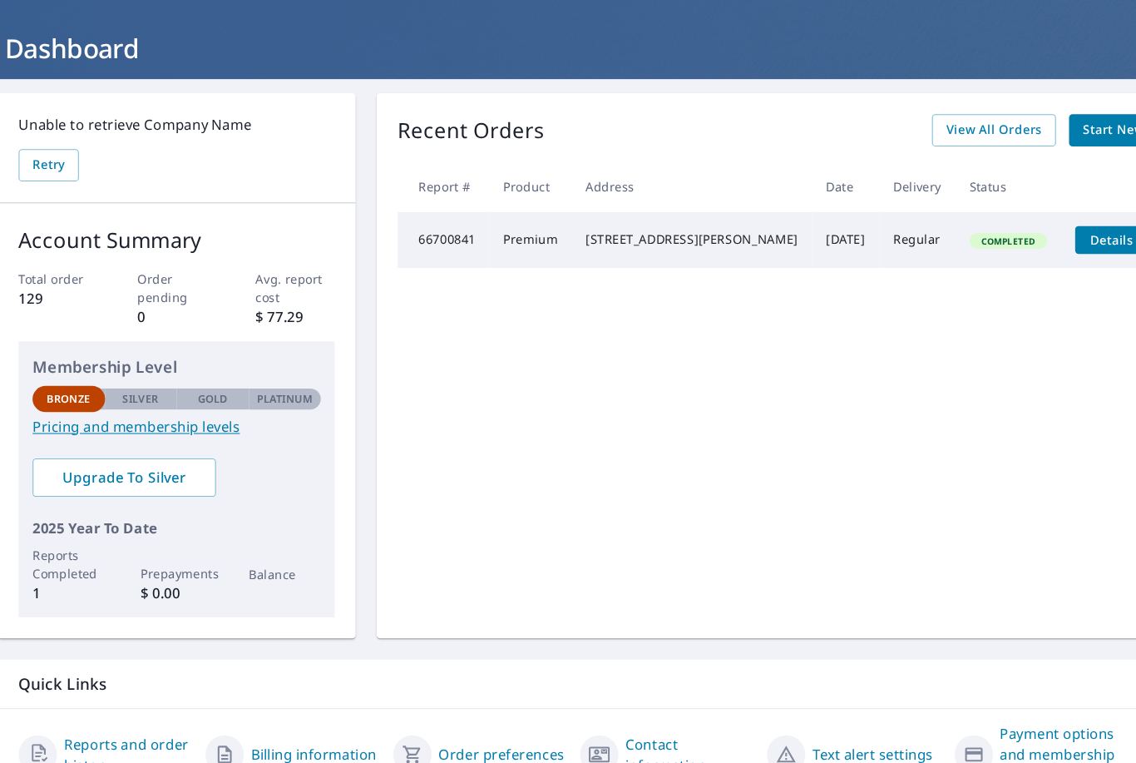
scroll to position [0, 0]
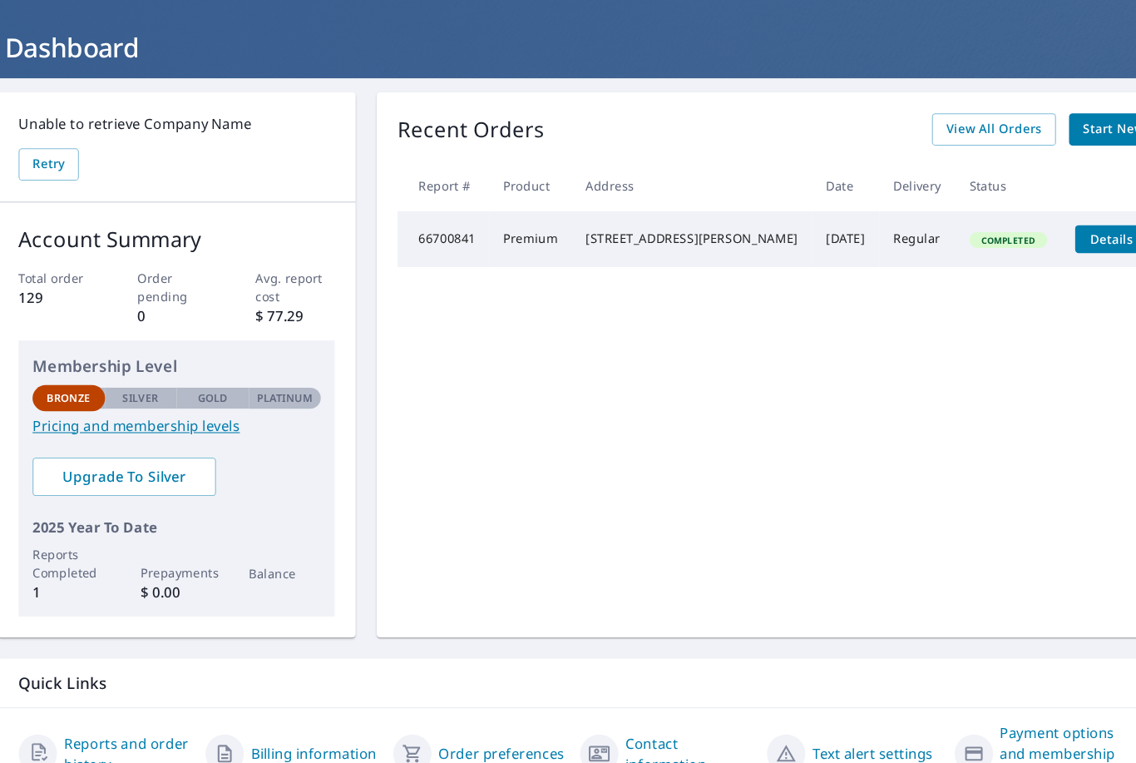
click at [48, 168] on Name-retryBtn "Retry" at bounding box center [68, 156] width 57 height 31
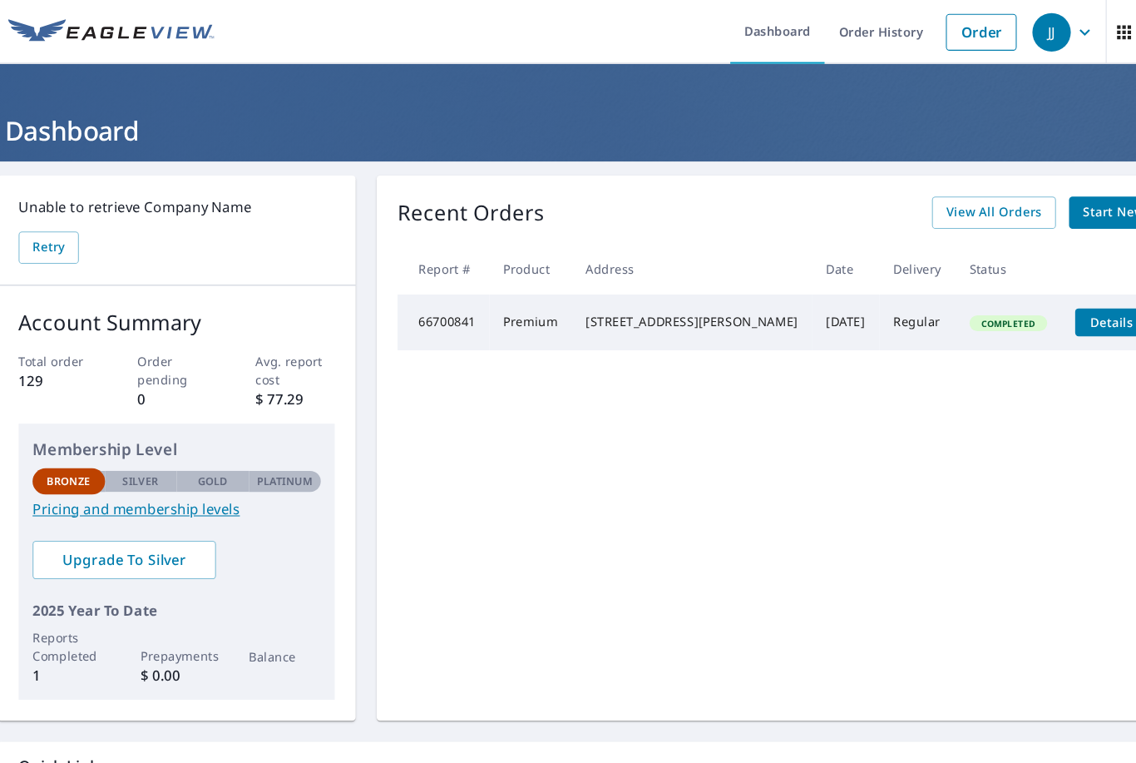
click at [923, 197] on span "View All Orders" at bounding box center [969, 202] width 92 height 21
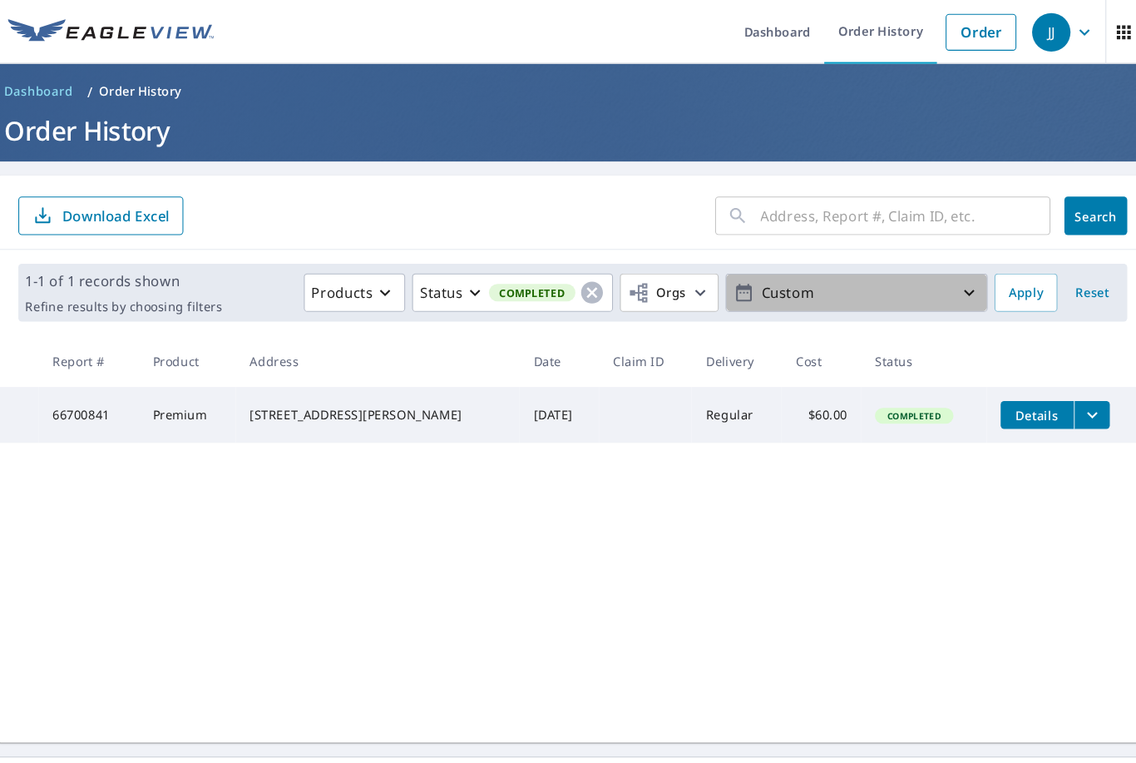
click at [936, 287] on icon "button" at bounding box center [946, 279] width 20 height 20
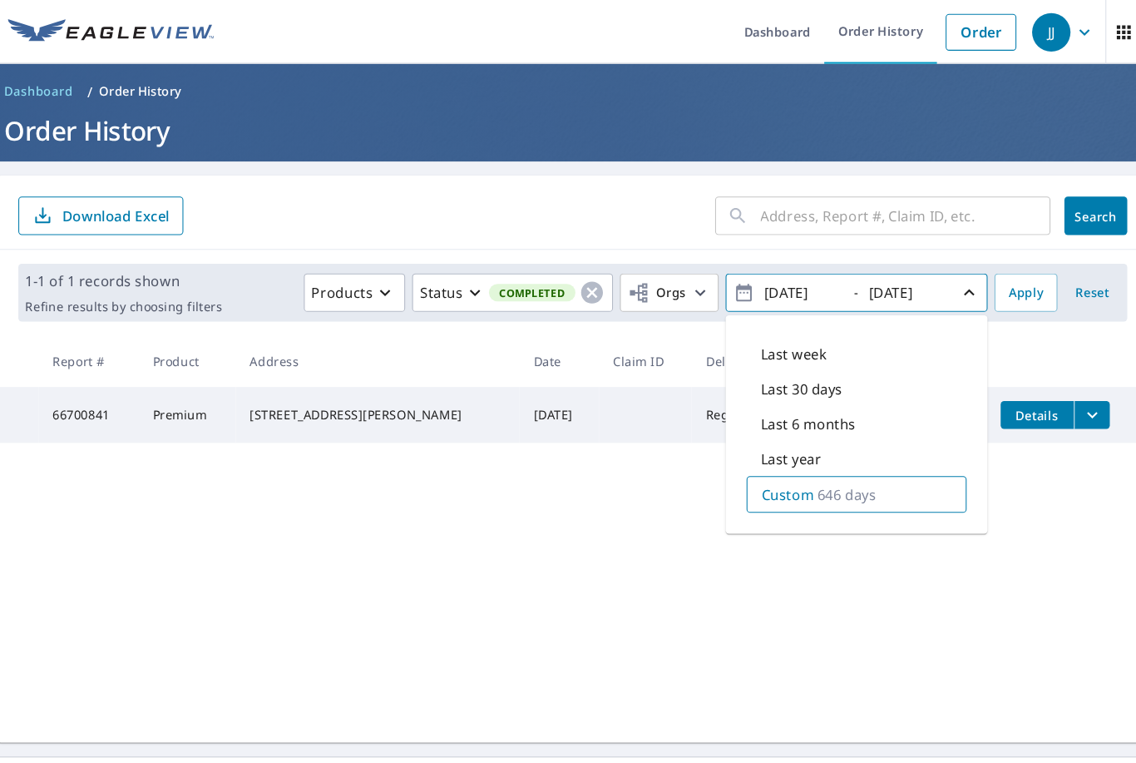
click at [814, 470] on p "646 days" at bounding box center [829, 471] width 56 height 20
click at [734, 322] on div "Last week" at bounding box center [839, 336] width 210 height 33
type input "[DATE]"
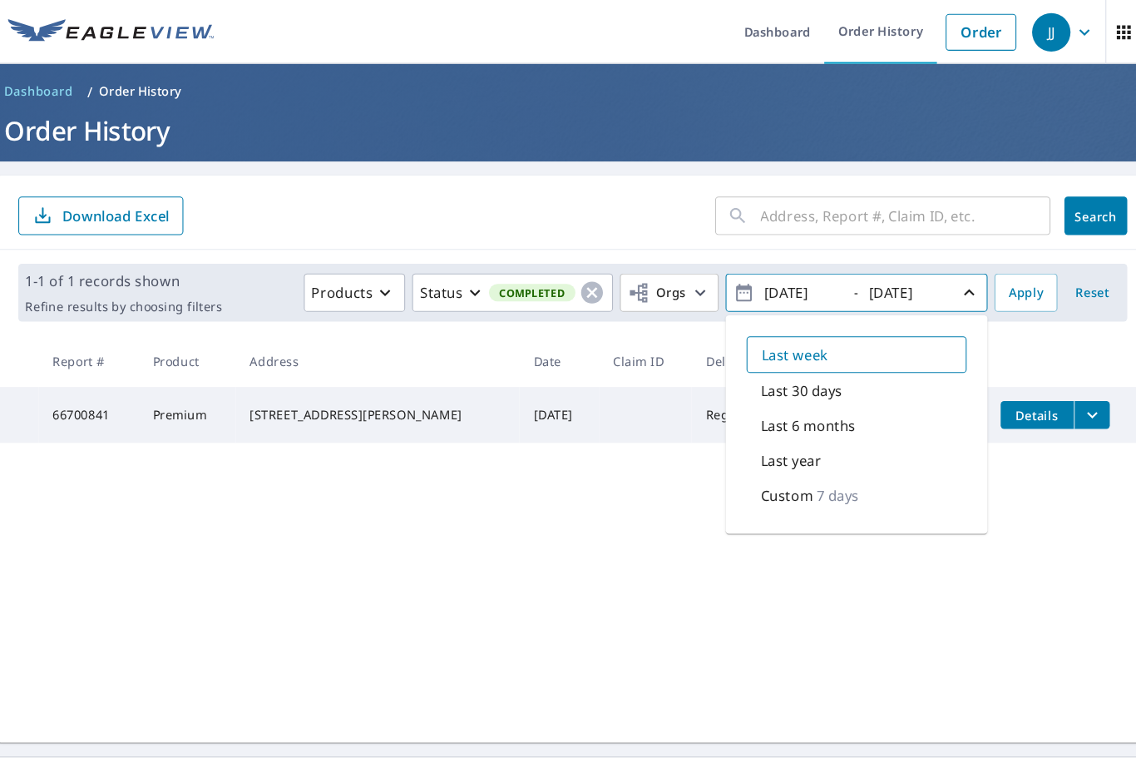
click at [750, 477] on p "Custom" at bounding box center [772, 472] width 50 height 20
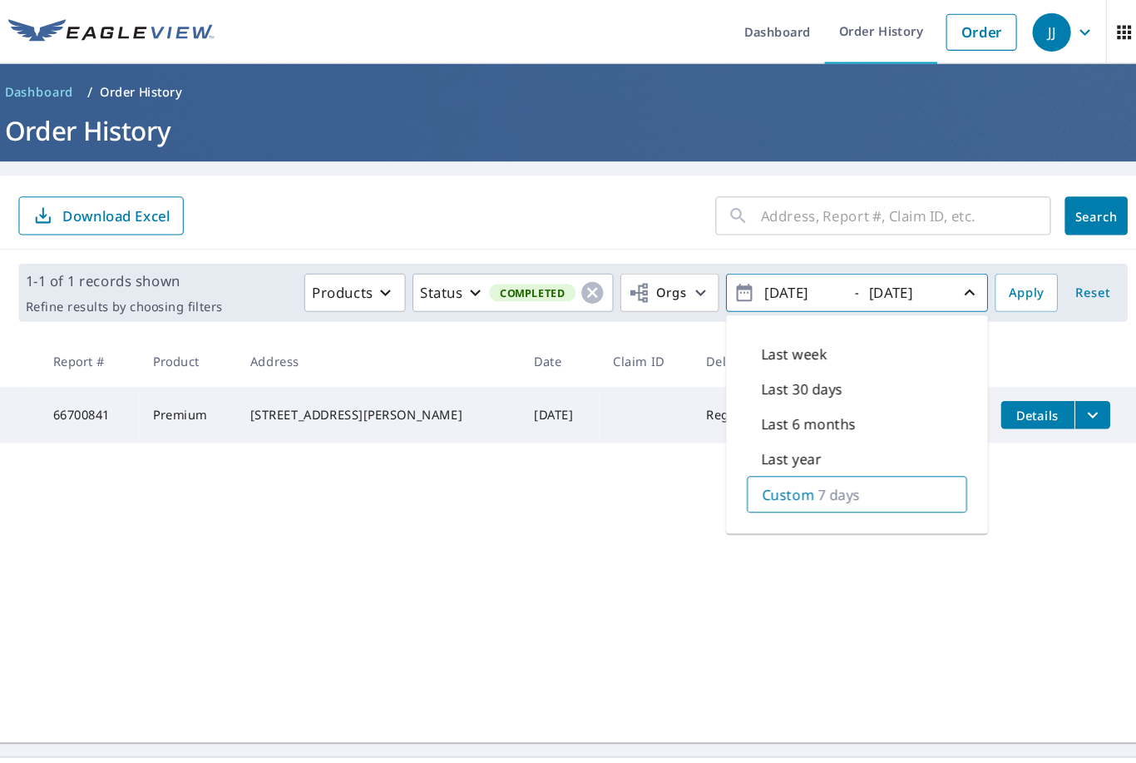
click at [941, 281] on icon "button" at bounding box center [946, 278] width 10 height 6
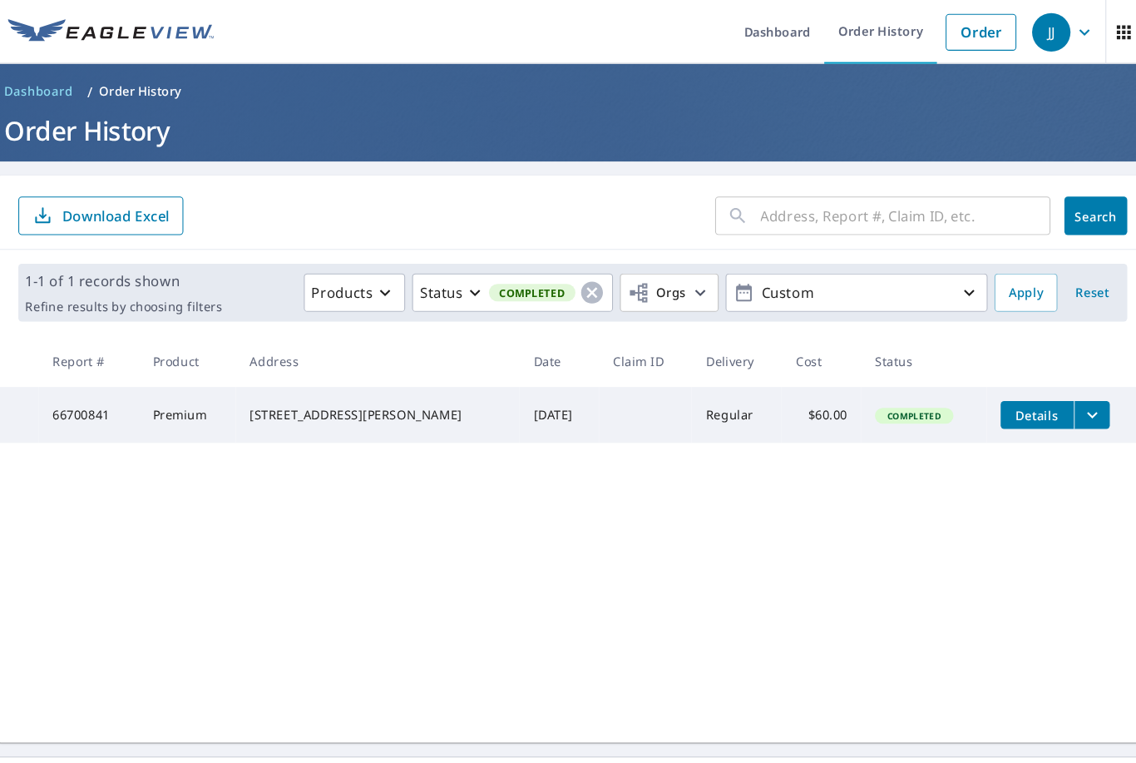
click at [941, 280] on icon "button" at bounding box center [946, 279] width 10 height 6
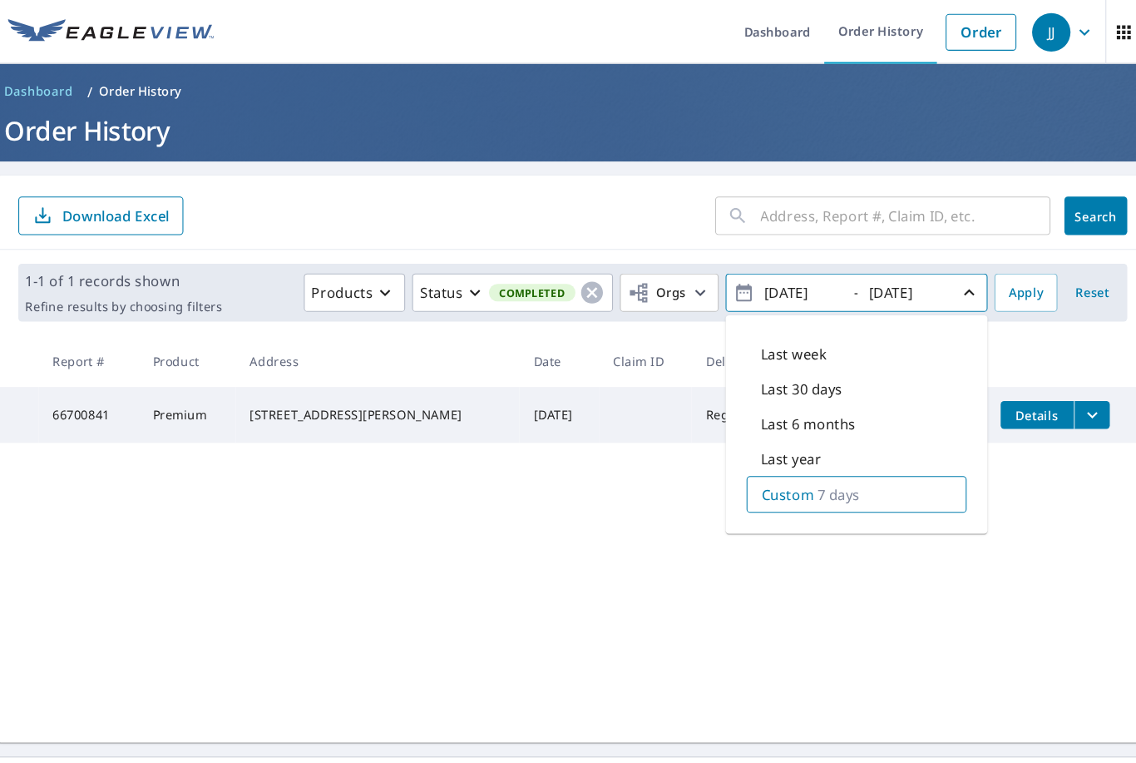
click at [801, 476] on p "7 days" at bounding box center [821, 471] width 41 height 20
click at [724, 279] on icon "button" at bounding box center [731, 278] width 15 height 17
click at [721, 280] on icon "button" at bounding box center [731, 279] width 20 height 20
click at [721, 291] on span "[DATE] - [DATE]" at bounding box center [838, 279] width 235 height 29
click at [811, 468] on p "7 days" at bounding box center [821, 471] width 41 height 20
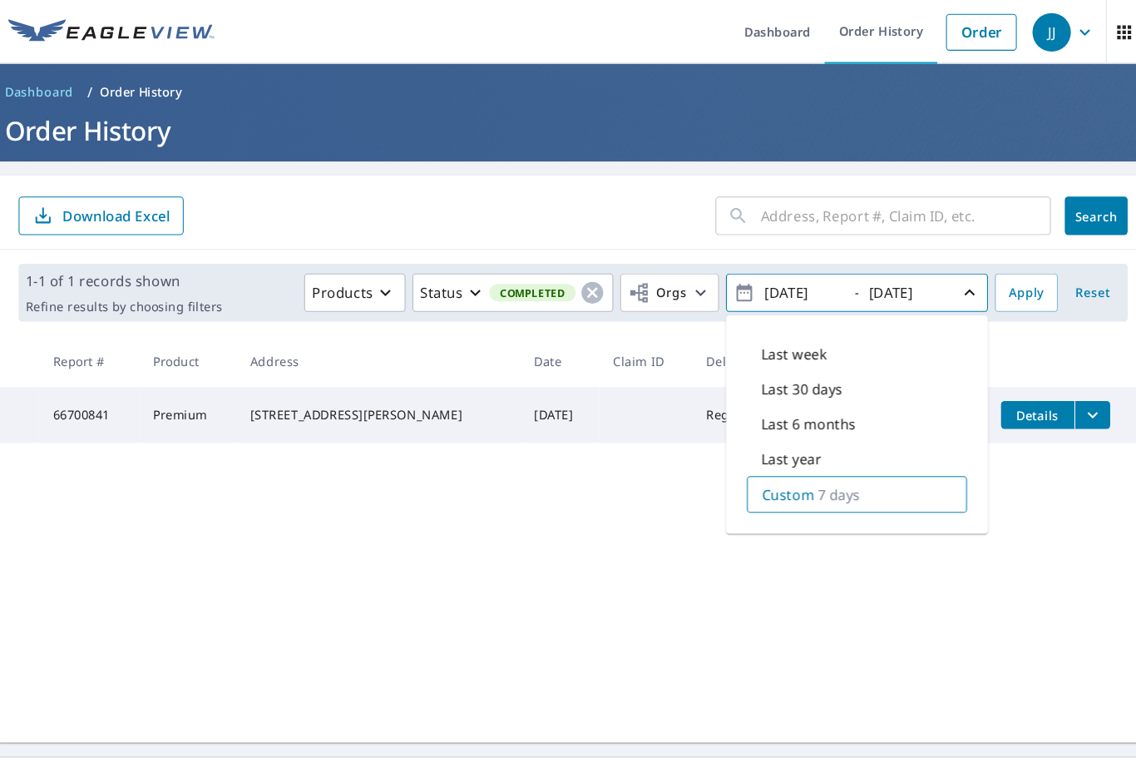
click at [936, 287] on icon "button" at bounding box center [946, 279] width 20 height 20
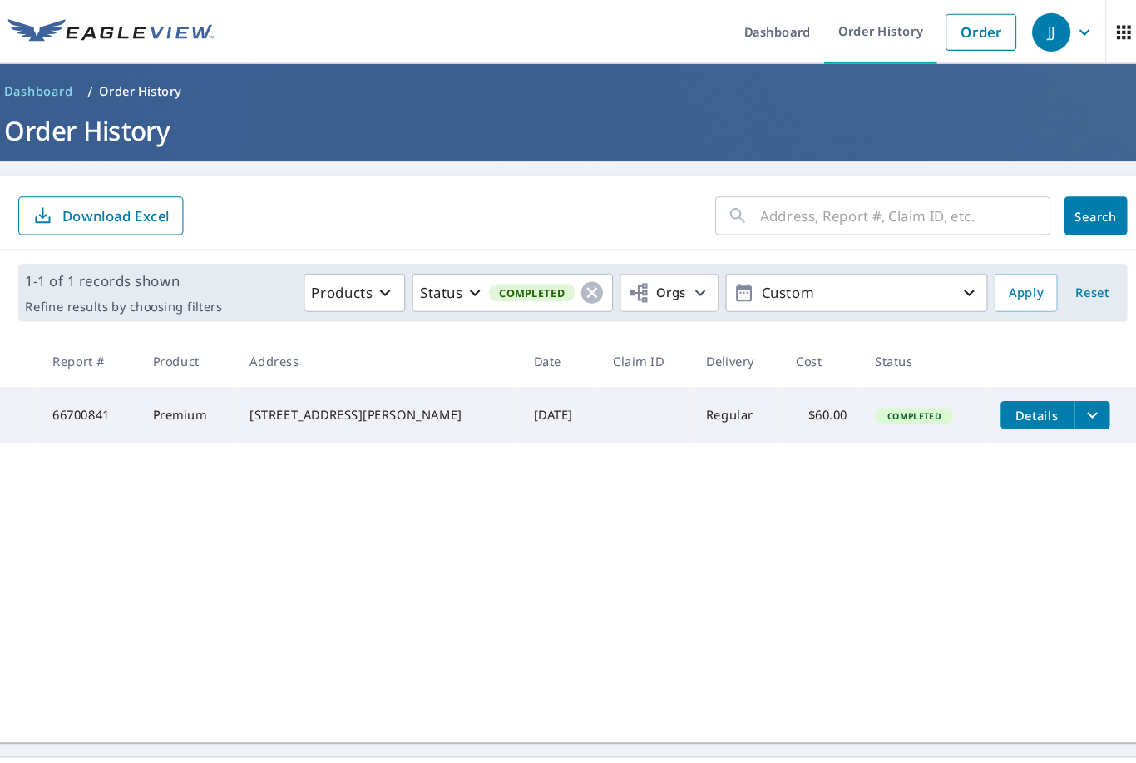
click at [755, 287] on p "Custom" at bounding box center [838, 279] width 195 height 29
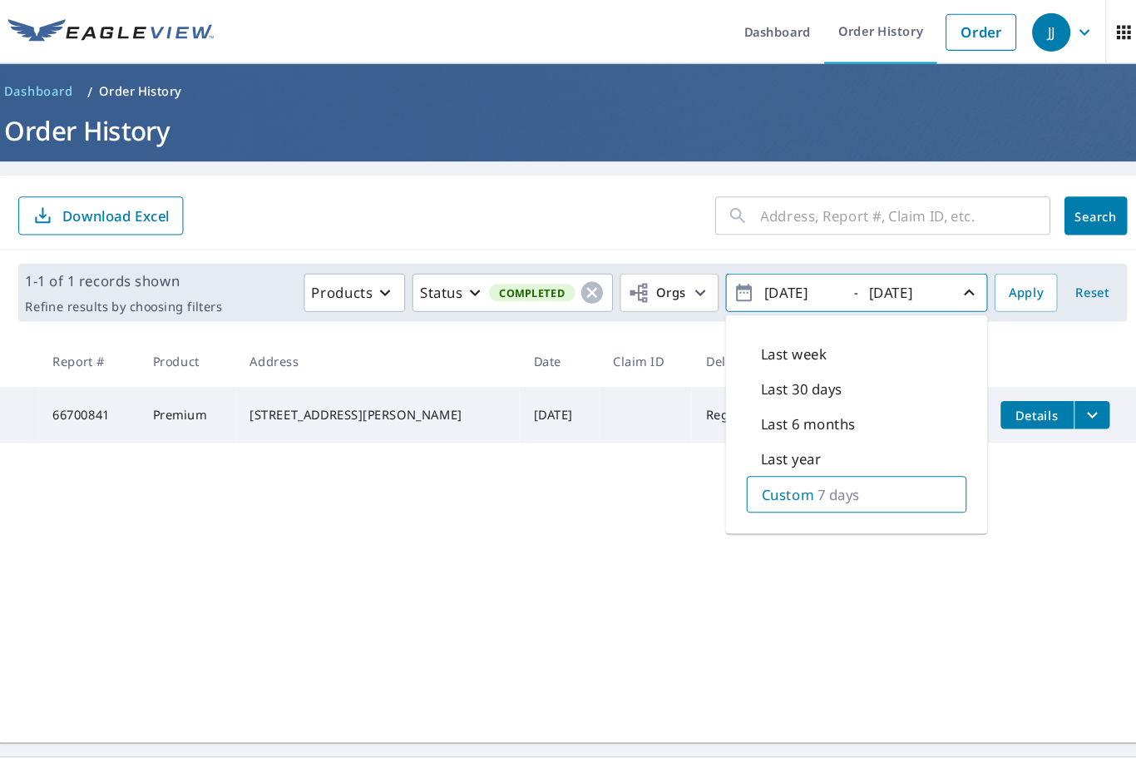
click at [858, 468] on div "Custom 7 days" at bounding box center [839, 470] width 210 height 35
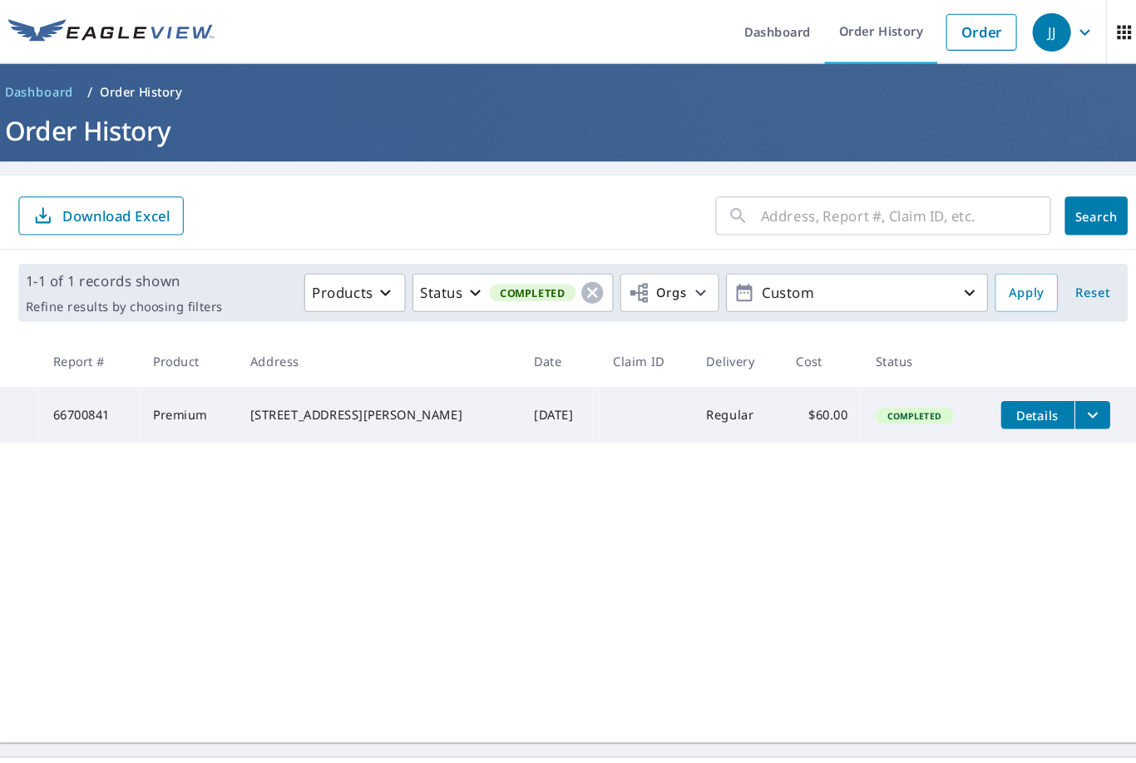
click at [1049, 278] on span "Reset" at bounding box center [1063, 279] width 40 height 21
click at [936, 274] on icon "button" at bounding box center [946, 279] width 20 height 20
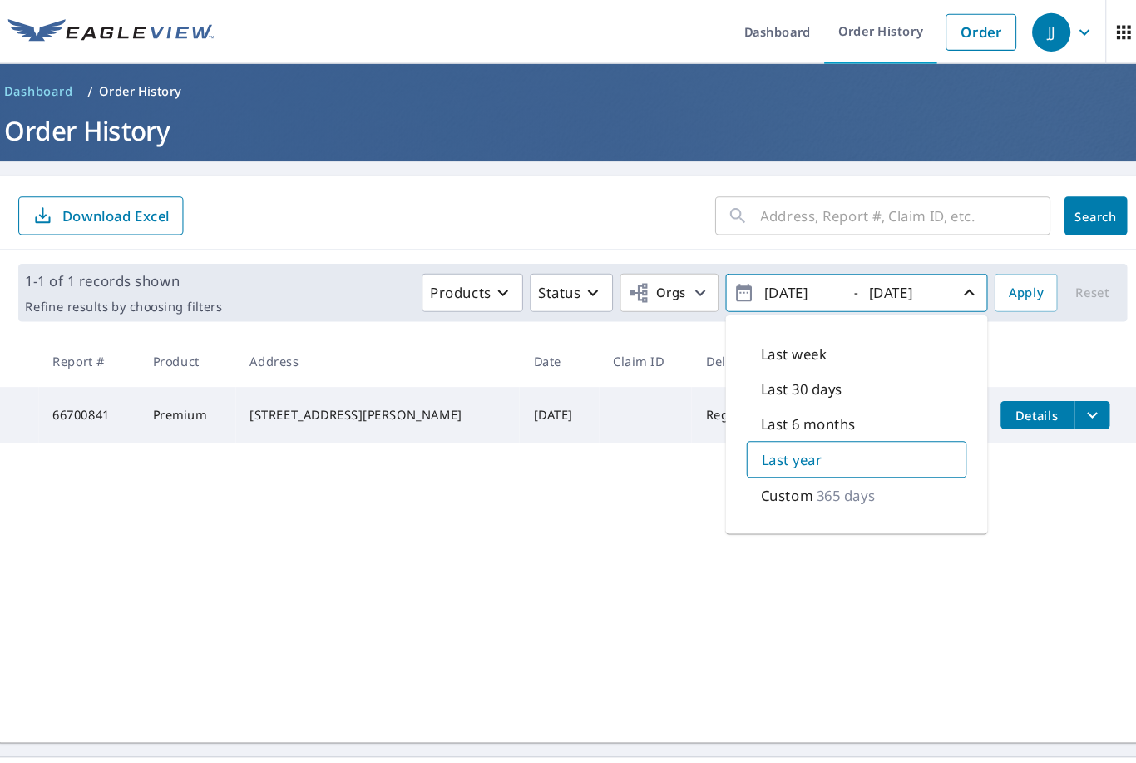
click at [800, 477] on p "365 days" at bounding box center [828, 472] width 56 height 20
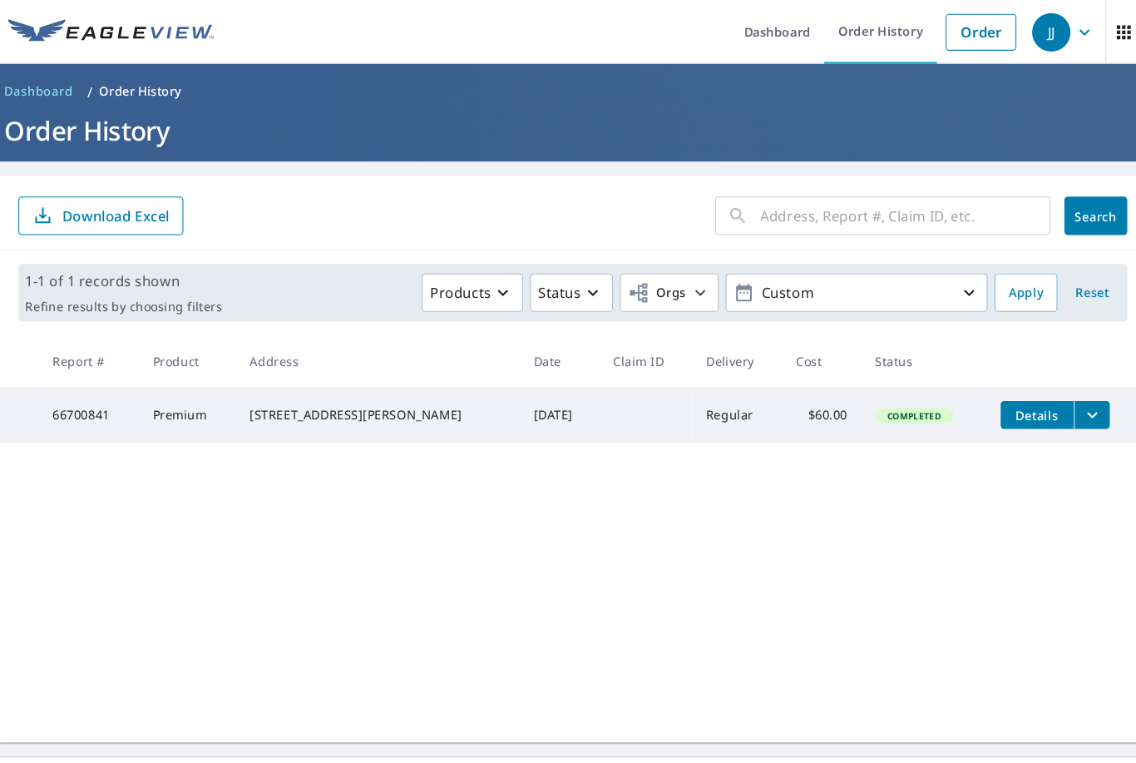
click at [492, 269] on icon "button" at bounding box center [502, 279] width 20 height 20
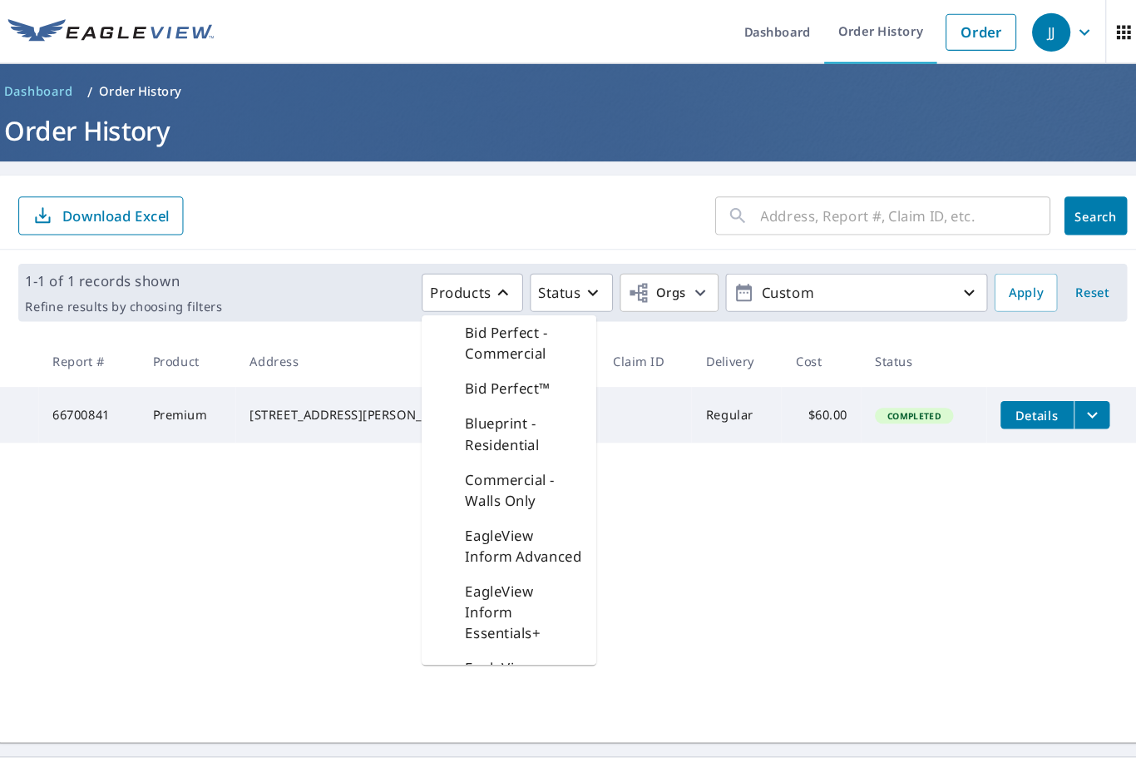
click at [577, 285] on icon "button" at bounding box center [587, 279] width 20 height 20
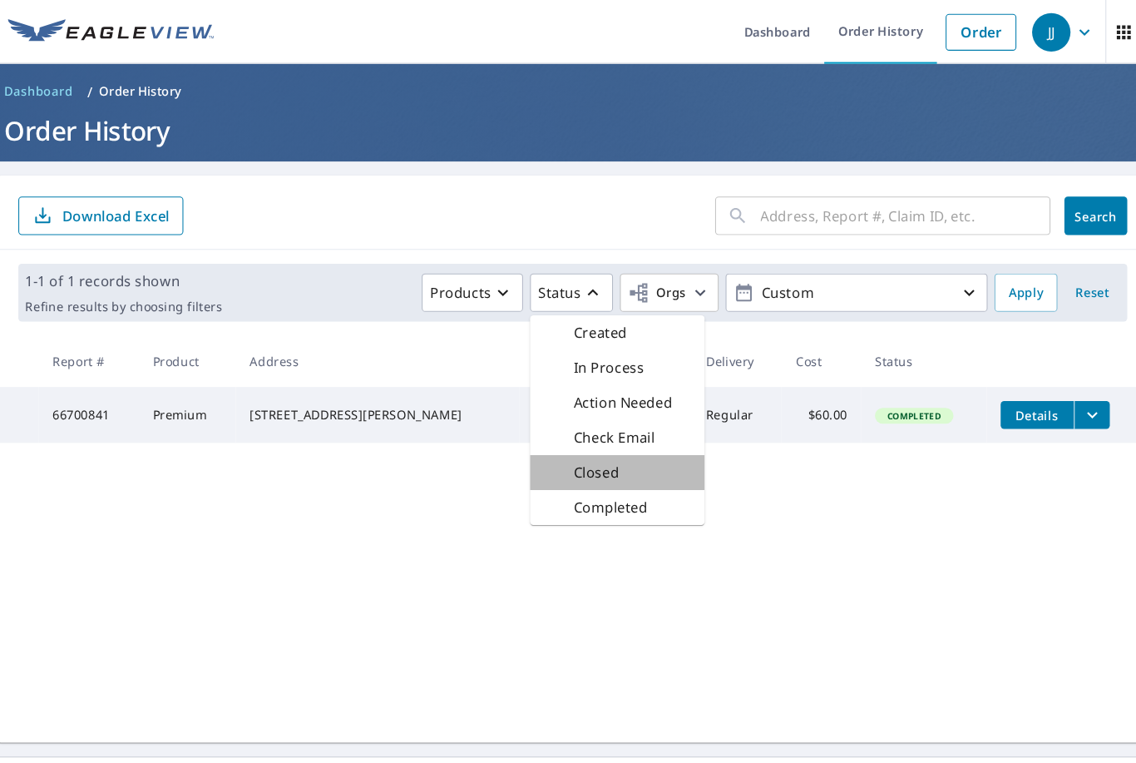
click at [571, 450] on p "Closed" at bounding box center [590, 450] width 43 height 20
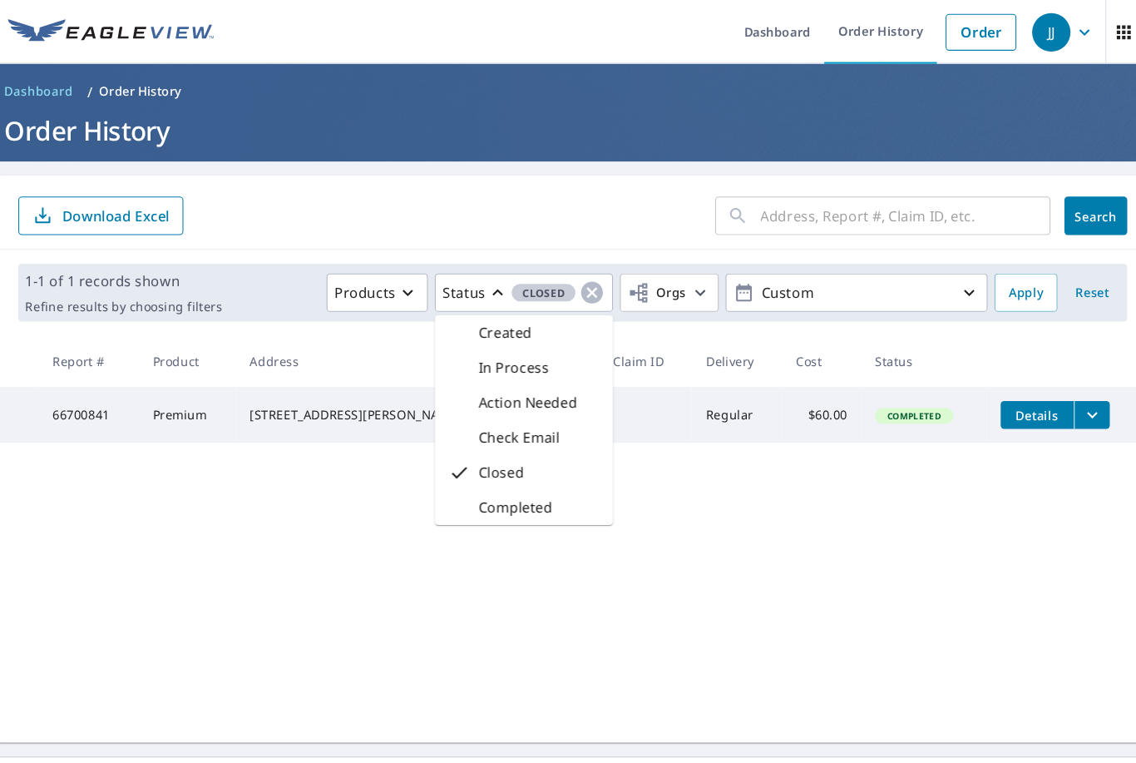
click at [983, 288] on span "Apply" at bounding box center [999, 279] width 33 height 21
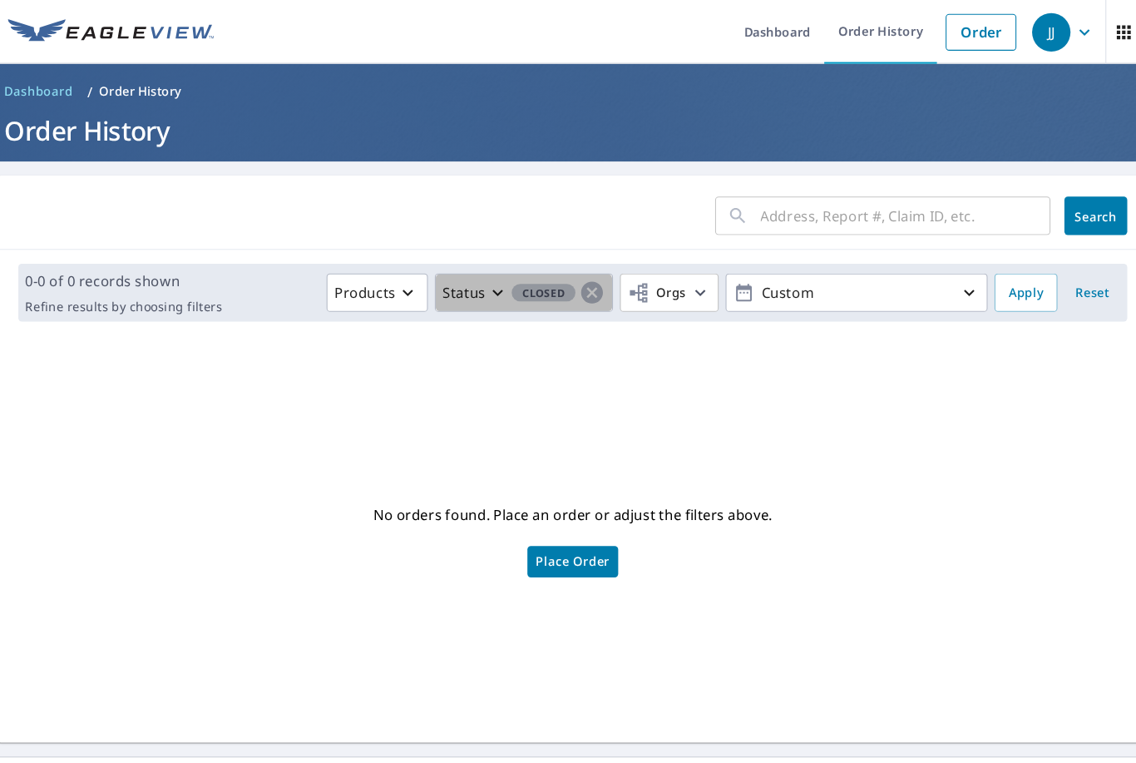
click at [453, 291] on button "Status Closed" at bounding box center [522, 278] width 170 height 37
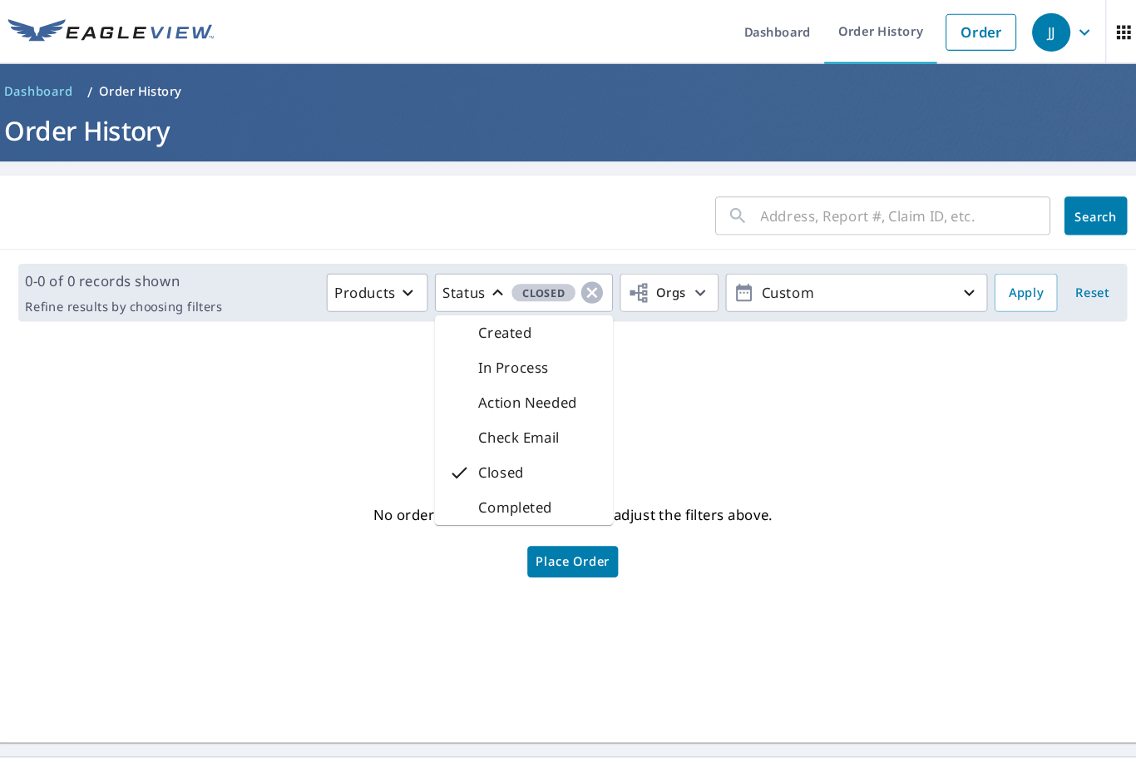
click at [527, 490] on p "Completed" at bounding box center [513, 483] width 70 height 20
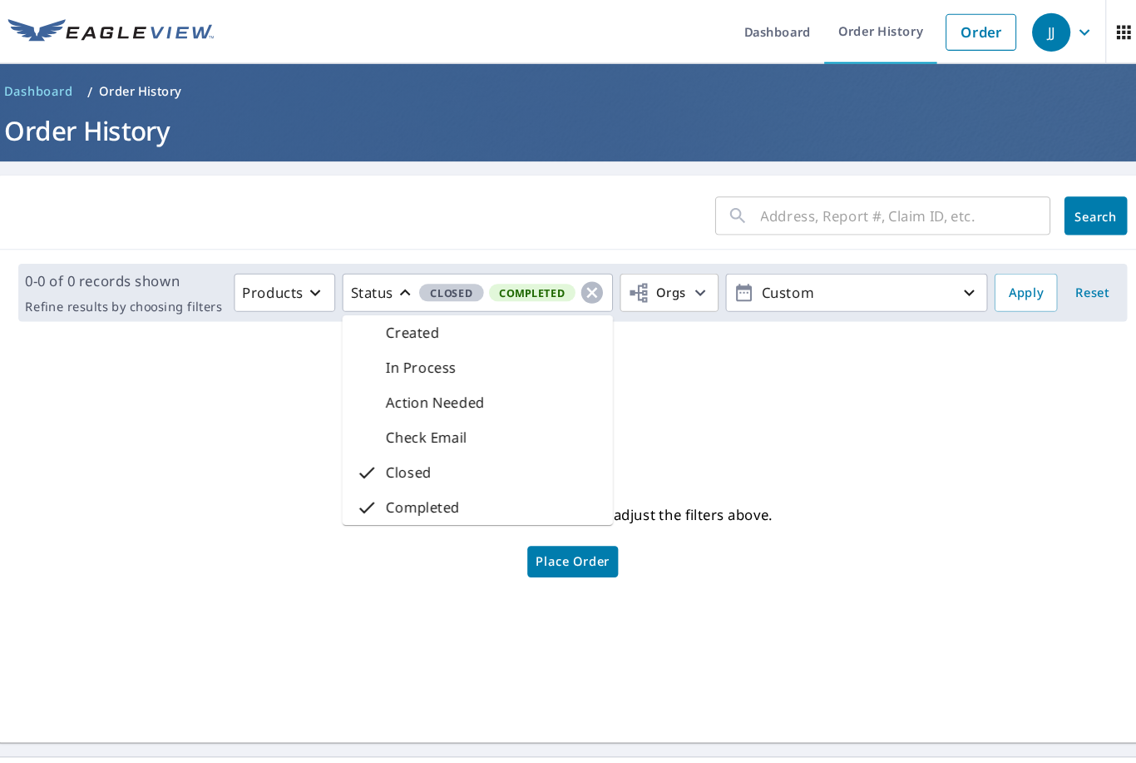
click at [391, 447] on p "Closed" at bounding box center [411, 450] width 43 height 20
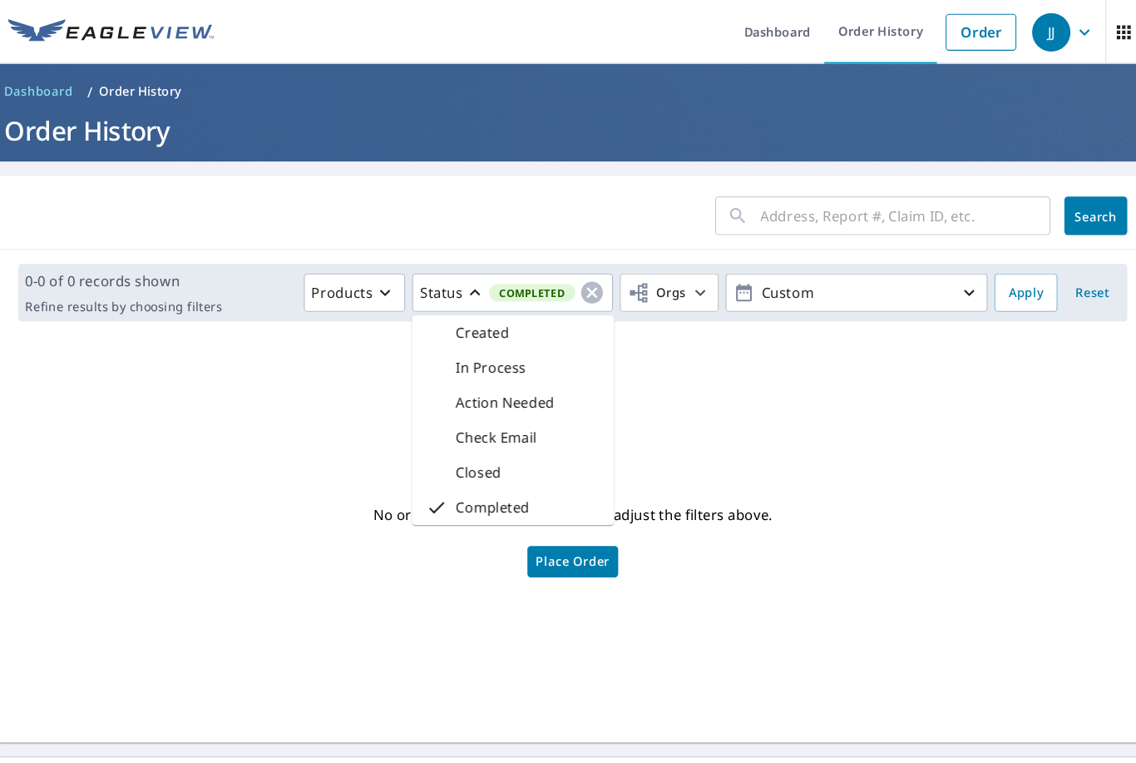
click at [983, 277] on span "Apply" at bounding box center [999, 279] width 33 height 21
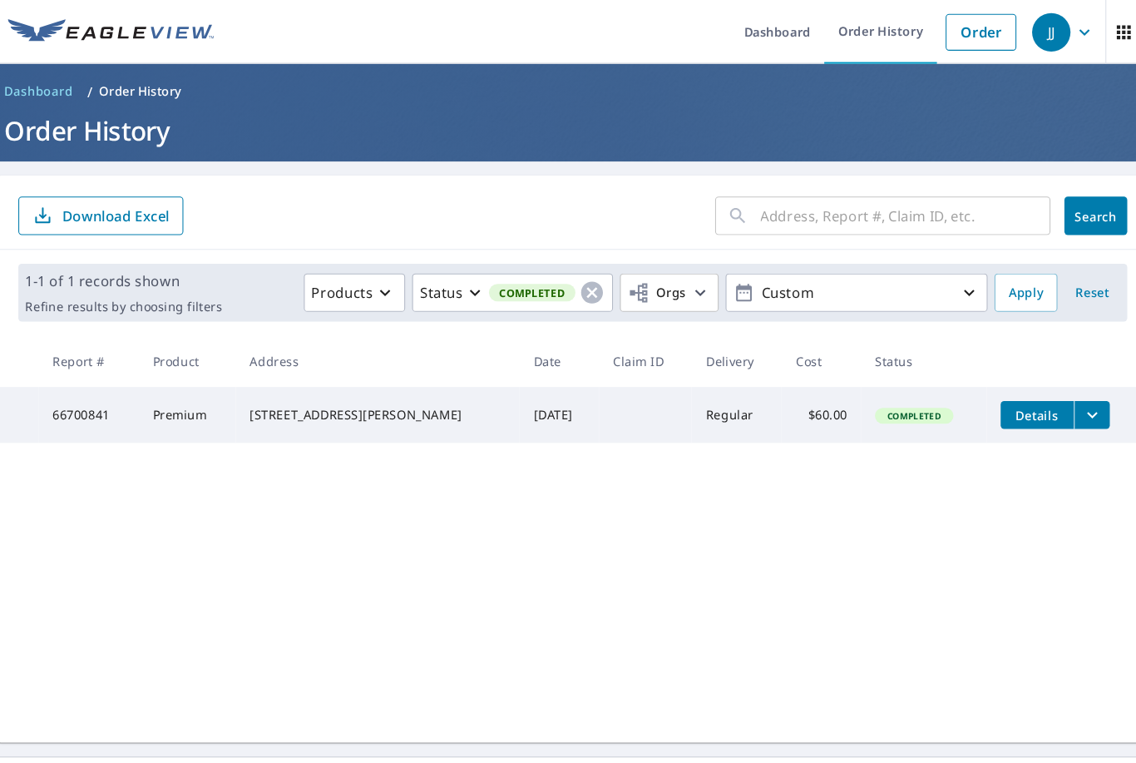
click at [936, 285] on icon "button" at bounding box center [946, 279] width 20 height 20
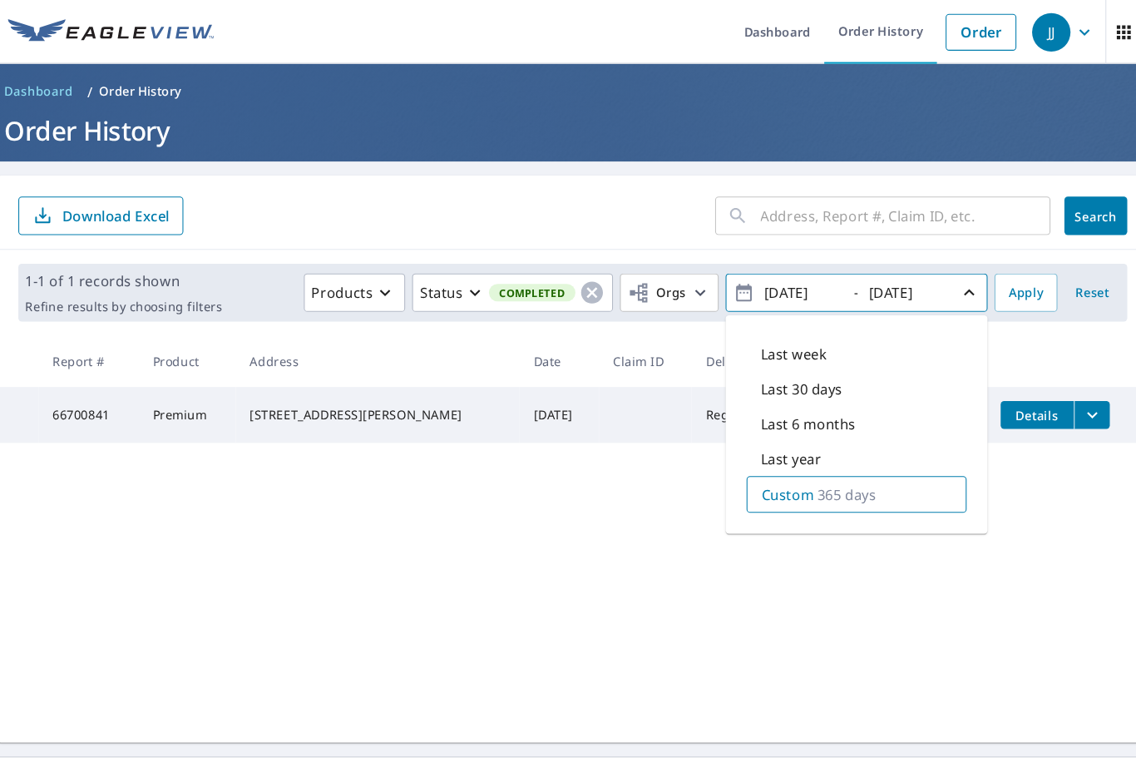
click at [760, 476] on p "Custom" at bounding box center [773, 471] width 50 height 20
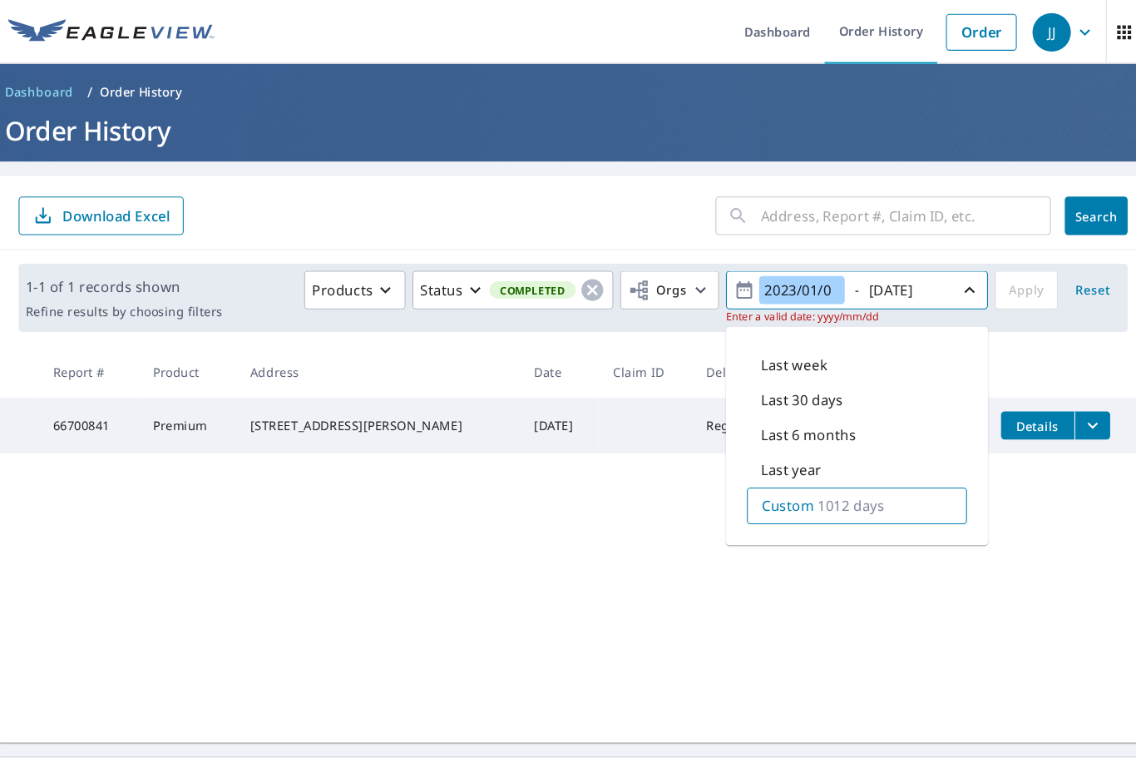
type input "[DATE]"
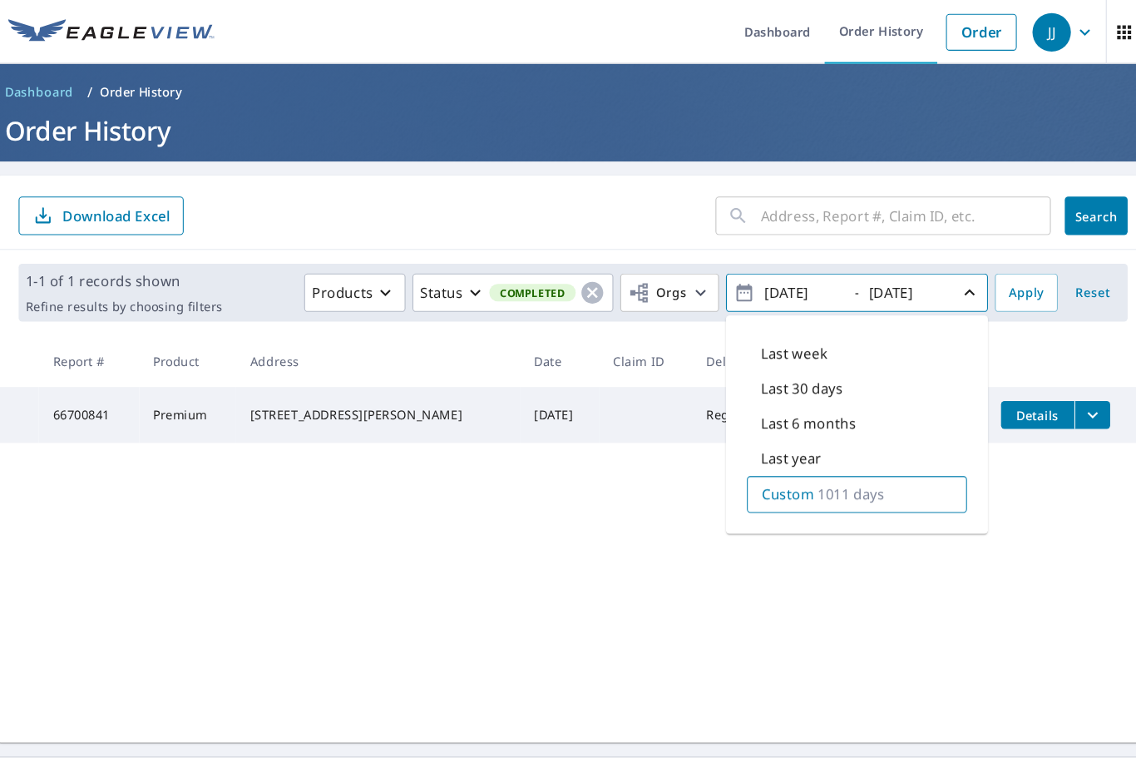
click at [983, 283] on span "Apply" at bounding box center [999, 279] width 33 height 21
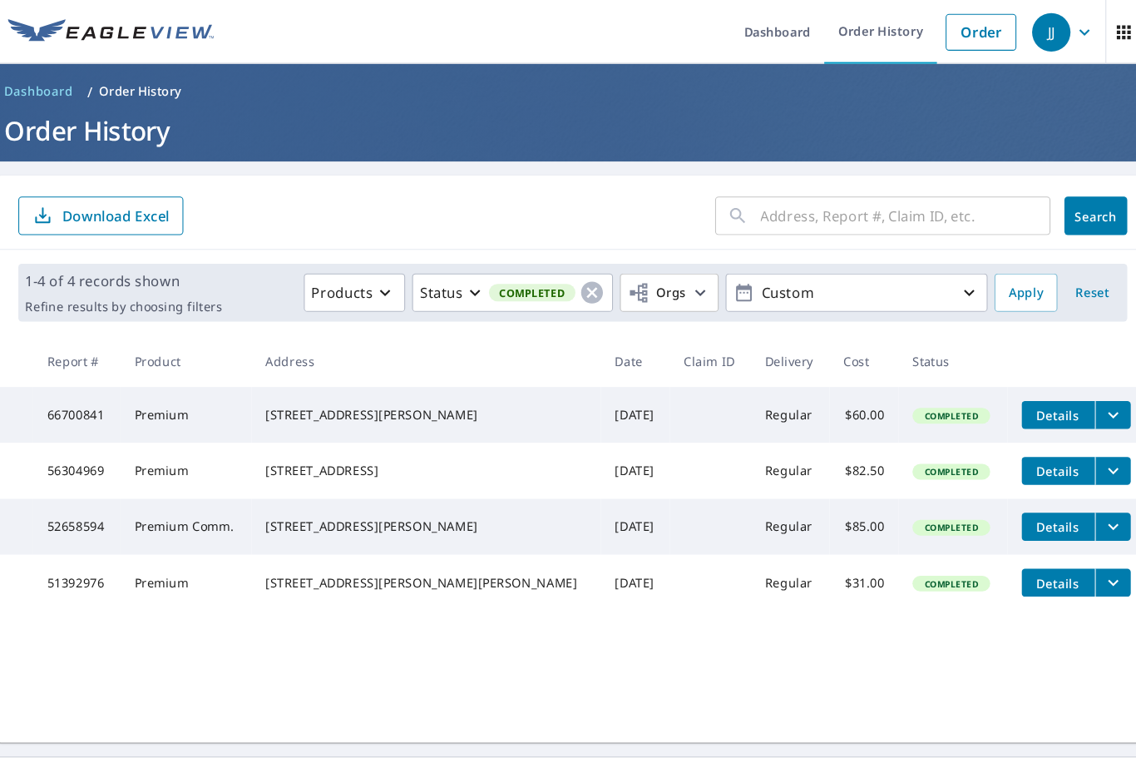
click at [936, 281] on icon "button" at bounding box center [946, 279] width 20 height 20
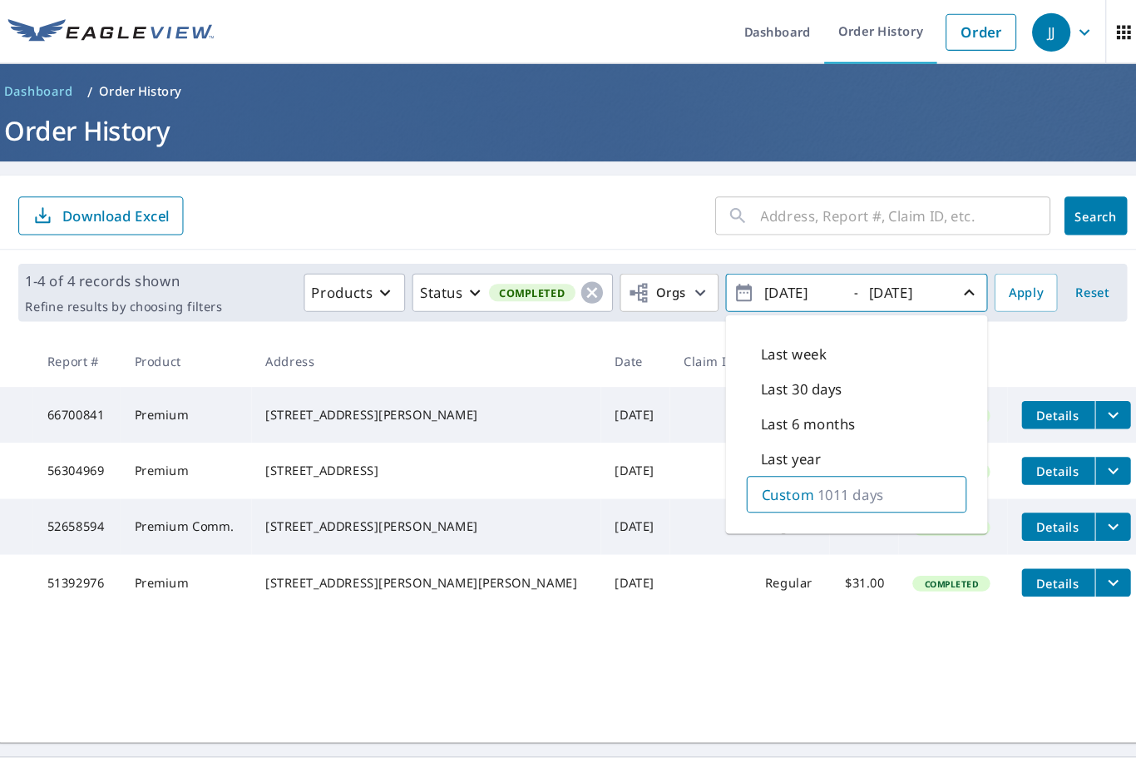
click at [790, 276] on input "[DATE]" at bounding box center [786, 278] width 82 height 27
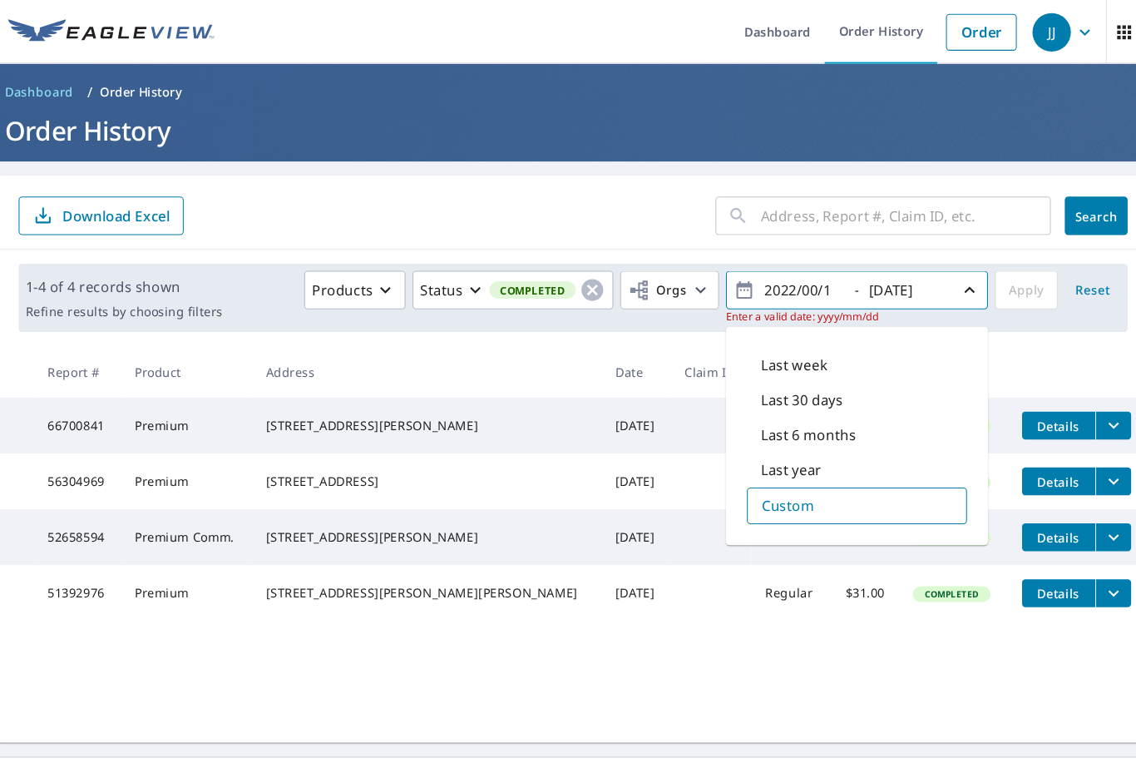
type input "[DATE]"
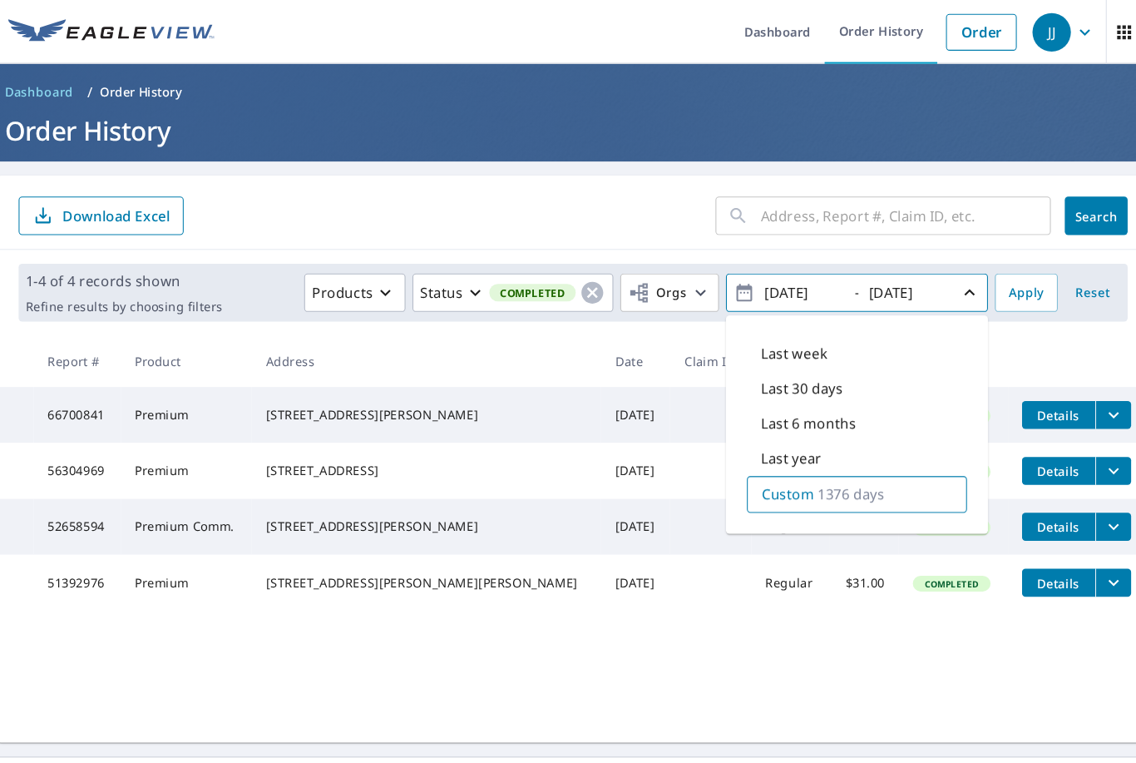
click at [983, 278] on span "Apply" at bounding box center [999, 279] width 33 height 21
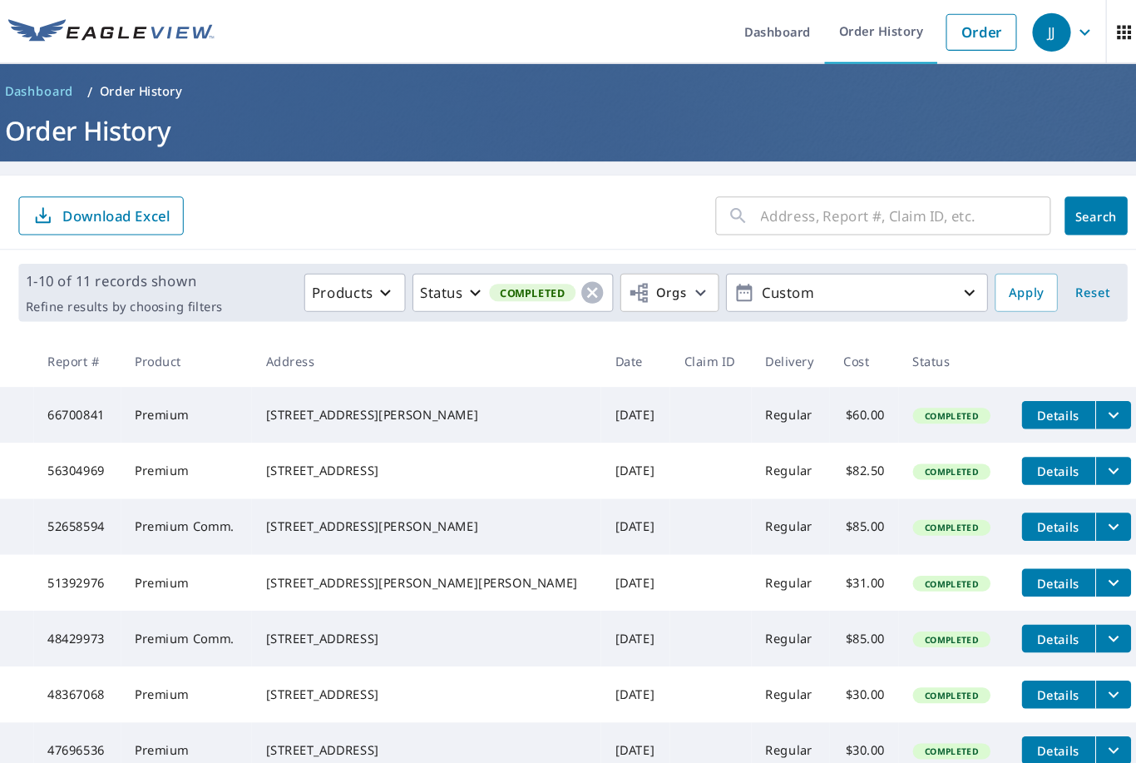
click at [1006, 616] on span "Details" at bounding box center [1031, 609] width 50 height 16
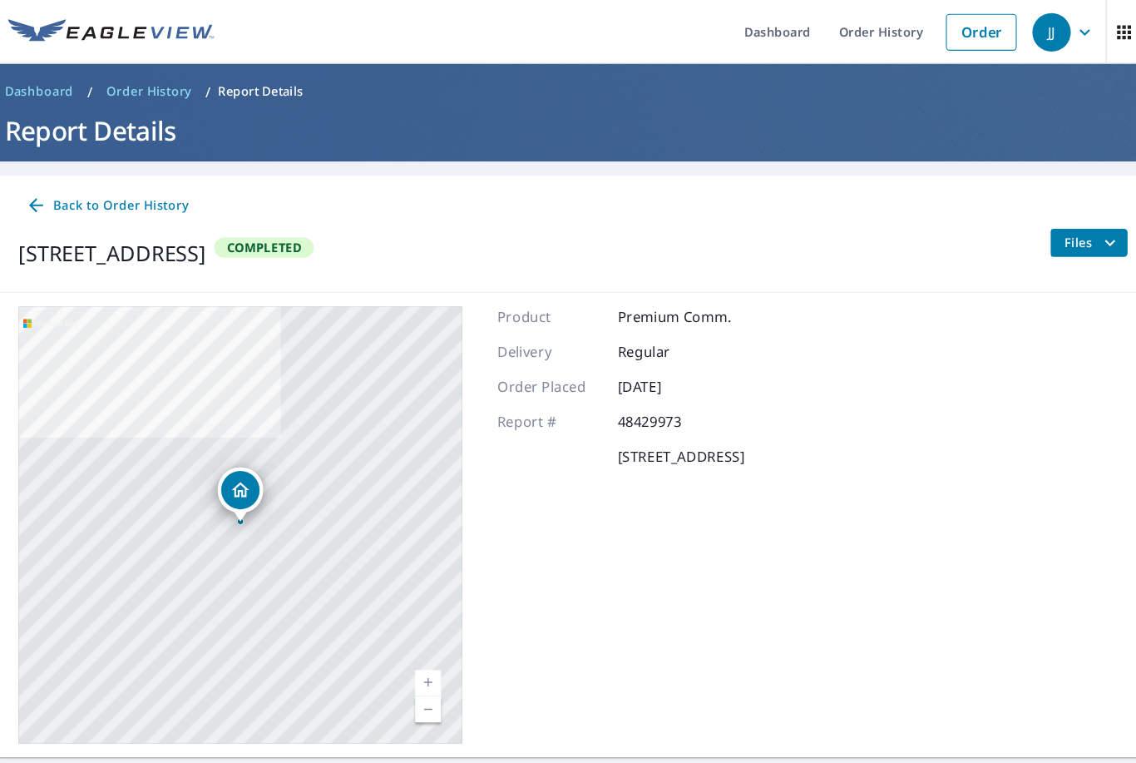
click at [1037, 226] on span "Files" at bounding box center [1063, 231] width 53 height 20
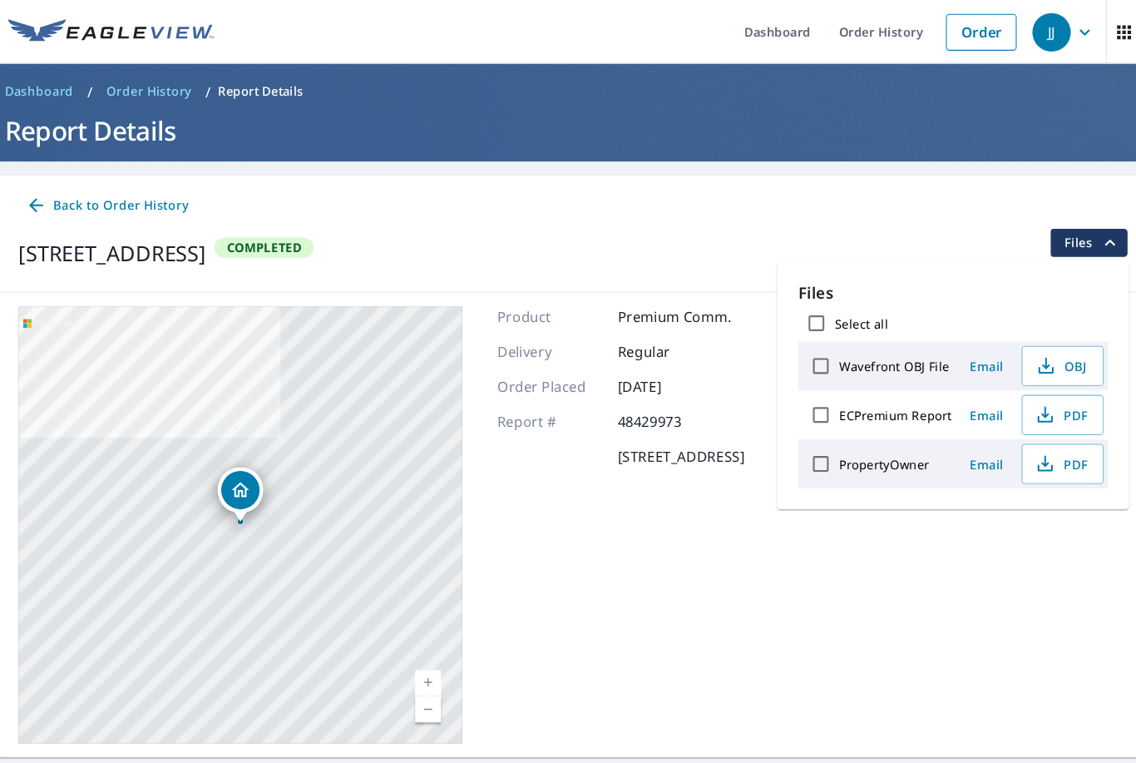
click at [1008, 389] on icon "button" at bounding box center [1018, 395] width 20 height 20
